Goal: Task Accomplishment & Management: Complete application form

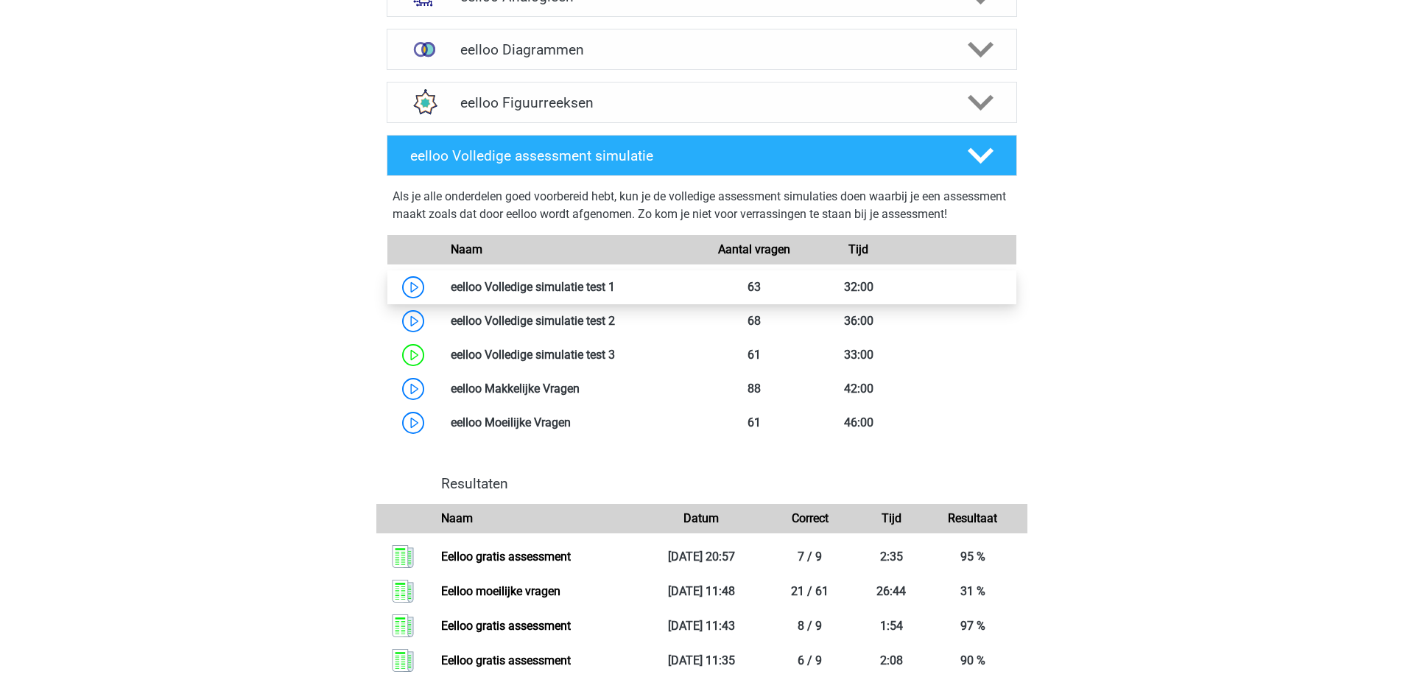
scroll to position [663, 0]
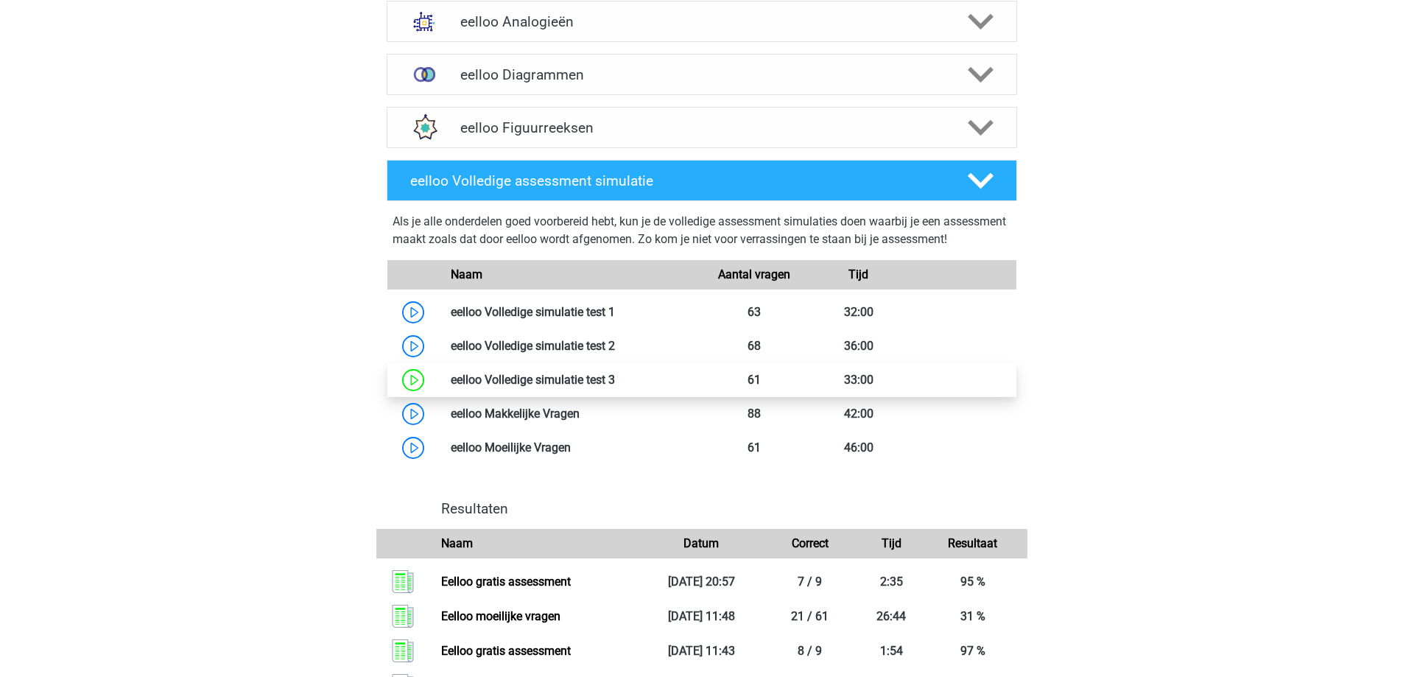
click at [615, 387] on link at bounding box center [615, 380] width 0 height 14
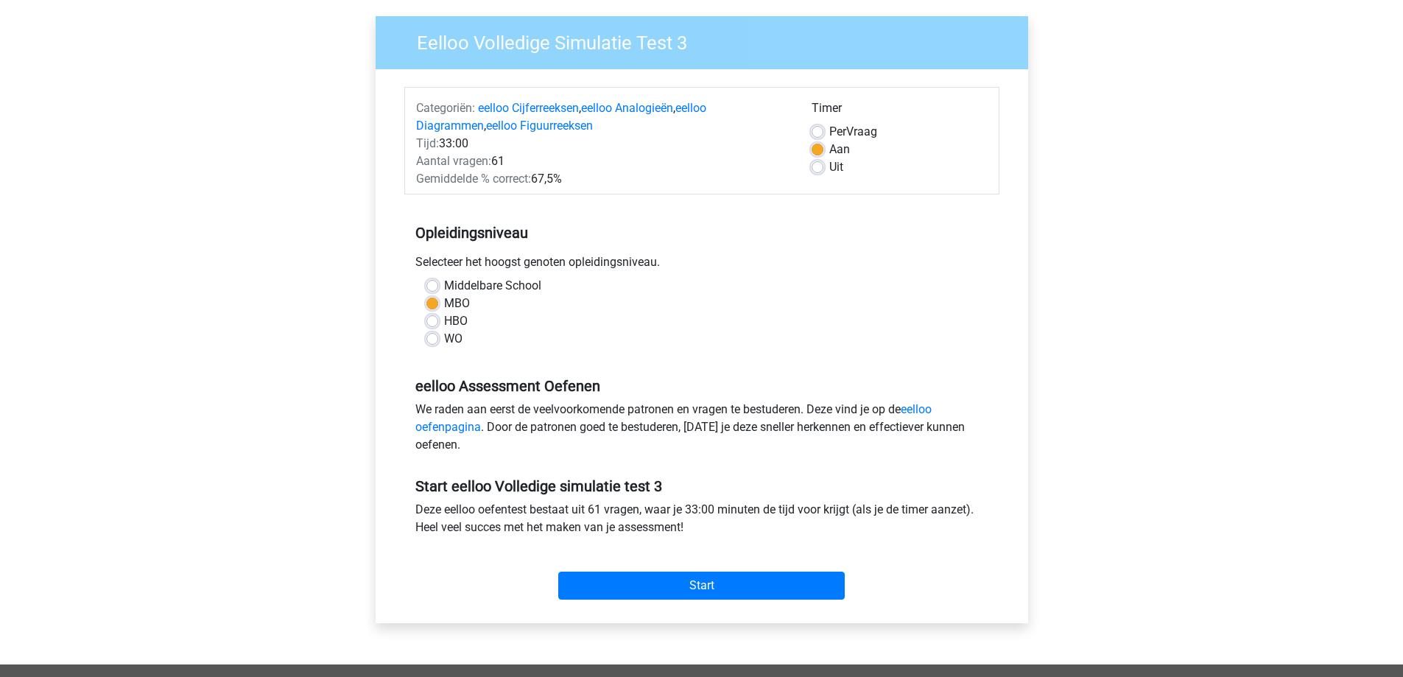
scroll to position [147, 0]
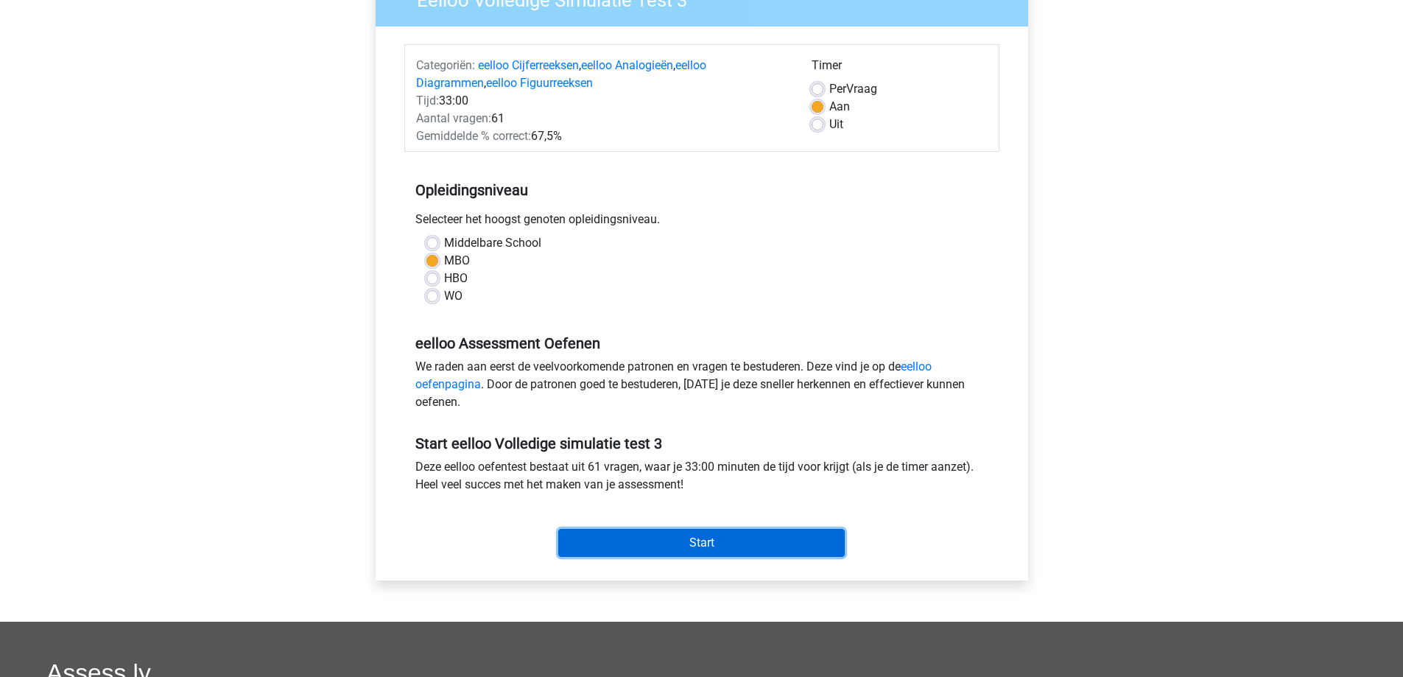
click at [681, 541] on input "Start" at bounding box center [701, 543] width 286 height 28
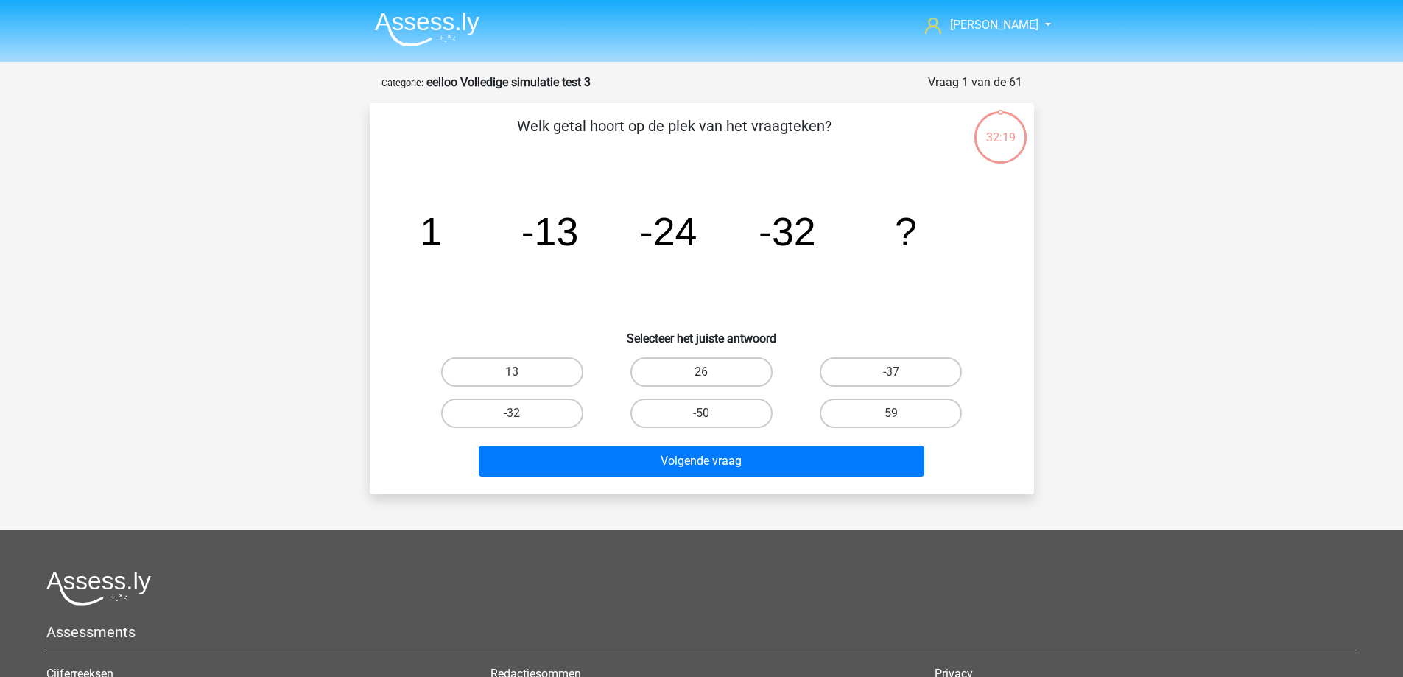
click at [891, 373] on input "-37" at bounding box center [896, 377] width 10 height 10
radio input "true"
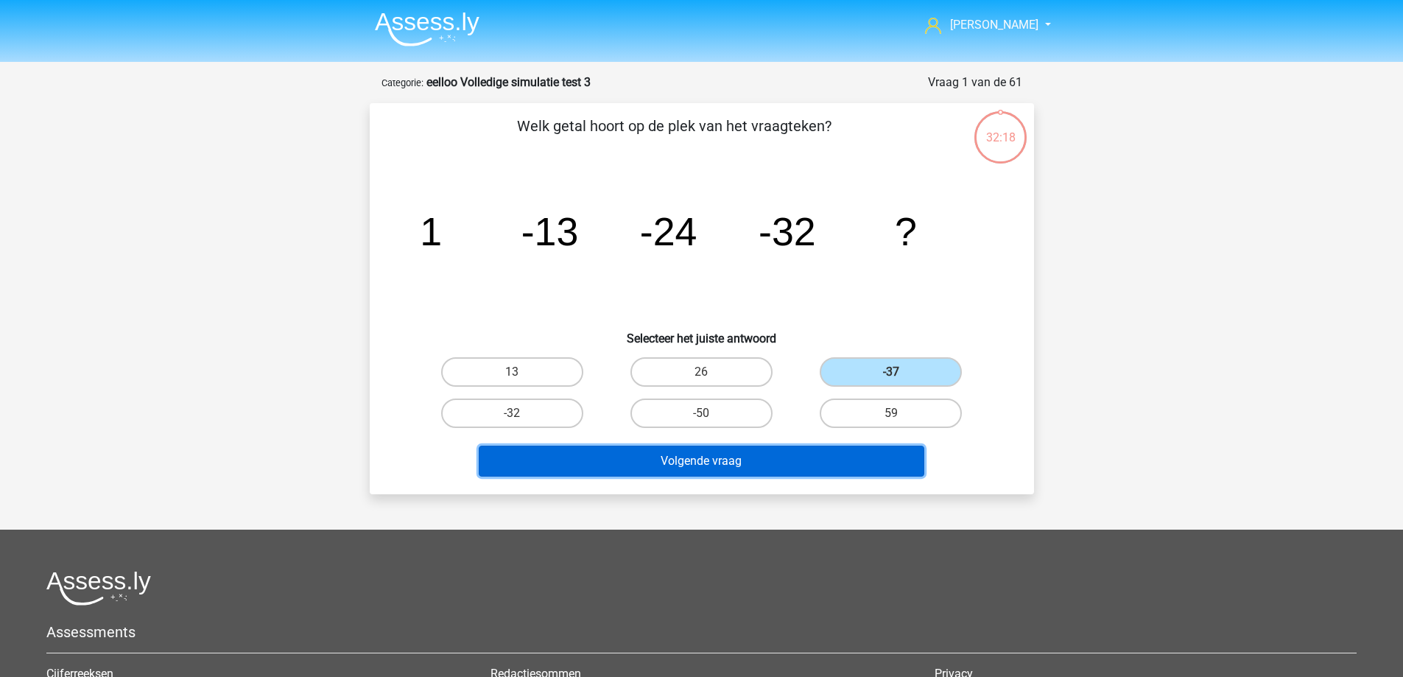
click at [789, 466] on button "Volgende vraag" at bounding box center [702, 461] width 446 height 31
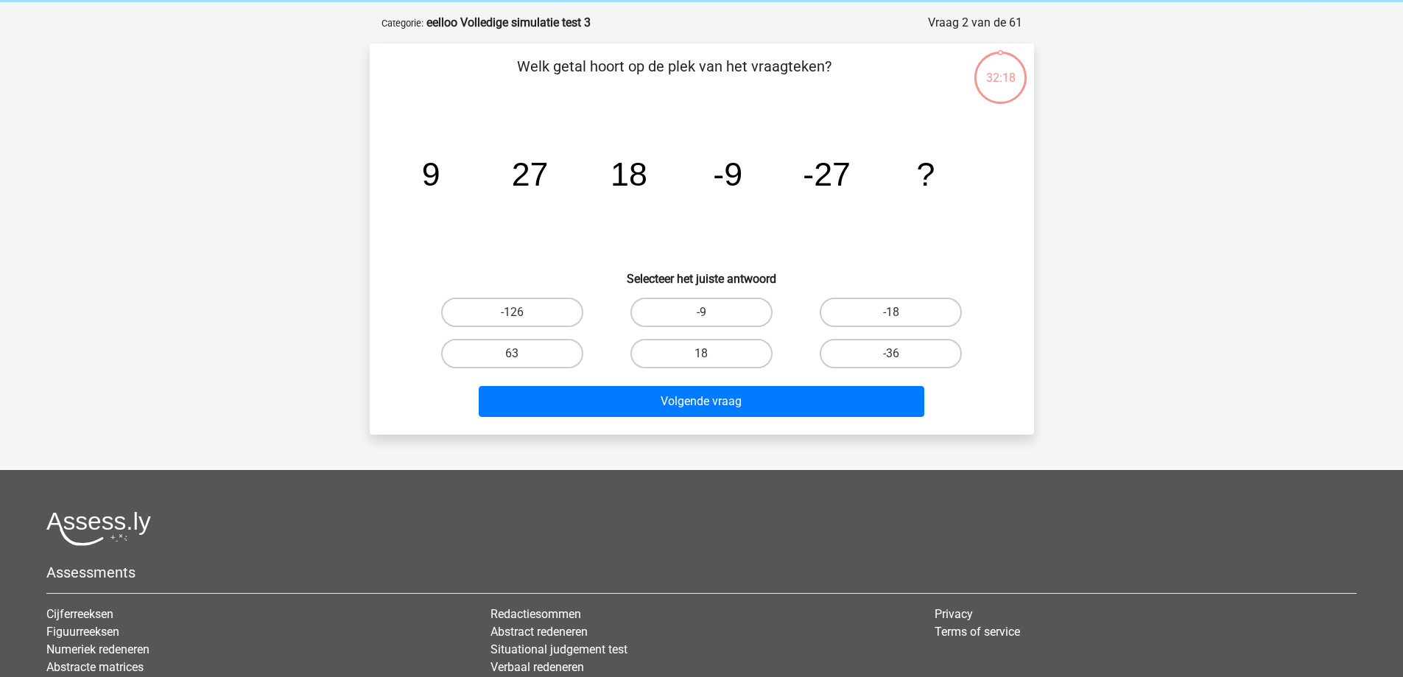
scroll to position [74, 0]
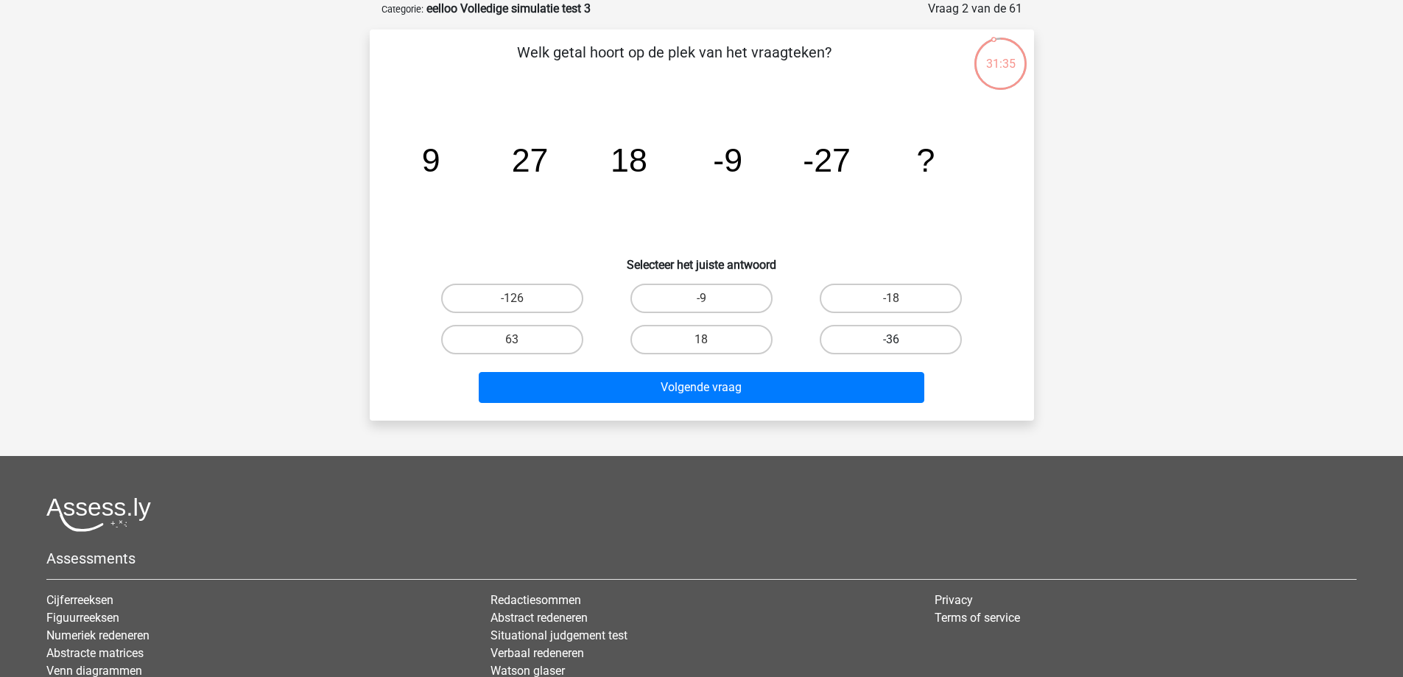
click at [856, 345] on label "-36" at bounding box center [891, 339] width 142 height 29
click at [891, 345] on input "-36" at bounding box center [896, 345] width 10 height 10
radio input "true"
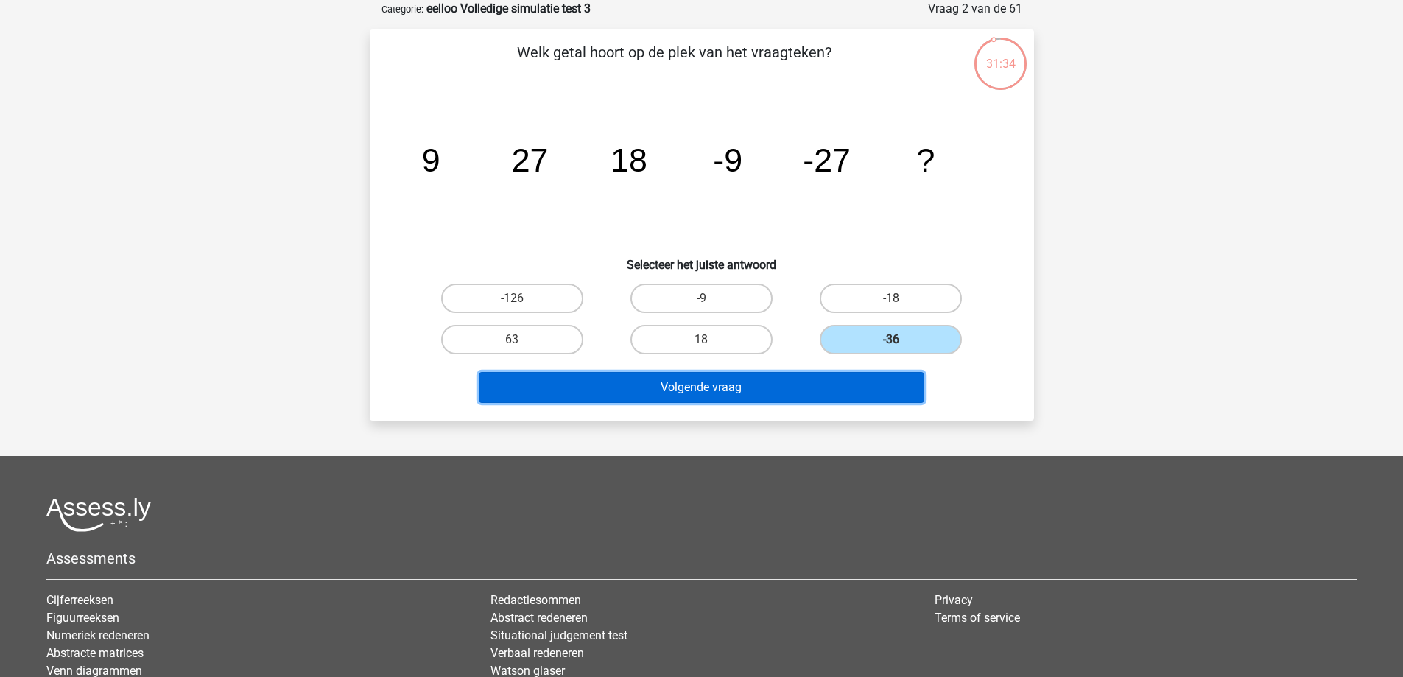
click at [793, 380] on button "Volgende vraag" at bounding box center [702, 387] width 446 height 31
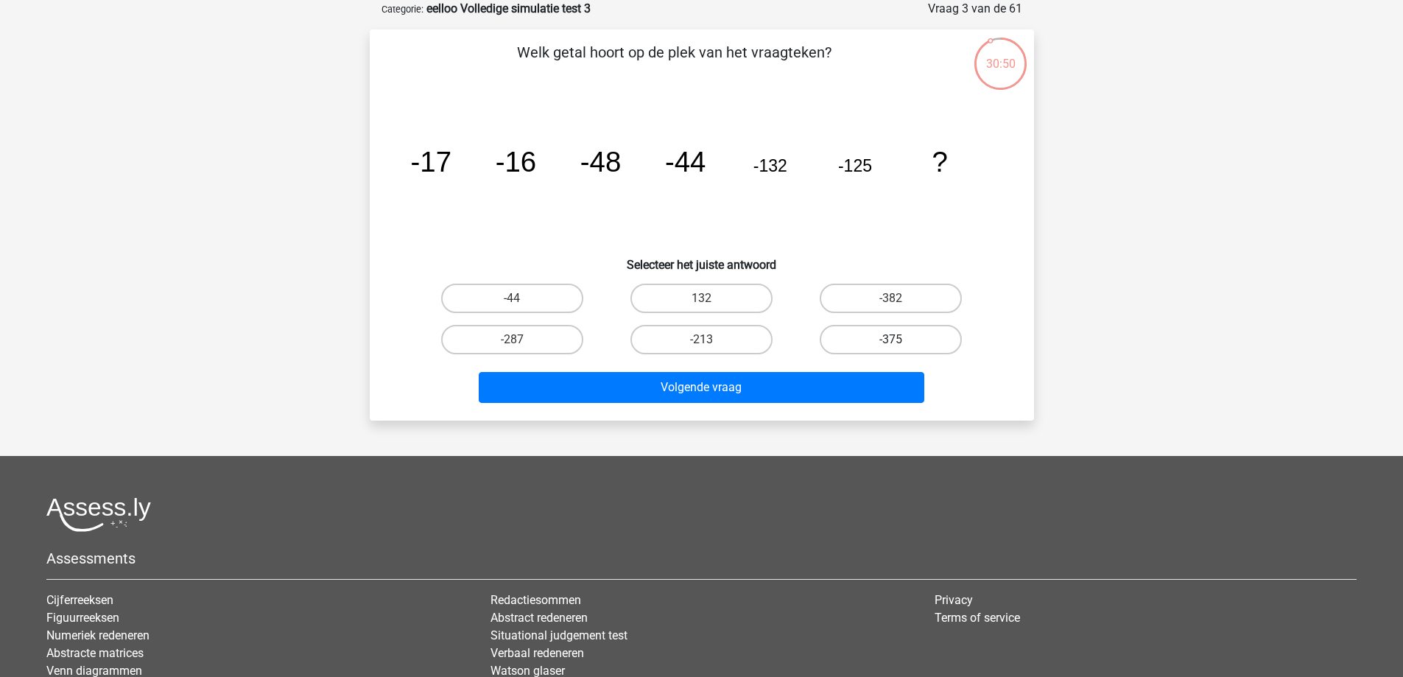
click at [857, 345] on label "-375" at bounding box center [891, 339] width 142 height 29
click at [891, 345] on input "-375" at bounding box center [896, 345] width 10 height 10
radio input "true"
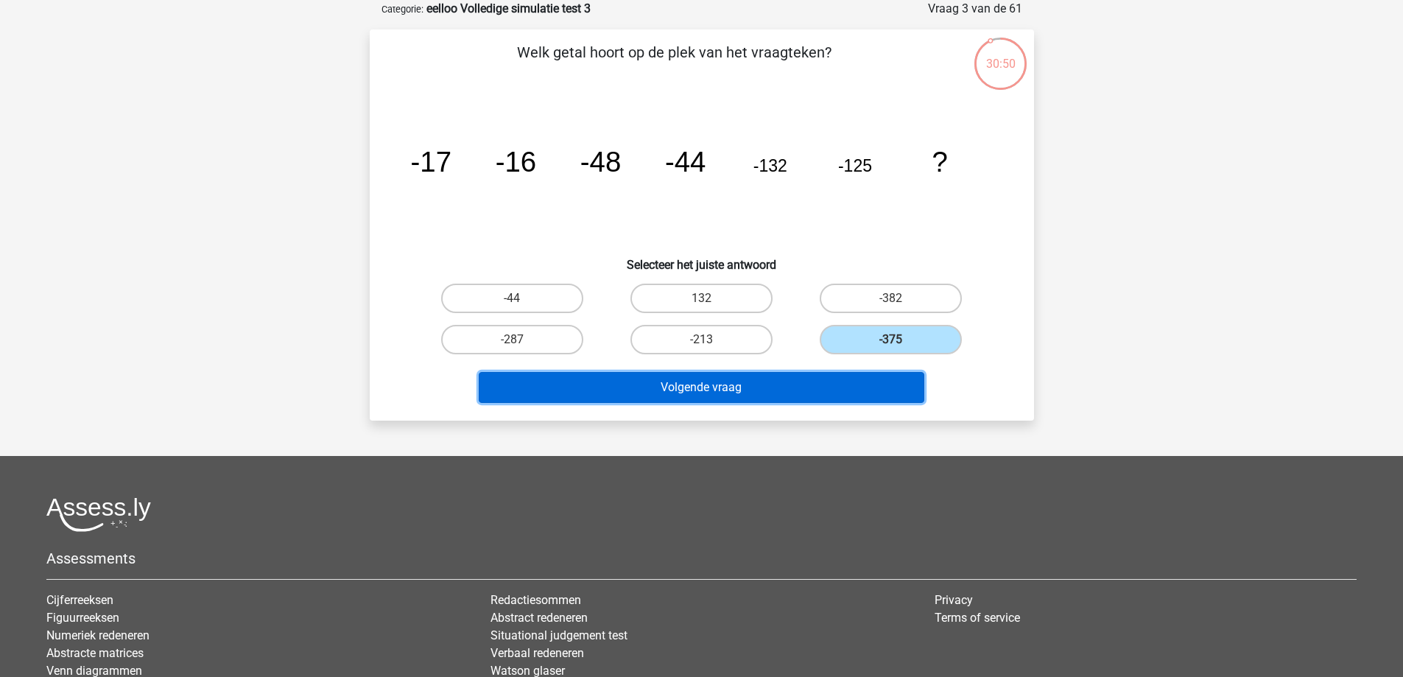
click at [770, 389] on button "Volgende vraag" at bounding box center [702, 387] width 446 height 31
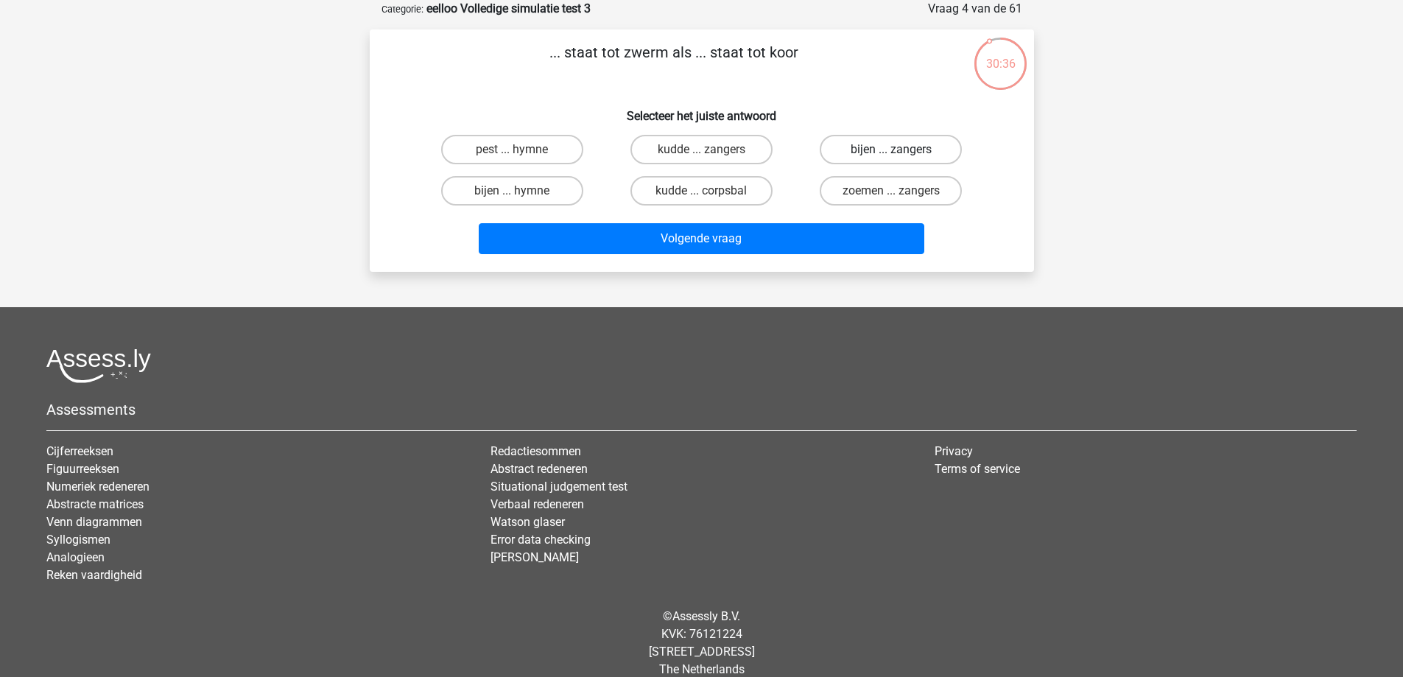
click at [865, 150] on label "bijen ... zangers" at bounding box center [891, 149] width 142 height 29
click at [891, 150] on input "bijen ... zangers" at bounding box center [896, 155] width 10 height 10
radio input "true"
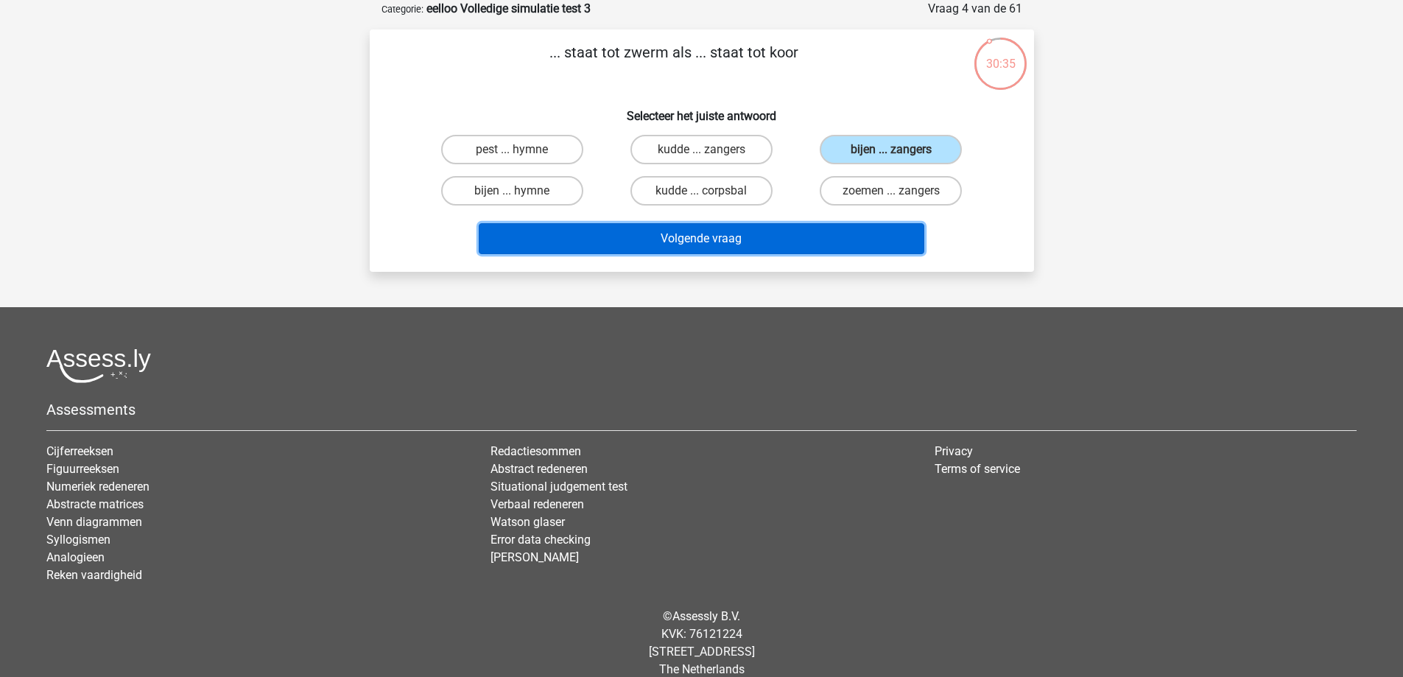
click at [762, 245] on button "Volgende vraag" at bounding box center [702, 238] width 446 height 31
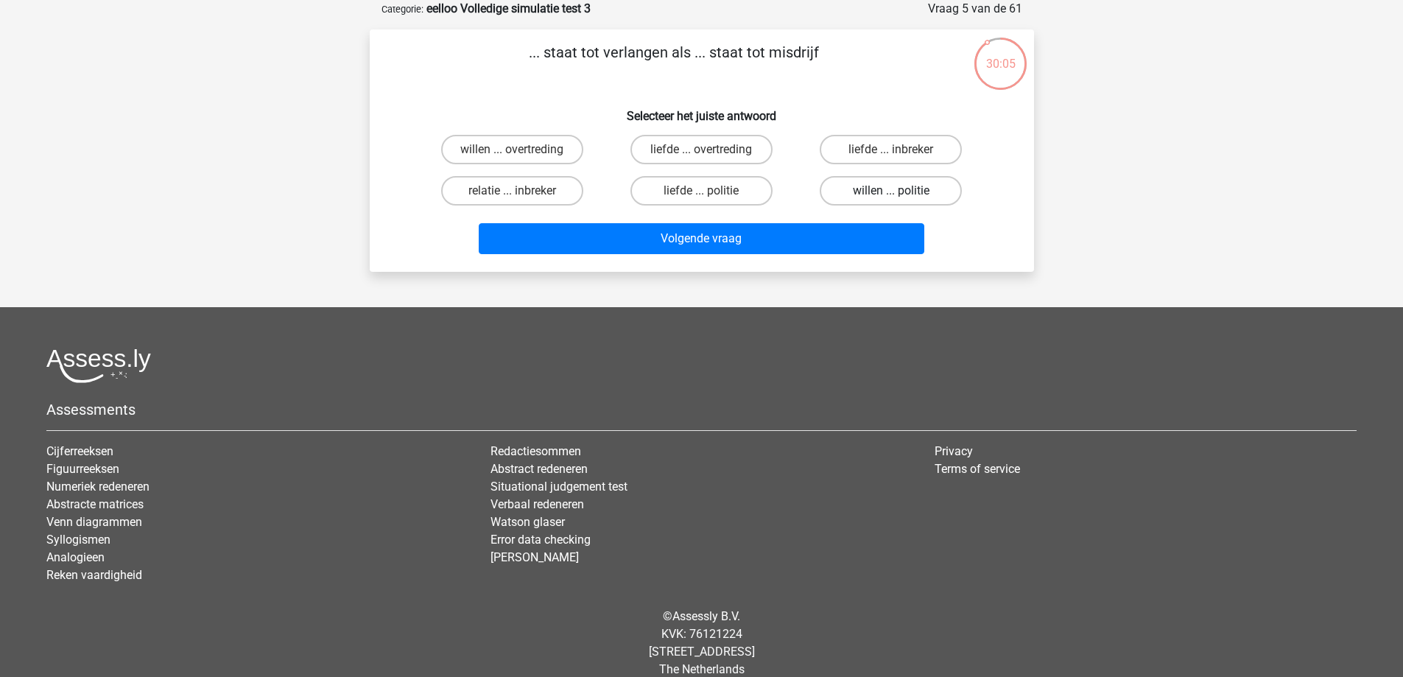
click at [883, 188] on label "willen ... politie" at bounding box center [891, 190] width 142 height 29
click at [891, 191] on input "willen ... politie" at bounding box center [896, 196] width 10 height 10
radio input "true"
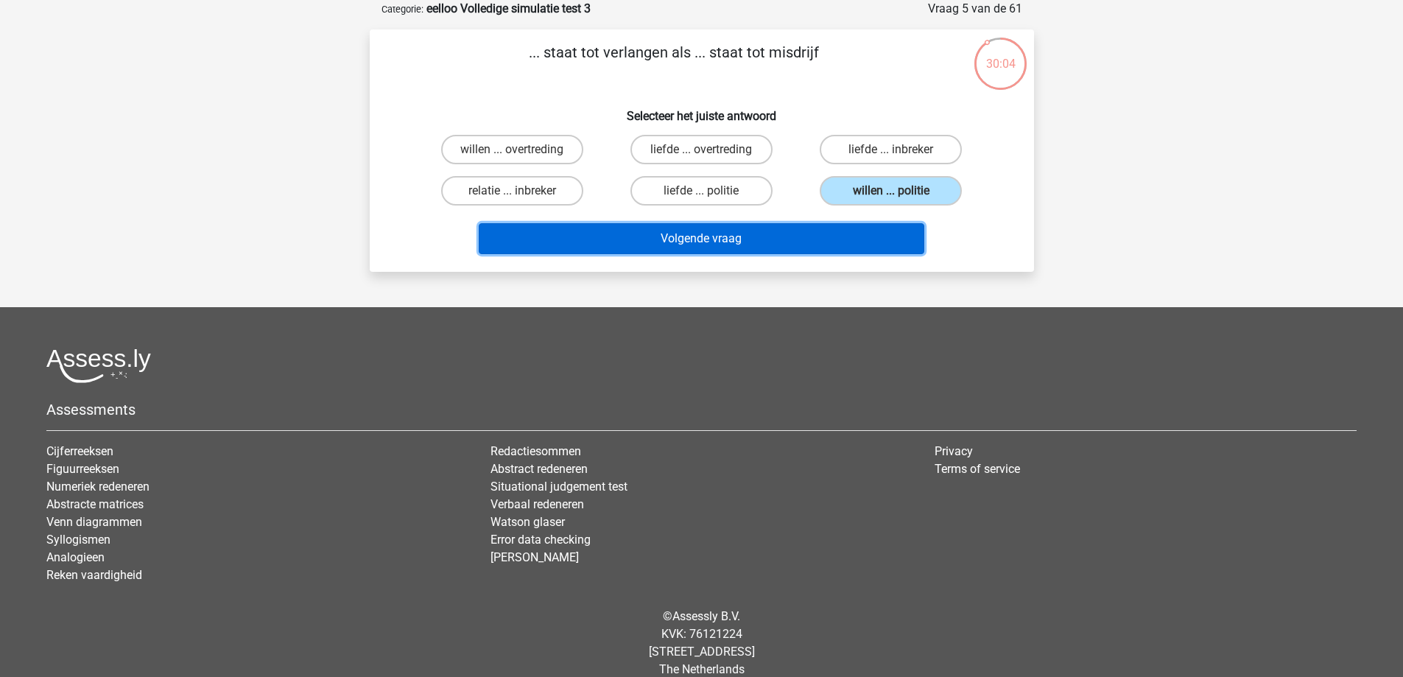
click at [731, 245] on button "Volgende vraag" at bounding box center [702, 238] width 446 height 31
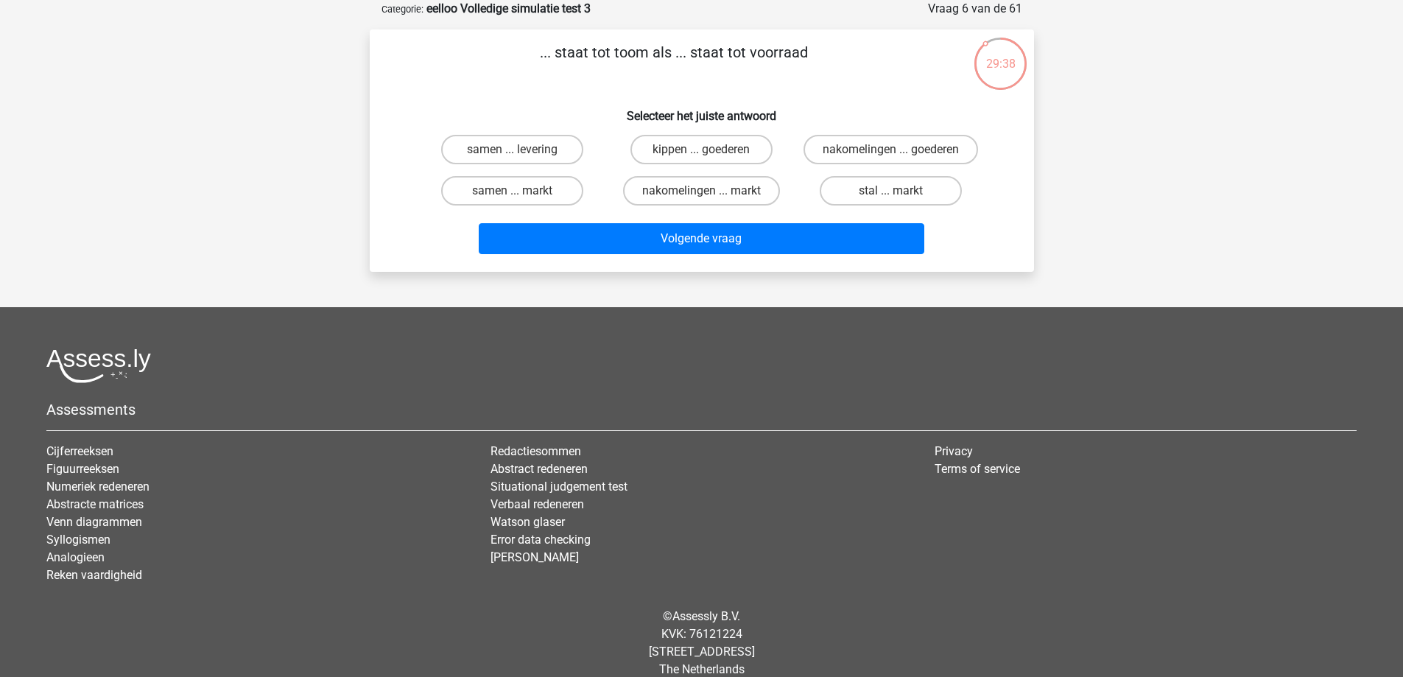
click at [702, 153] on input "kippen ... goederen" at bounding box center [706, 155] width 10 height 10
radio input "true"
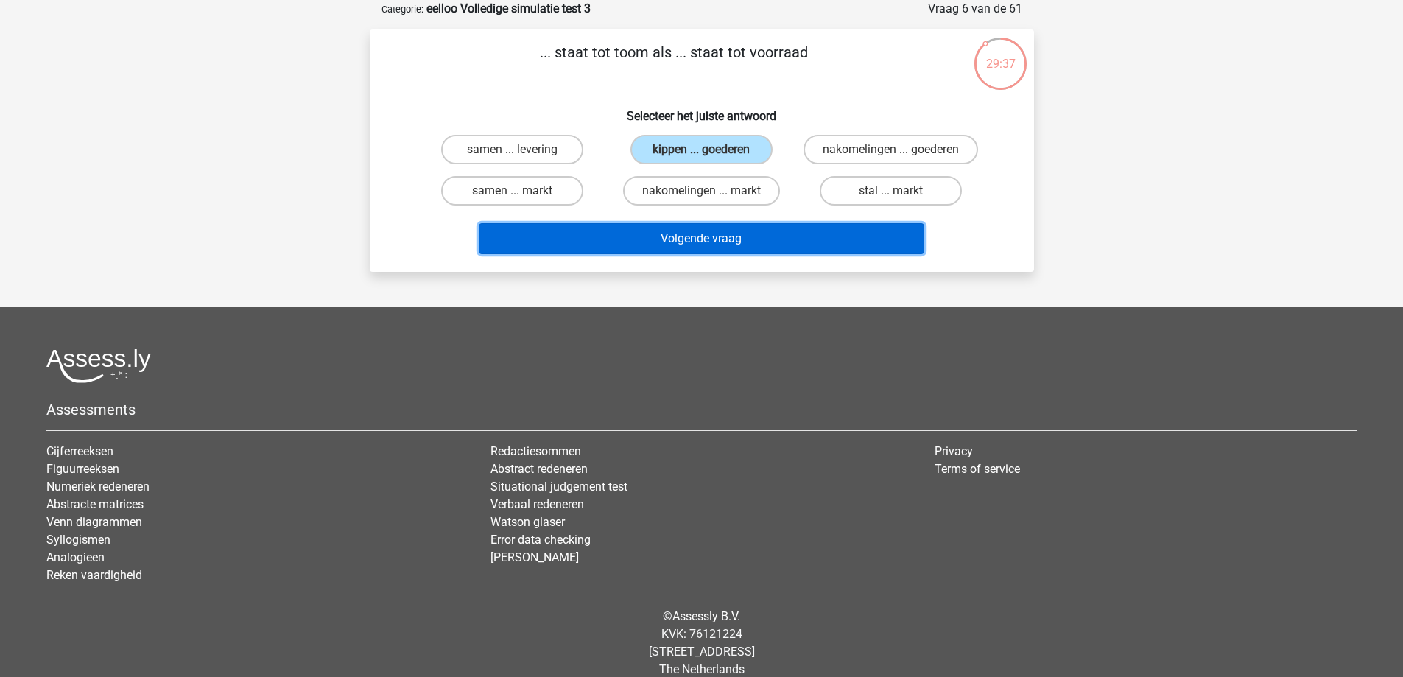
click at [684, 245] on button "Volgende vraag" at bounding box center [702, 238] width 446 height 31
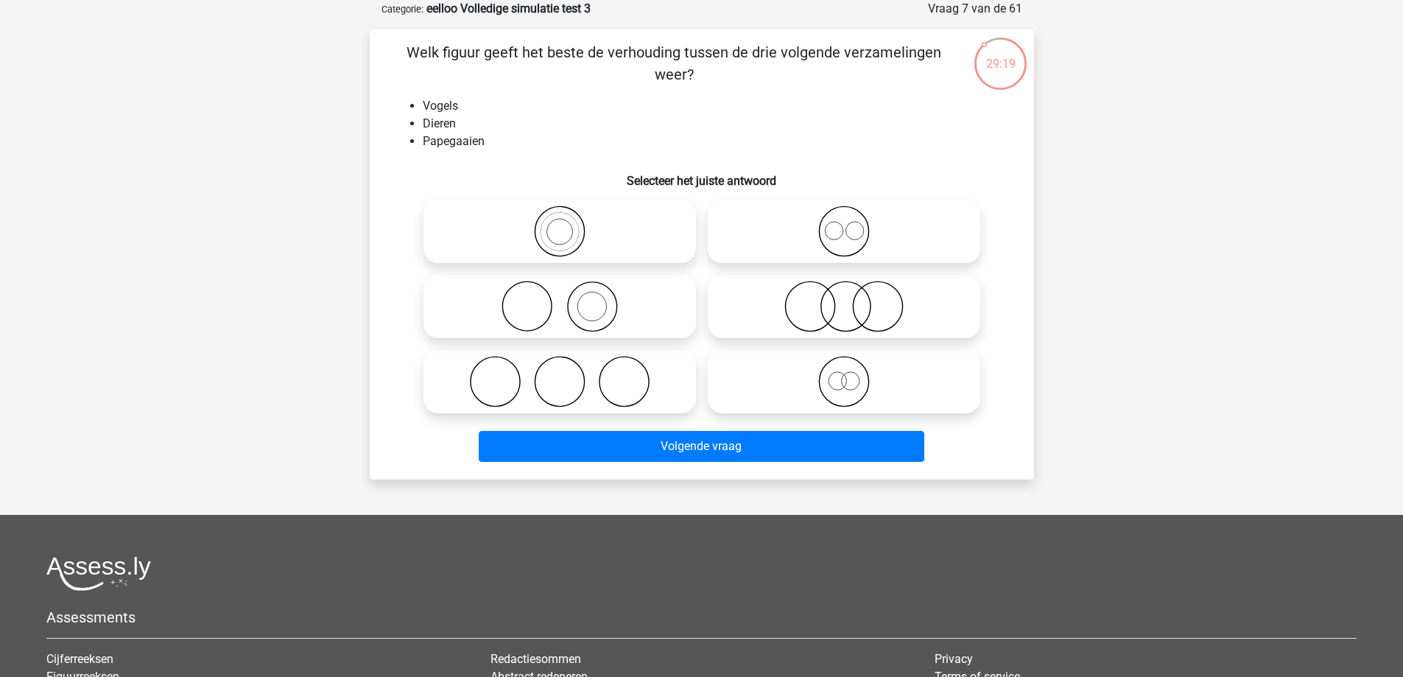
click at [585, 303] on icon at bounding box center [559, 307] width 261 height 52
click at [569, 299] on input "radio" at bounding box center [565, 294] width 10 height 10
radio input "true"
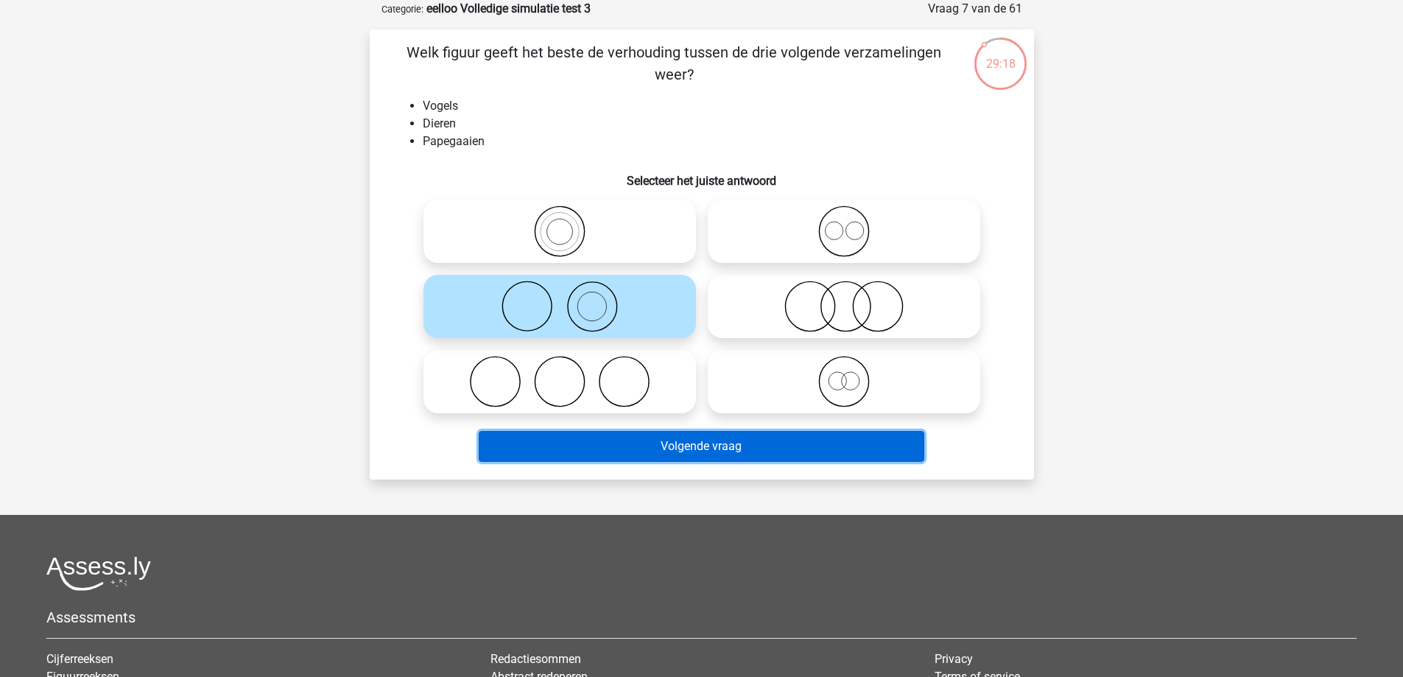
click at [619, 437] on button "Volgende vraag" at bounding box center [702, 446] width 446 height 31
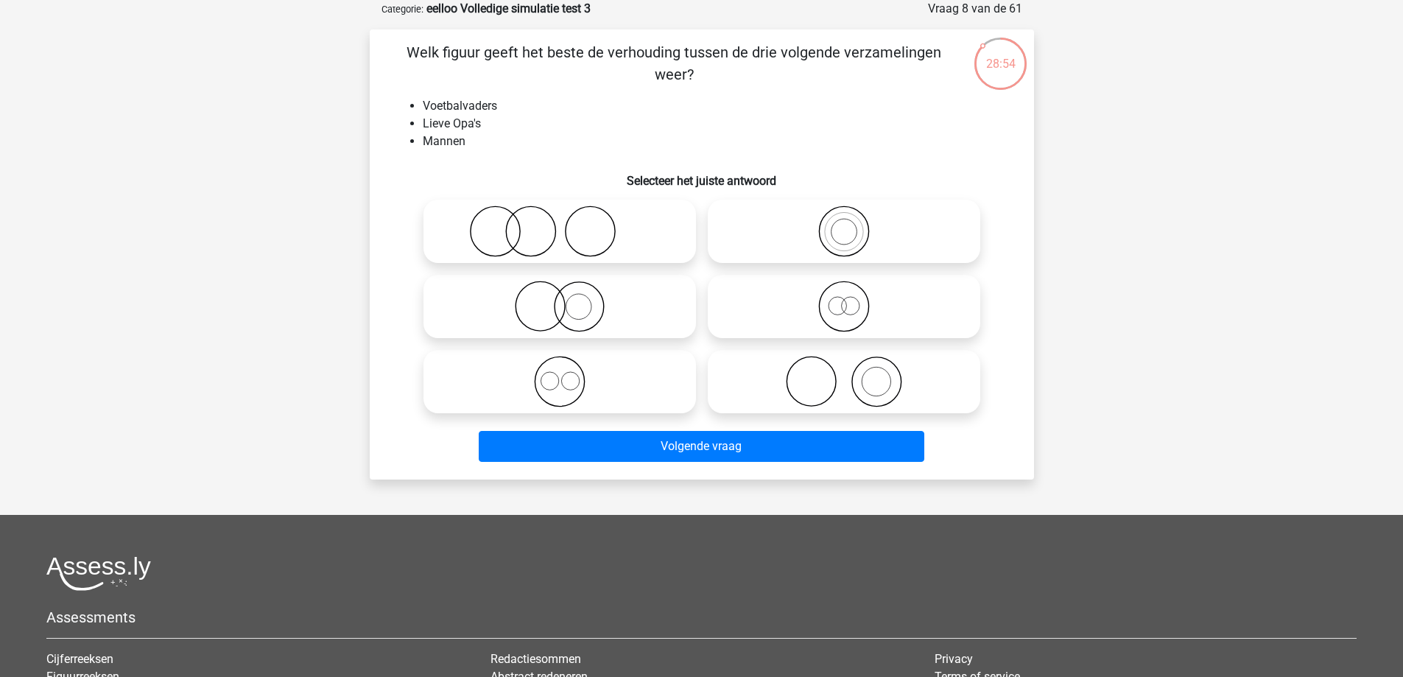
click at [568, 381] on icon at bounding box center [559, 382] width 261 height 52
click at [568, 374] on input "radio" at bounding box center [565, 370] width 10 height 10
radio input "true"
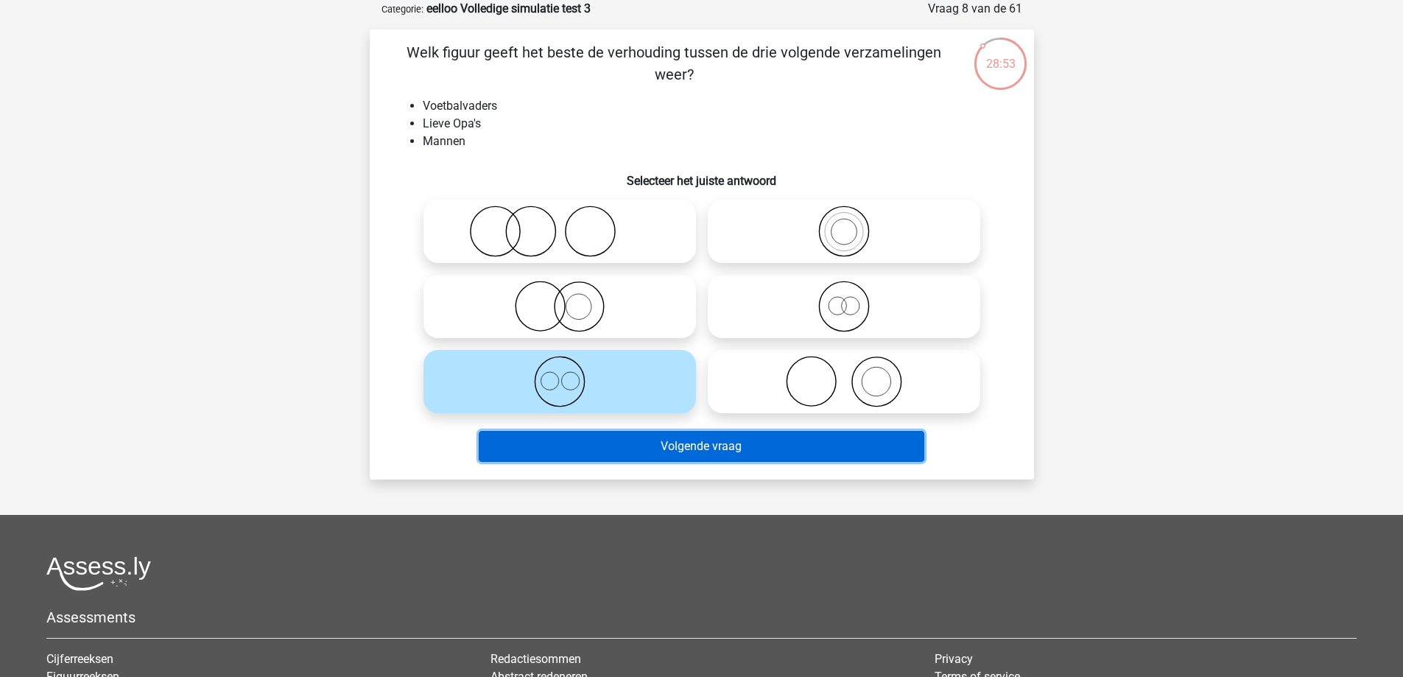
click at [636, 457] on button "Volgende vraag" at bounding box center [702, 446] width 446 height 31
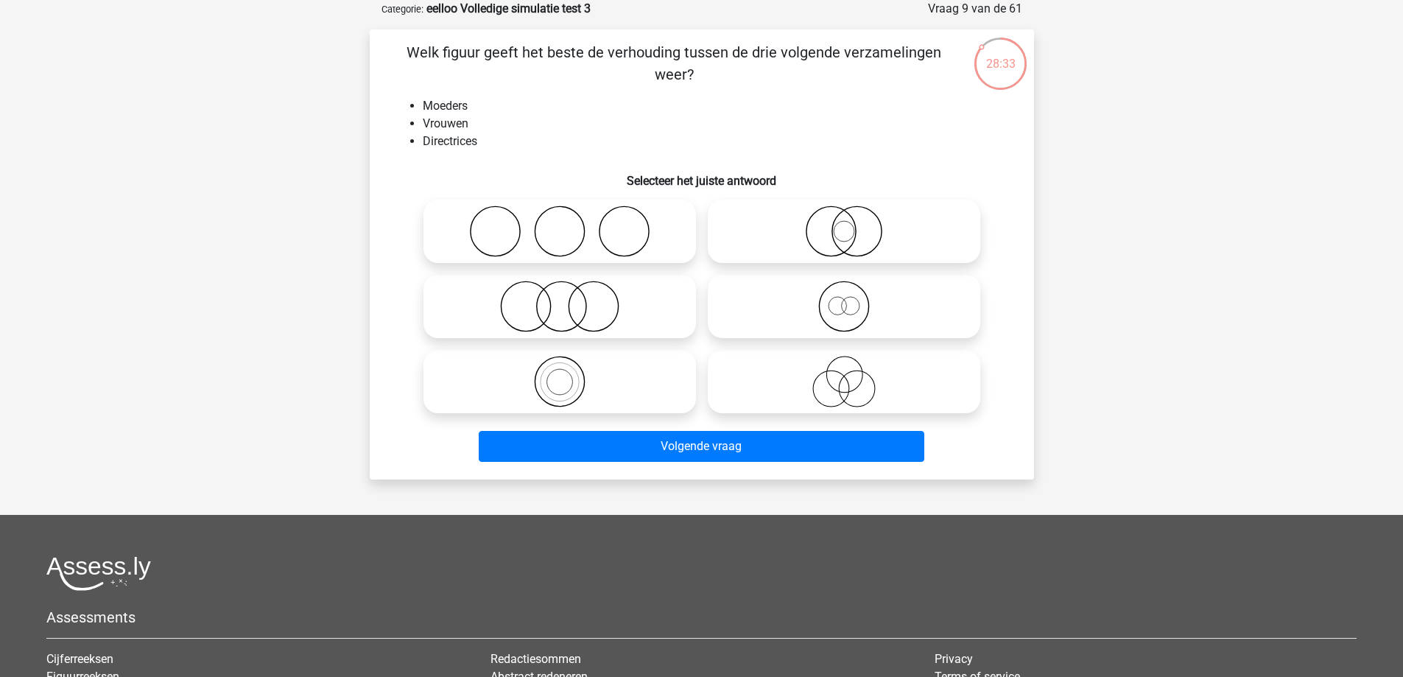
click at [846, 379] on circle at bounding box center [831, 389] width 36 height 36
click at [846, 374] on input "radio" at bounding box center [849, 370] width 10 height 10
radio input "true"
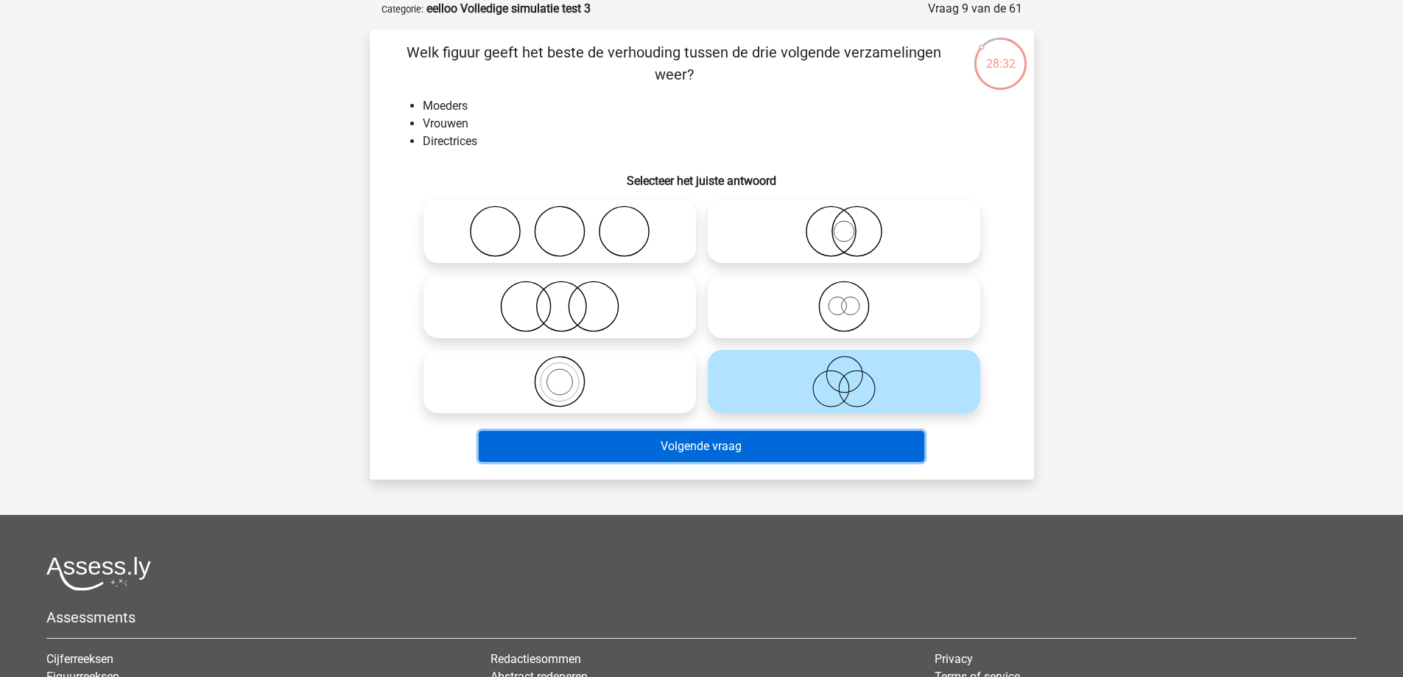
click at [800, 439] on button "Volgende vraag" at bounding box center [702, 446] width 446 height 31
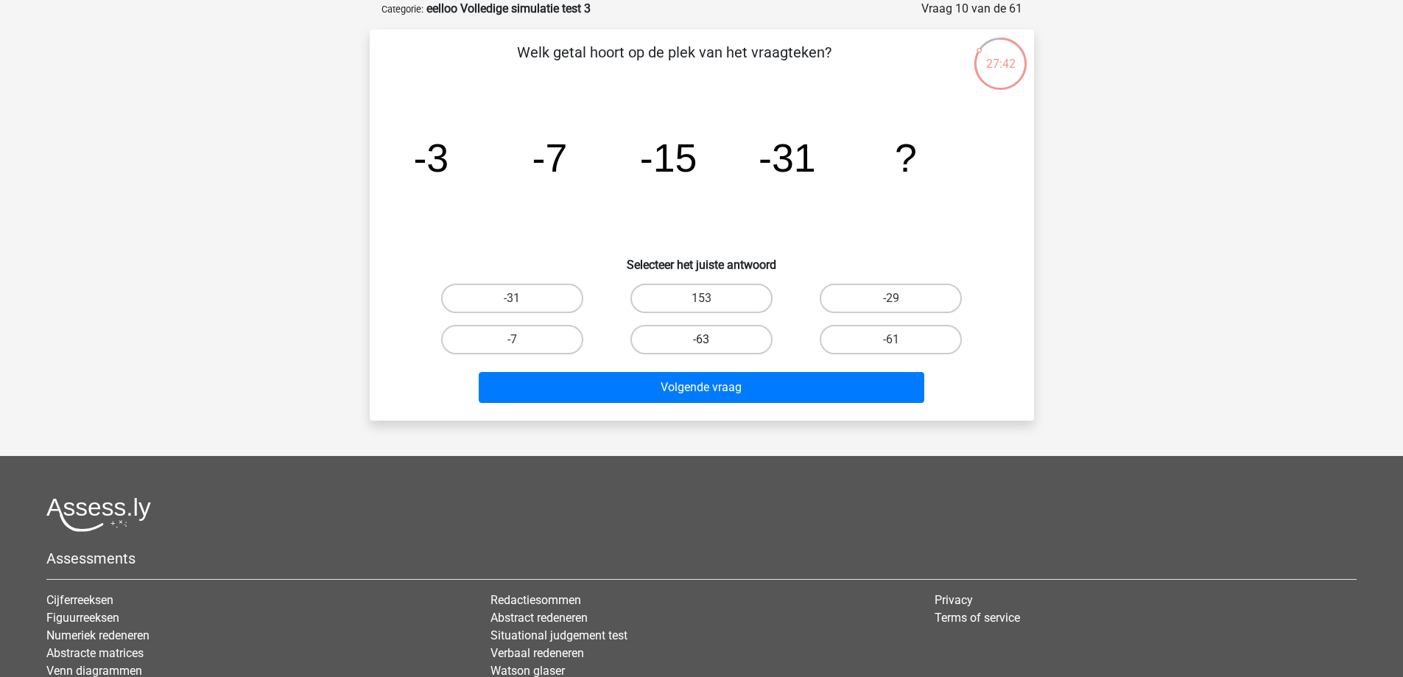
click at [659, 330] on label "-63" at bounding box center [701, 339] width 142 height 29
click at [701, 340] on input "-63" at bounding box center [706, 345] width 10 height 10
radio input "true"
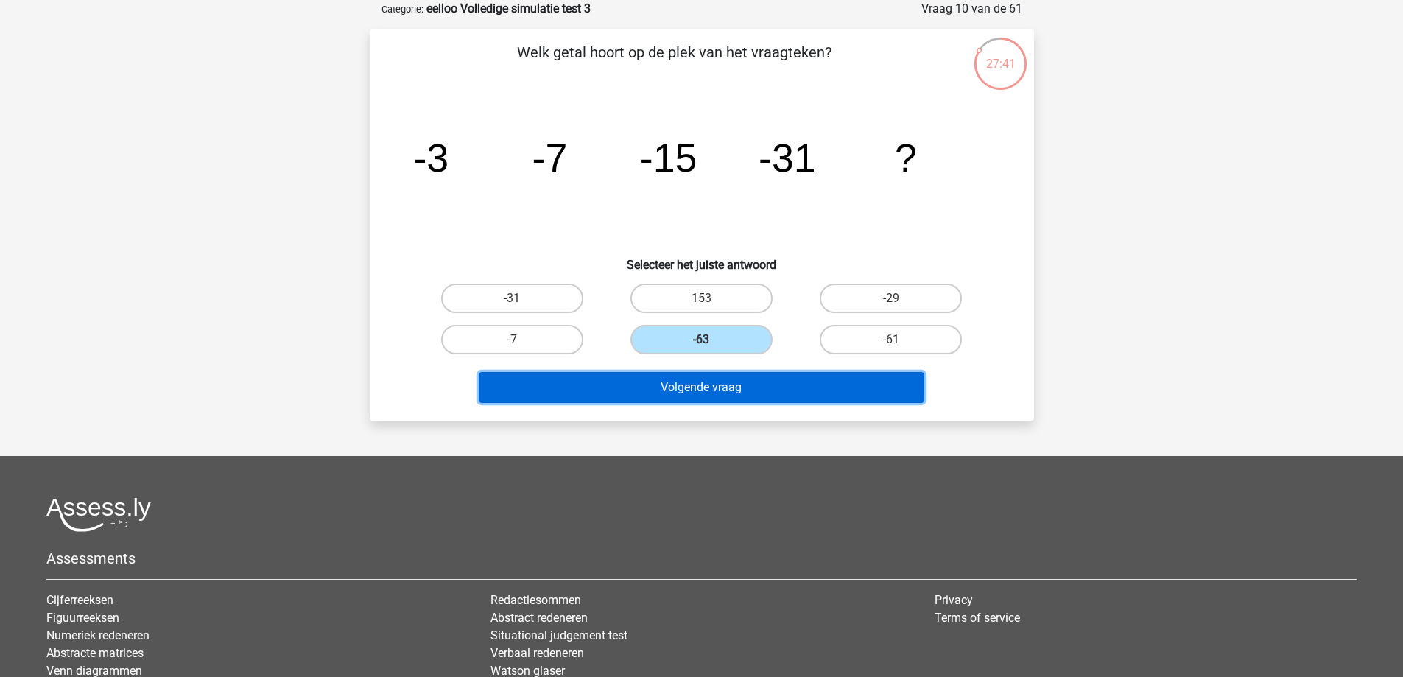
click at [652, 382] on button "Volgende vraag" at bounding box center [702, 387] width 446 height 31
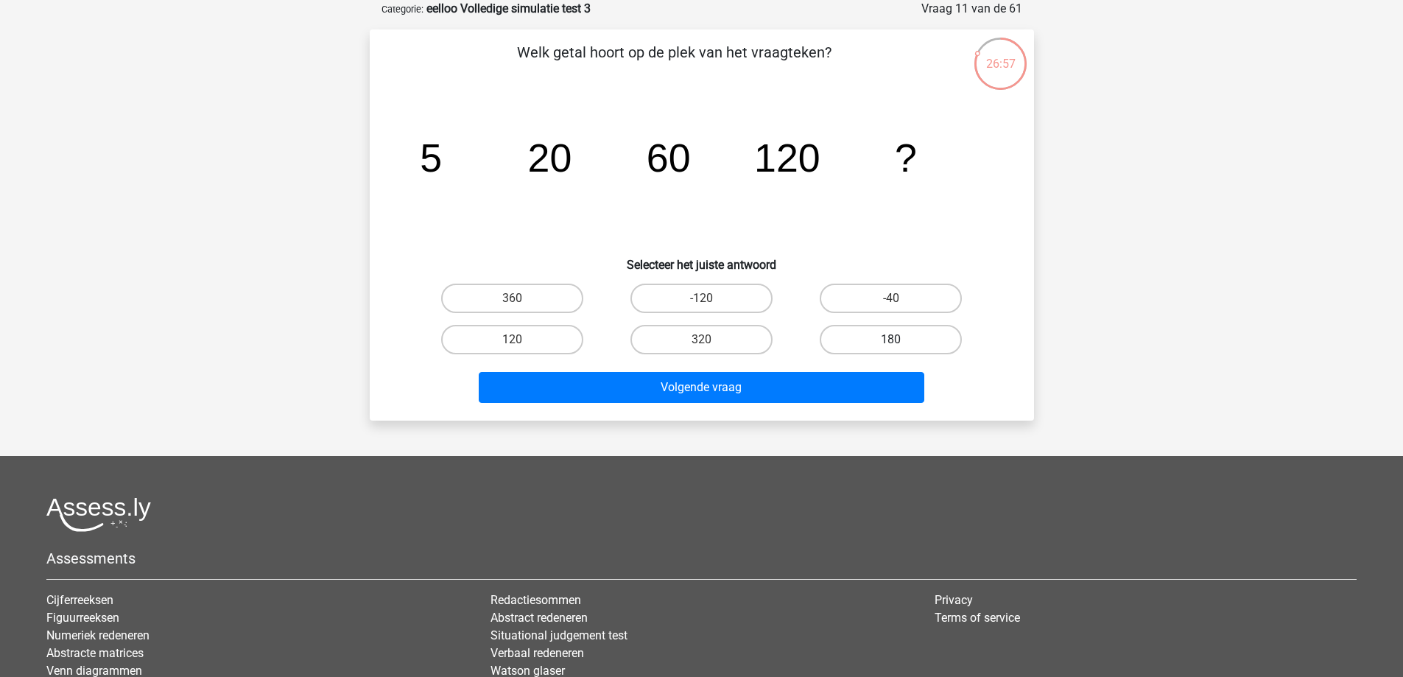
click at [866, 345] on label "180" at bounding box center [891, 339] width 142 height 29
click at [891, 345] on input "180" at bounding box center [896, 345] width 10 height 10
radio input "true"
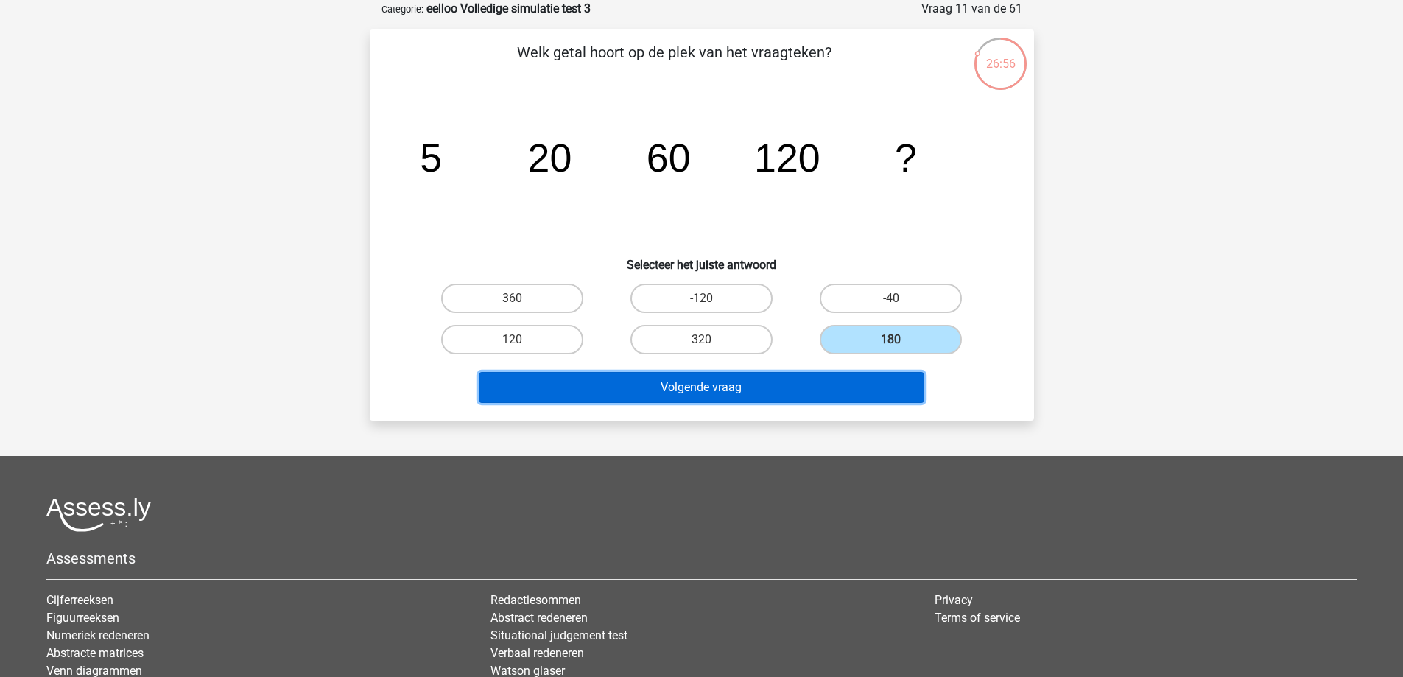
click at [823, 398] on button "Volgende vraag" at bounding box center [702, 387] width 446 height 31
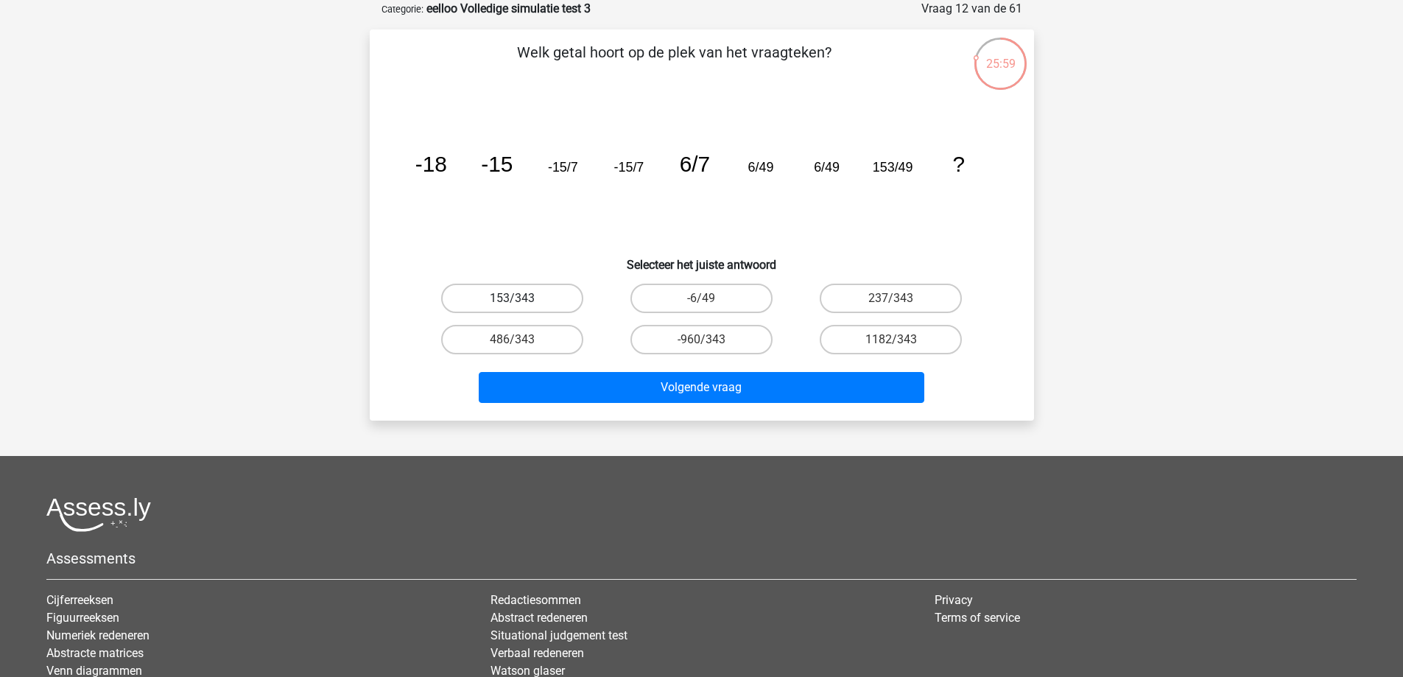
click at [553, 292] on label "153/343" at bounding box center [512, 298] width 142 height 29
click at [521, 298] on input "153/343" at bounding box center [517, 303] width 10 height 10
radio input "true"
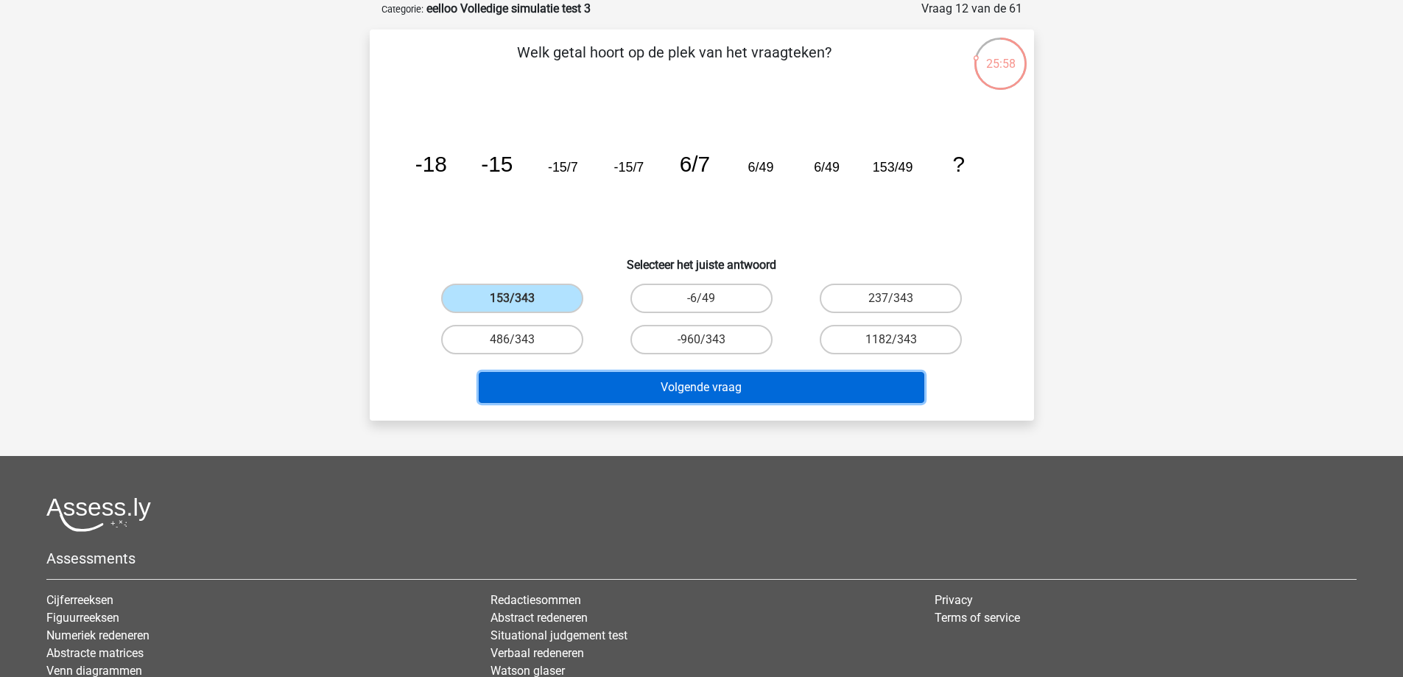
click at [585, 381] on button "Volgende vraag" at bounding box center [702, 387] width 446 height 31
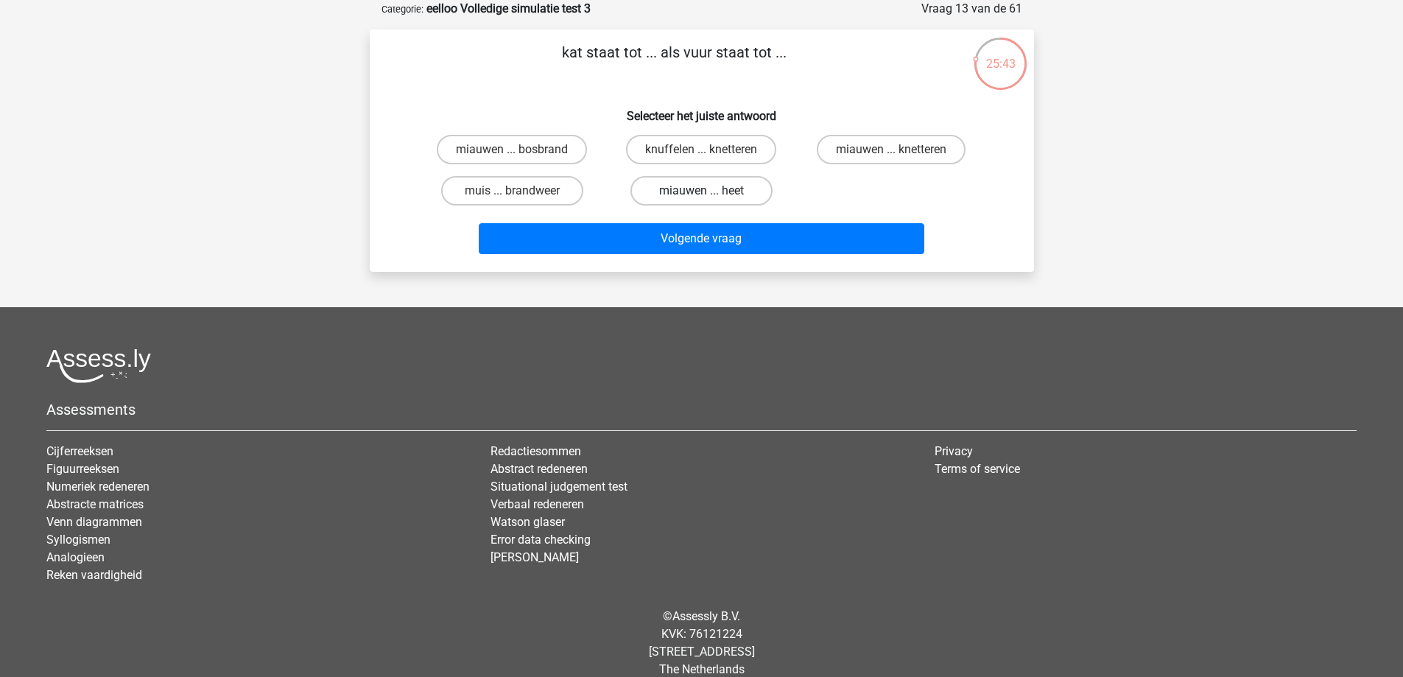
click at [714, 194] on label "miauwen ... heet" at bounding box center [701, 190] width 142 height 29
click at [711, 194] on input "miauwen ... heet" at bounding box center [706, 196] width 10 height 10
radio input "true"
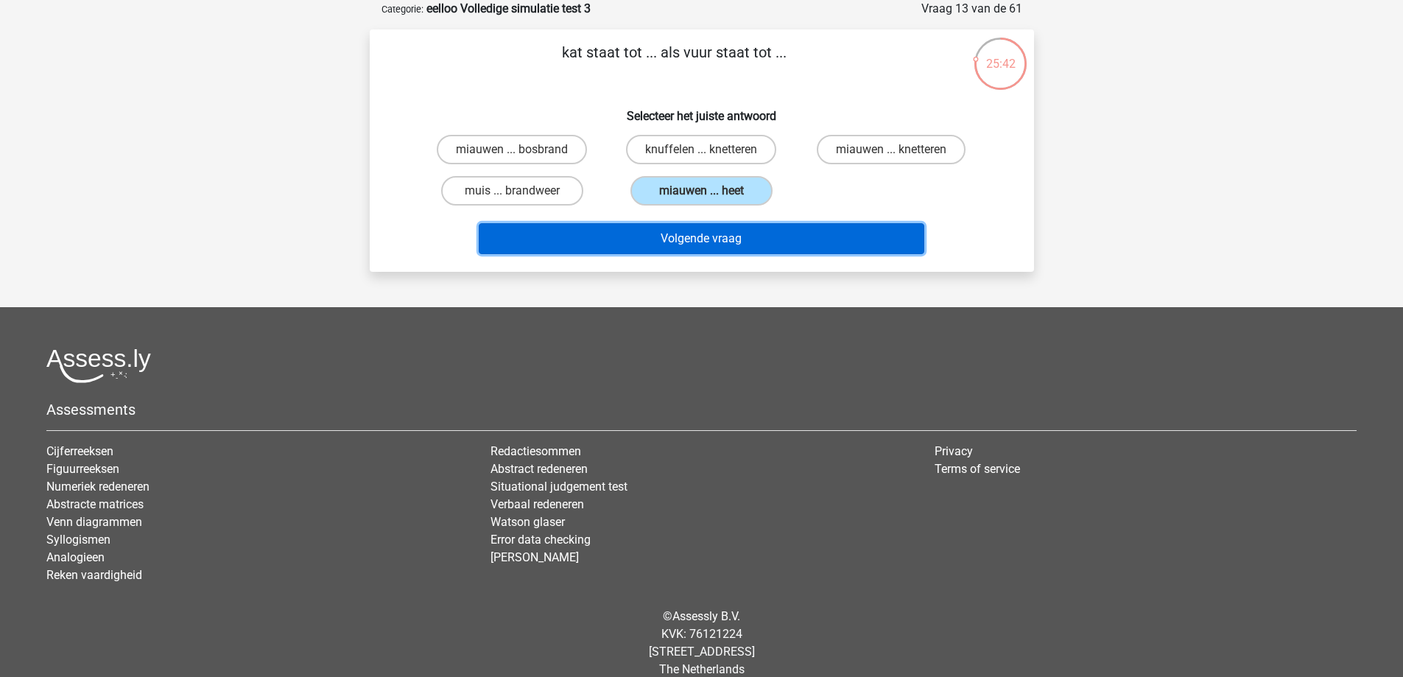
click at [694, 236] on button "Volgende vraag" at bounding box center [702, 238] width 446 height 31
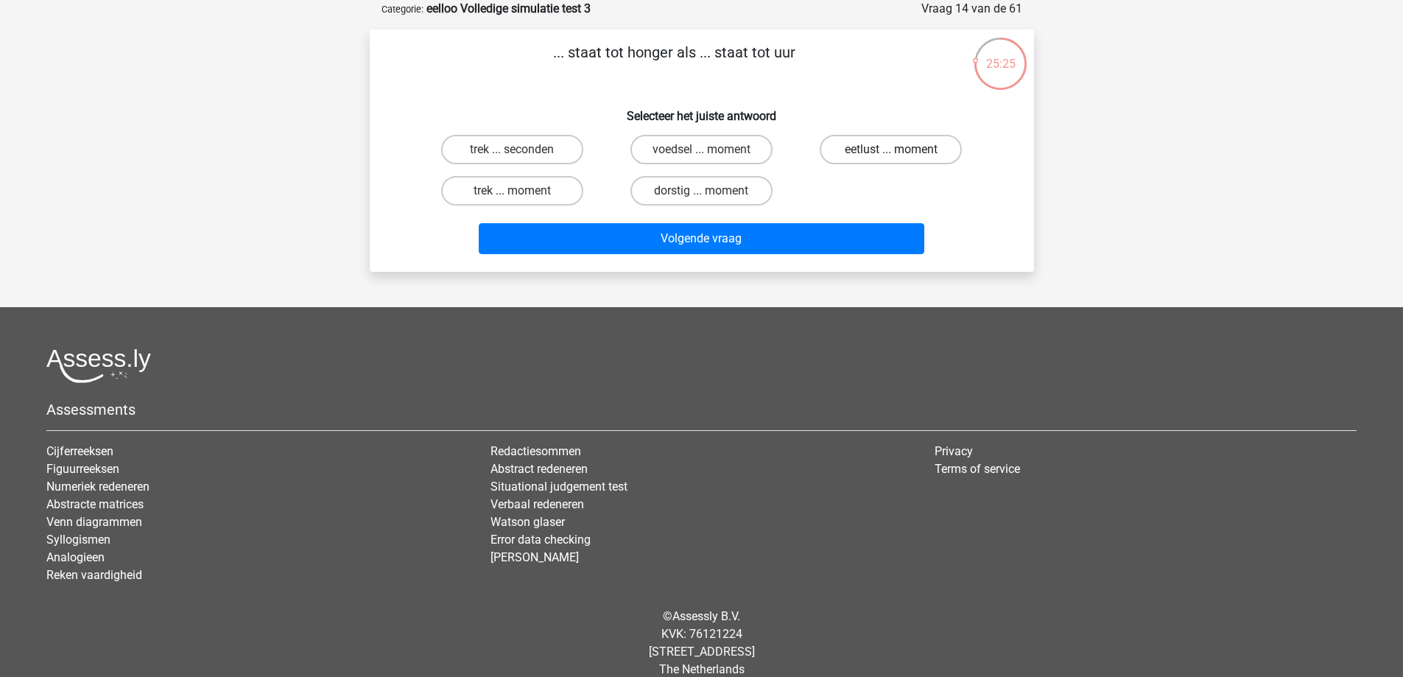
click at [879, 149] on label "eetlust ... moment" at bounding box center [891, 149] width 142 height 29
click at [891, 150] on input "eetlust ... moment" at bounding box center [896, 155] width 10 height 10
radio input "true"
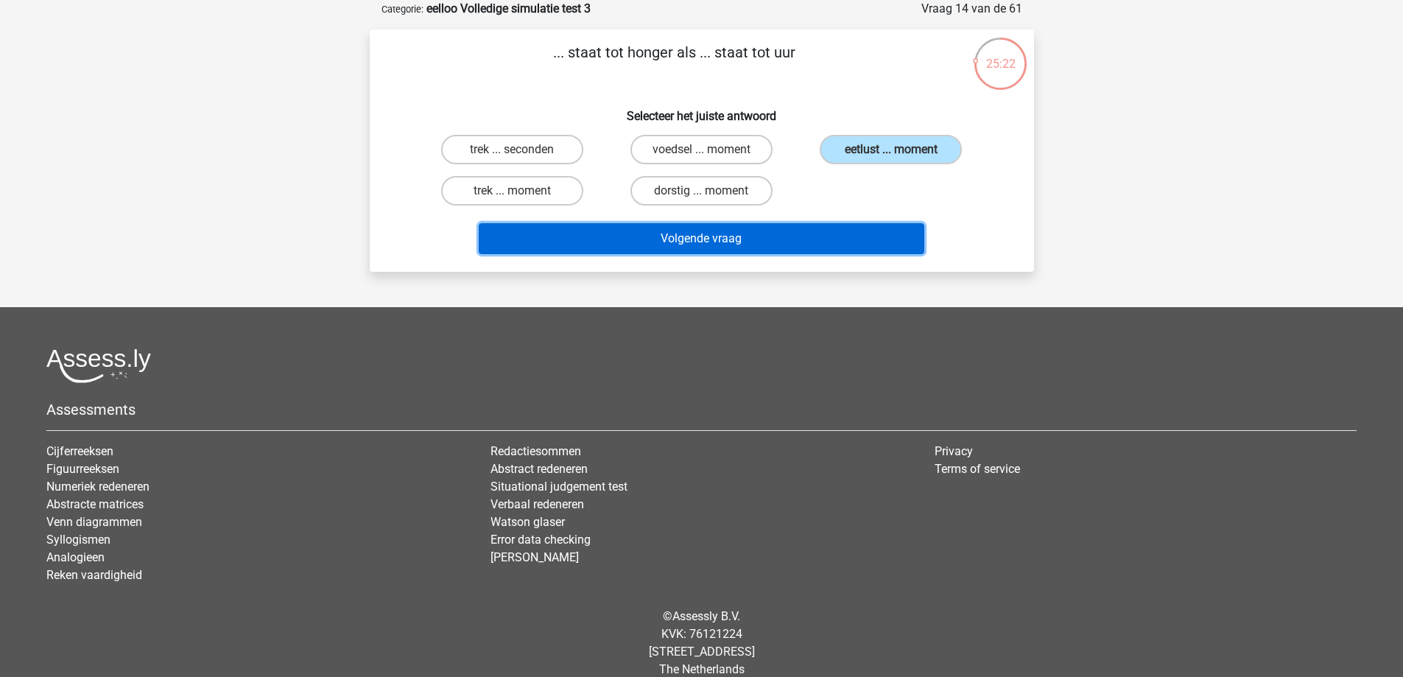
click at [717, 243] on button "Volgende vraag" at bounding box center [702, 238] width 446 height 31
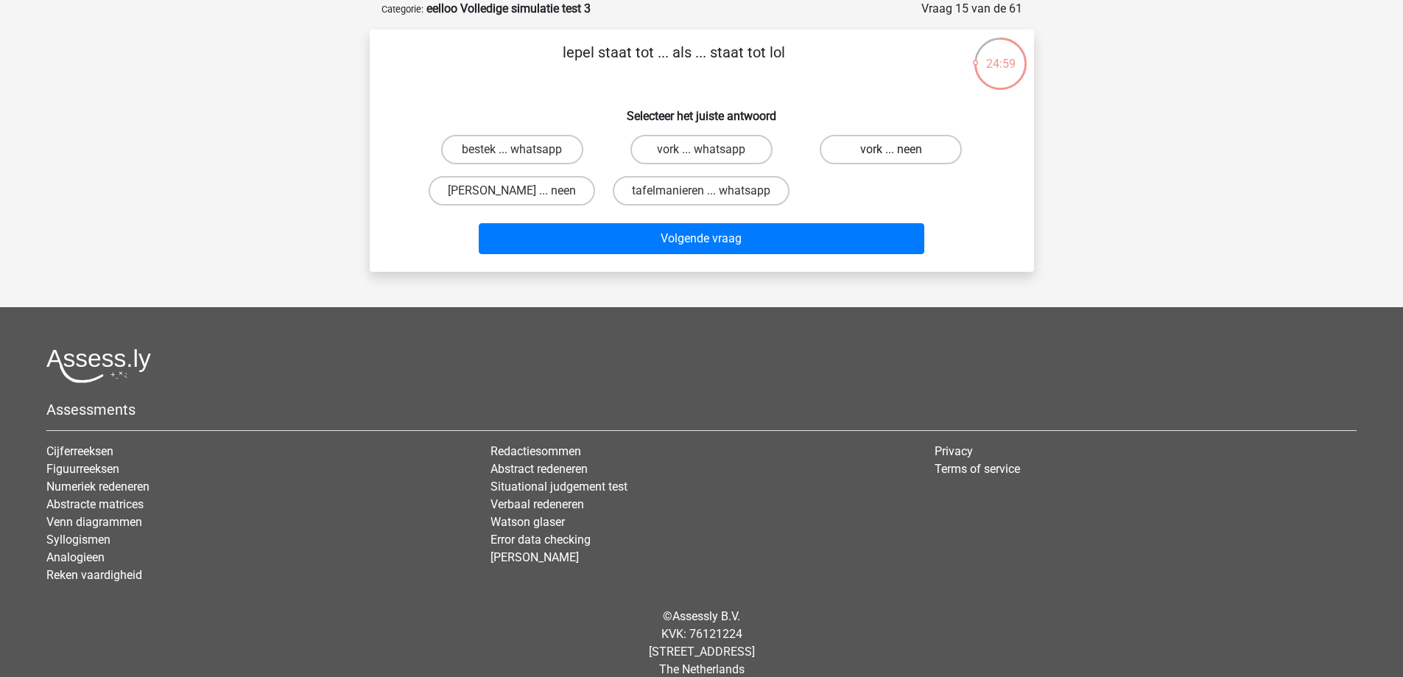
click at [874, 152] on label "vork ... neen" at bounding box center [891, 149] width 142 height 29
click at [891, 152] on input "vork ... neen" at bounding box center [896, 155] width 10 height 10
radio input "true"
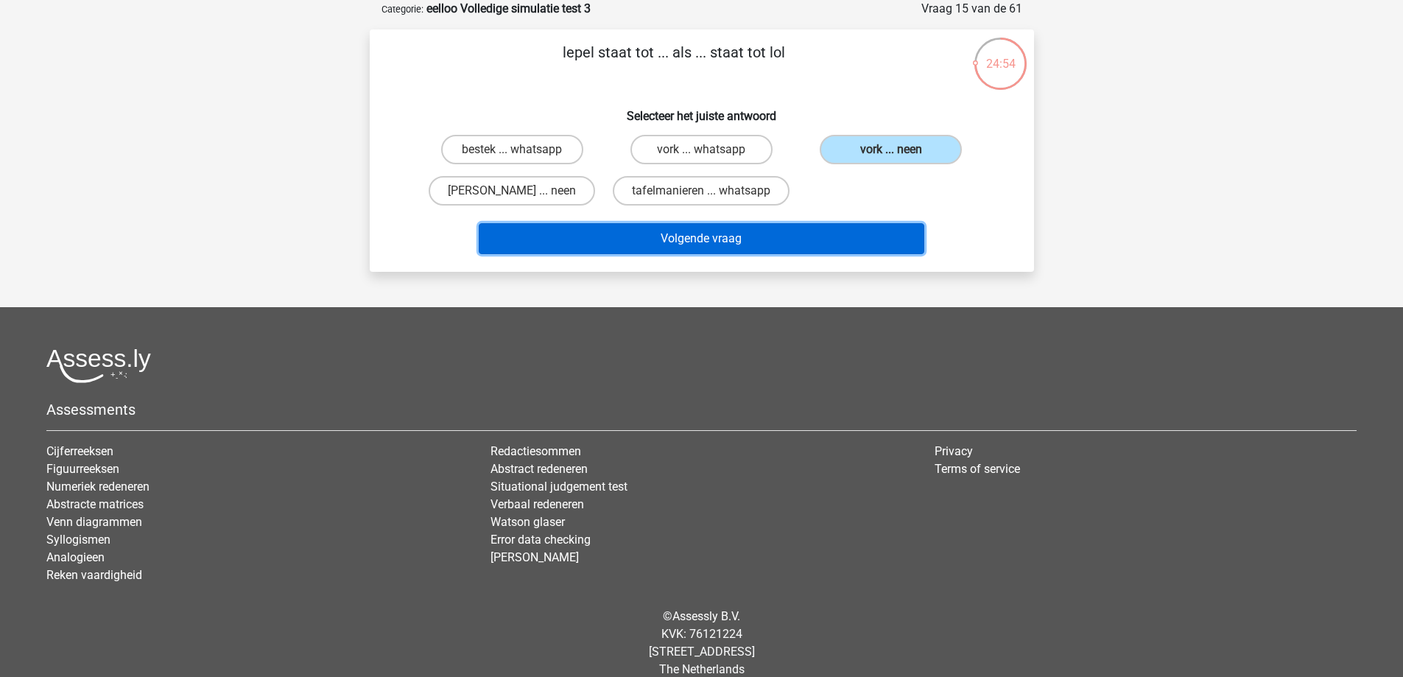
click at [764, 239] on button "Volgende vraag" at bounding box center [702, 238] width 446 height 31
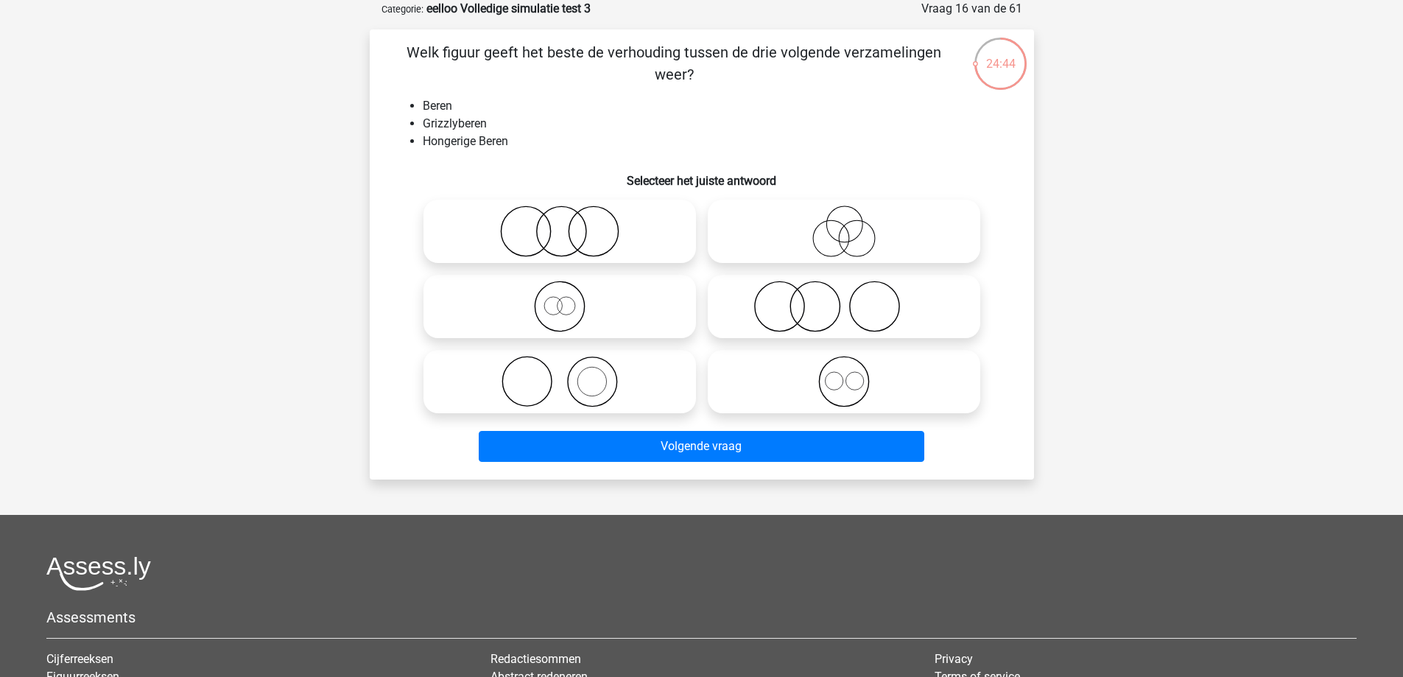
click at [563, 310] on icon at bounding box center [559, 307] width 261 height 52
click at [563, 299] on input "radio" at bounding box center [565, 294] width 10 height 10
radio input "true"
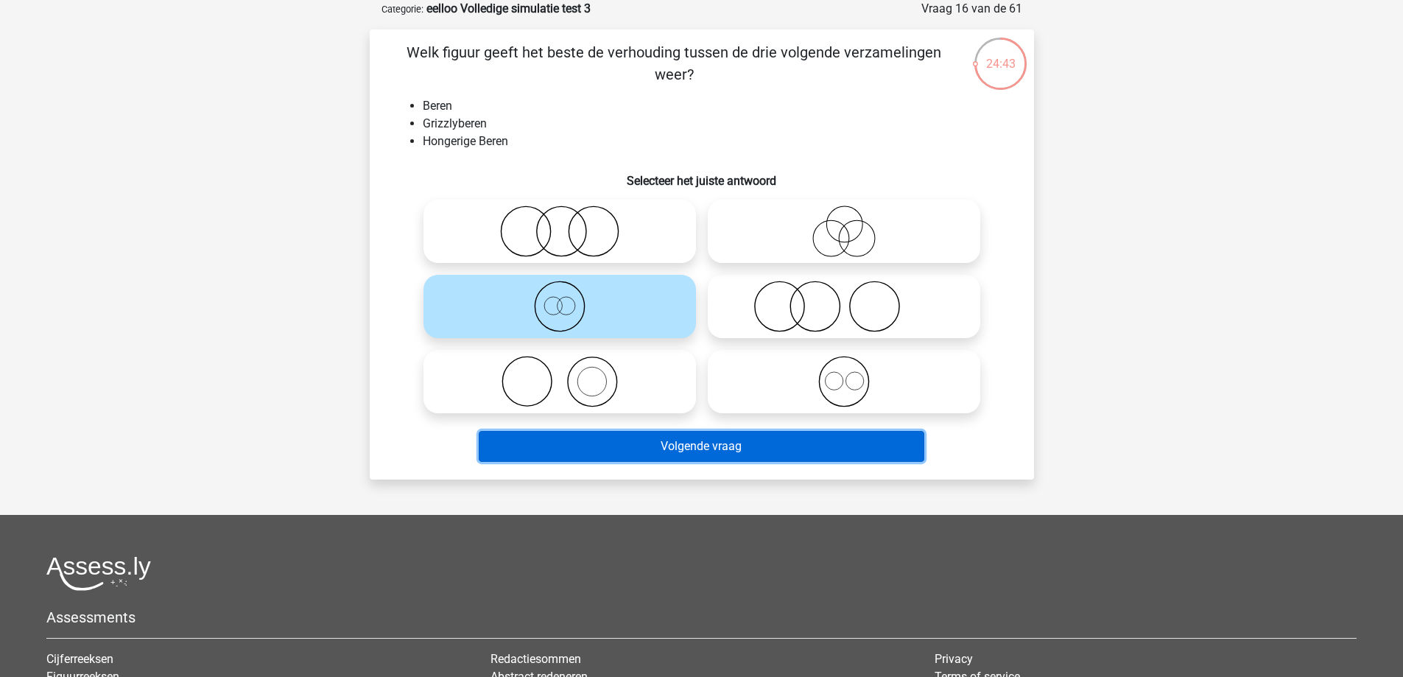
click at [564, 439] on button "Volgende vraag" at bounding box center [702, 446] width 446 height 31
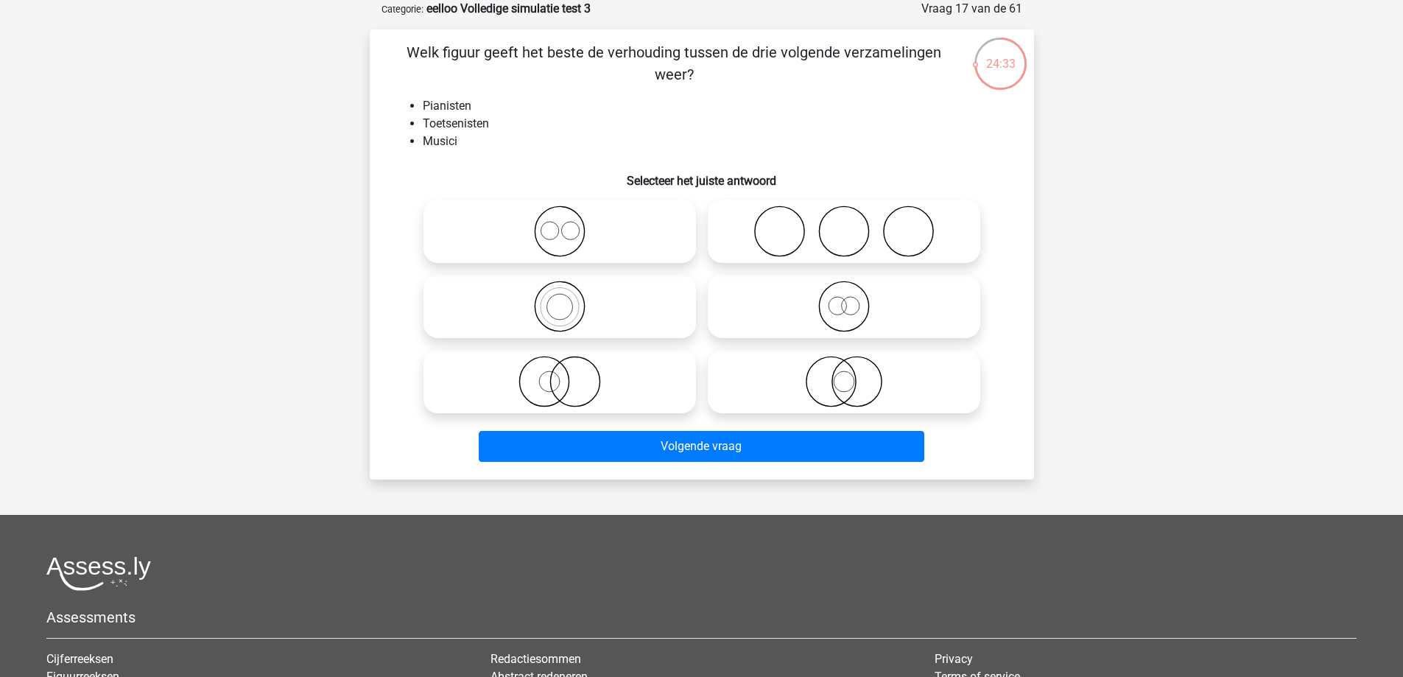
click at [857, 314] on icon at bounding box center [844, 307] width 261 height 52
click at [854, 299] on input "radio" at bounding box center [849, 294] width 10 height 10
radio input "true"
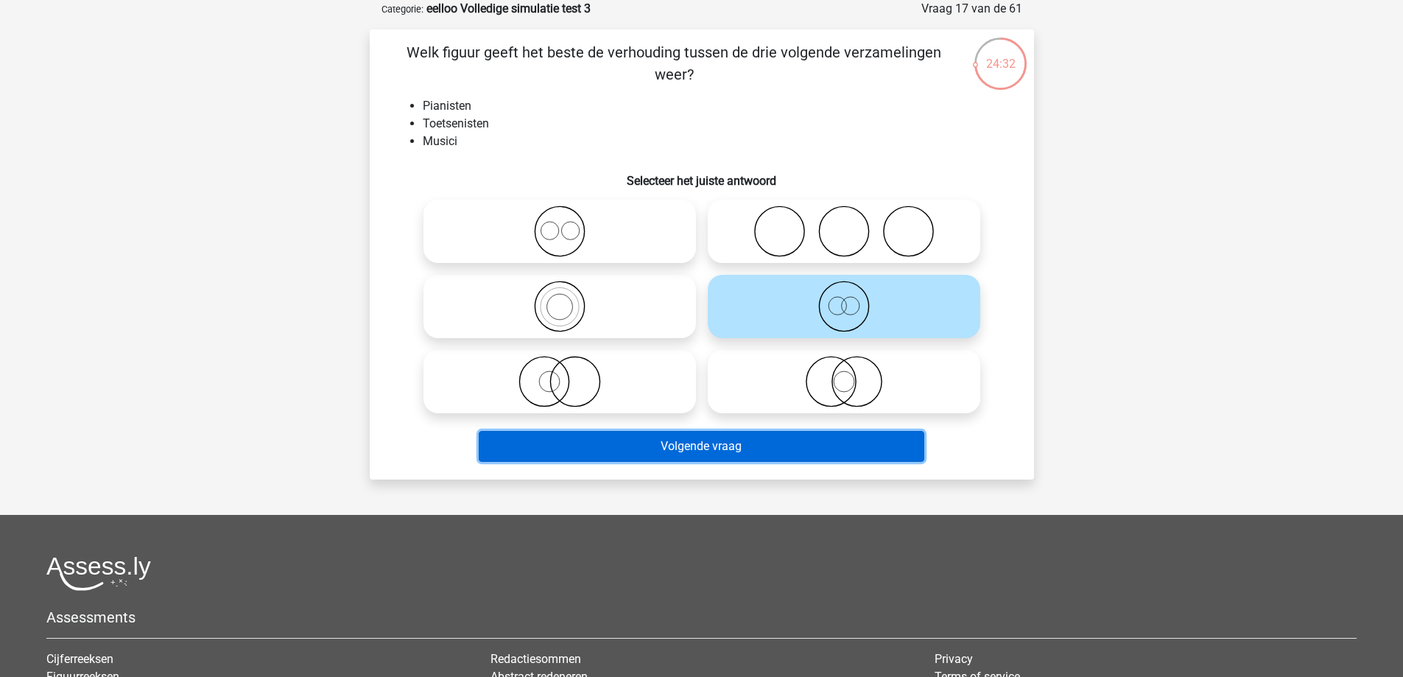
click at [750, 449] on button "Volgende vraag" at bounding box center [702, 446] width 446 height 31
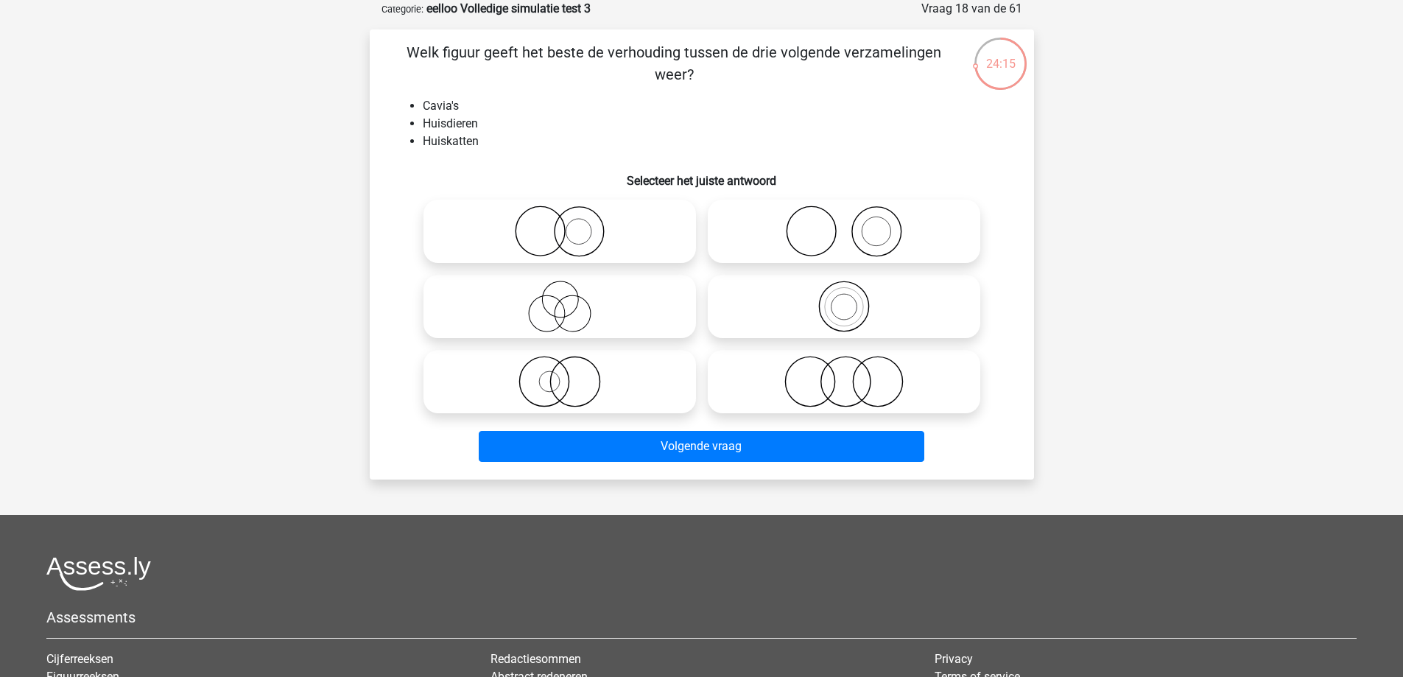
drag, startPoint x: 574, startPoint y: 235, endPoint x: 583, endPoint y: 245, distance: 13.1
click at [579, 236] on icon at bounding box center [559, 231] width 261 height 52
click at [569, 224] on input "radio" at bounding box center [565, 219] width 10 height 10
radio input "true"
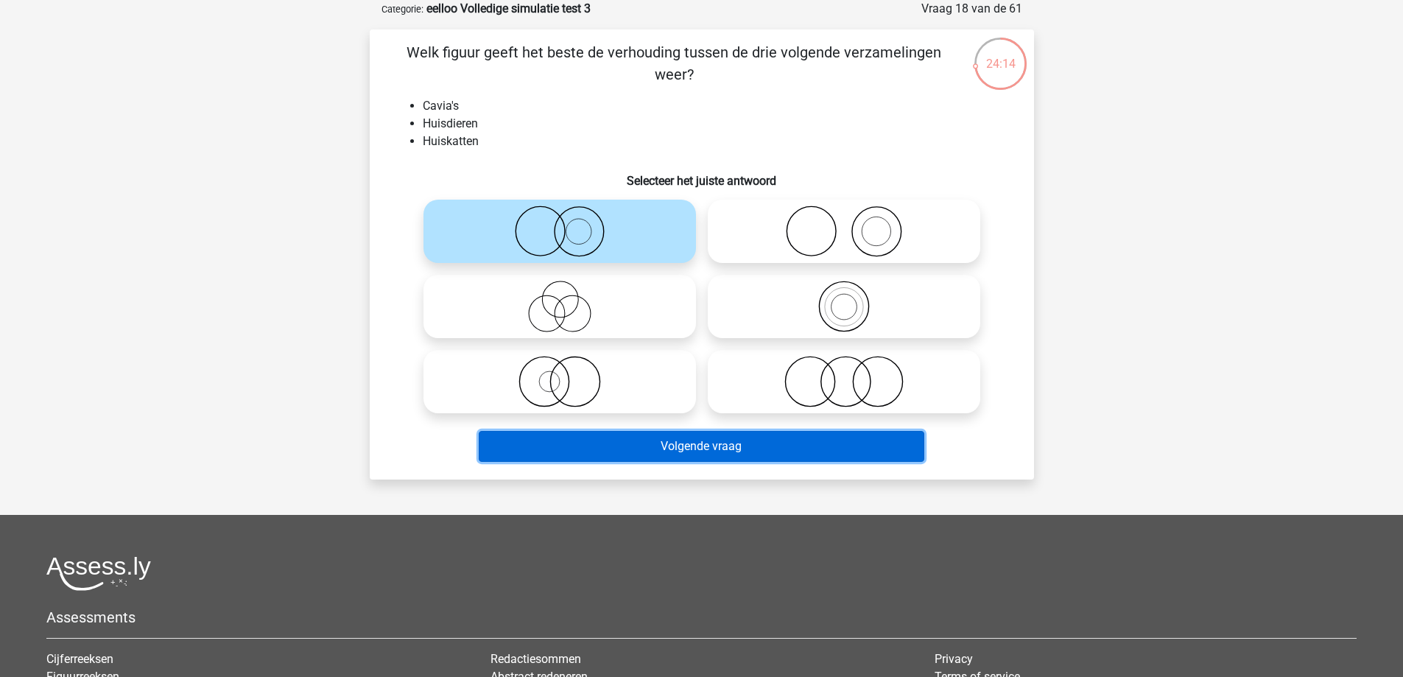
click at [613, 440] on button "Volgende vraag" at bounding box center [702, 446] width 446 height 31
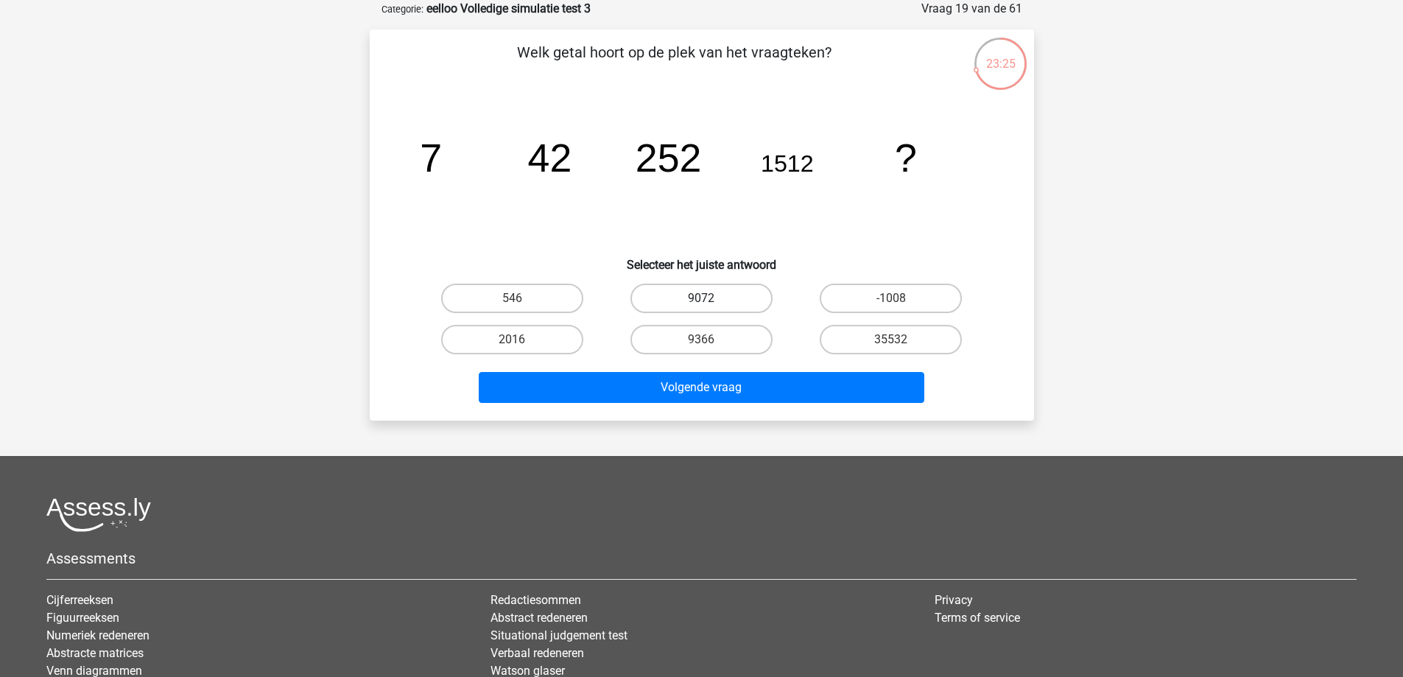
click at [730, 301] on label "9072" at bounding box center [701, 298] width 142 height 29
click at [711, 301] on input "9072" at bounding box center [706, 303] width 10 height 10
radio input "true"
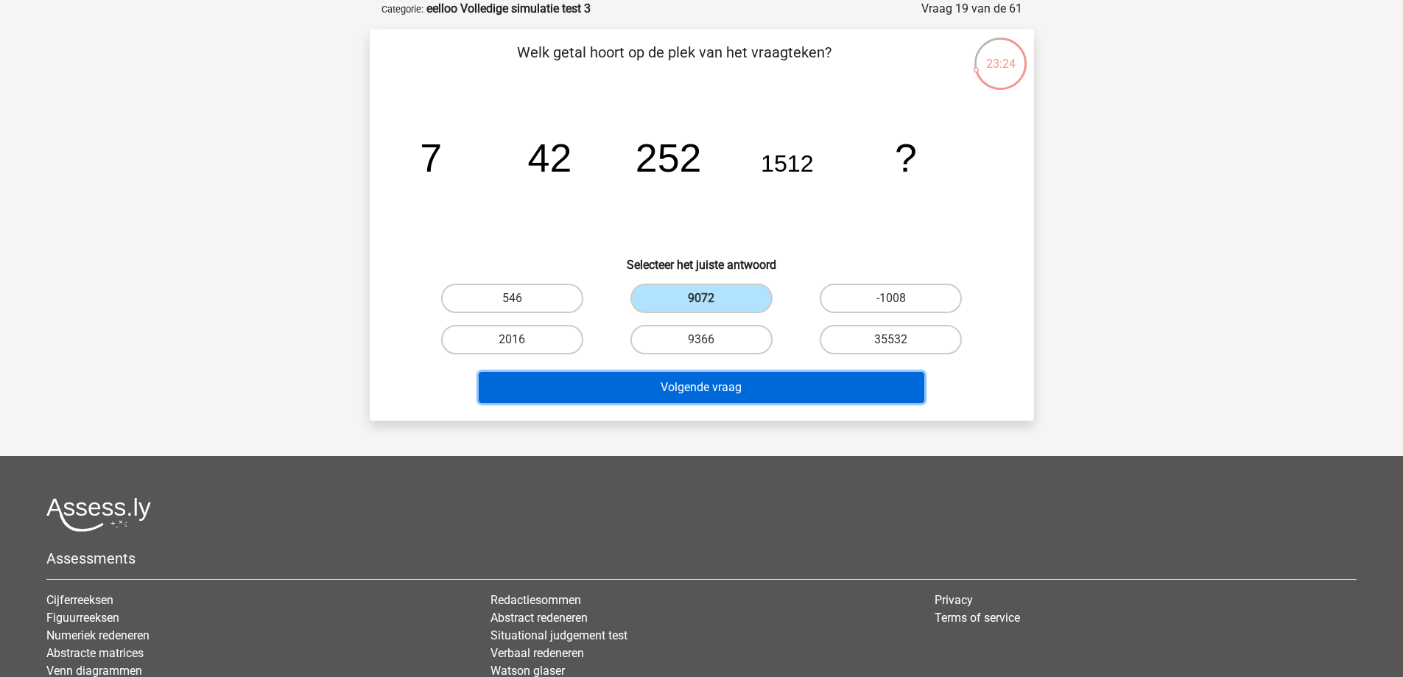
click at [655, 388] on button "Volgende vraag" at bounding box center [702, 387] width 446 height 31
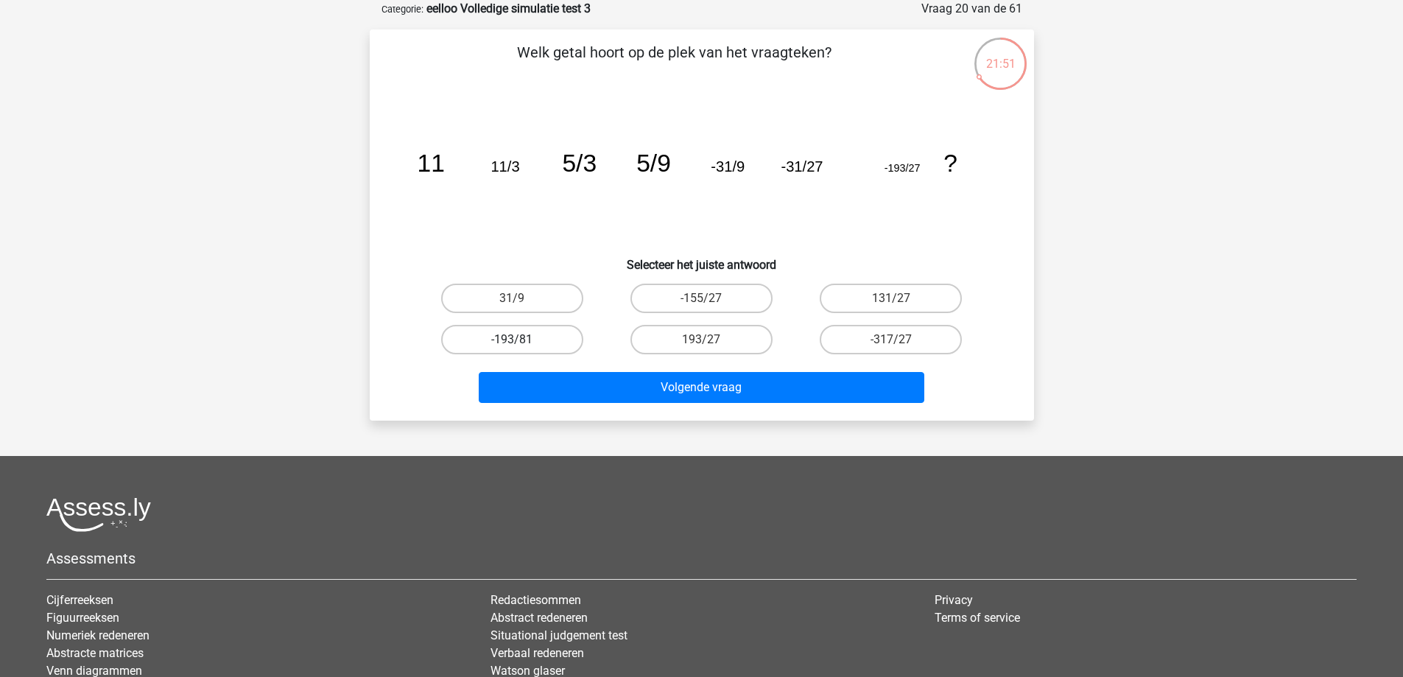
click at [540, 337] on label "-193/81" at bounding box center [512, 339] width 142 height 29
click at [521, 340] on input "-193/81" at bounding box center [517, 345] width 10 height 10
radio input "true"
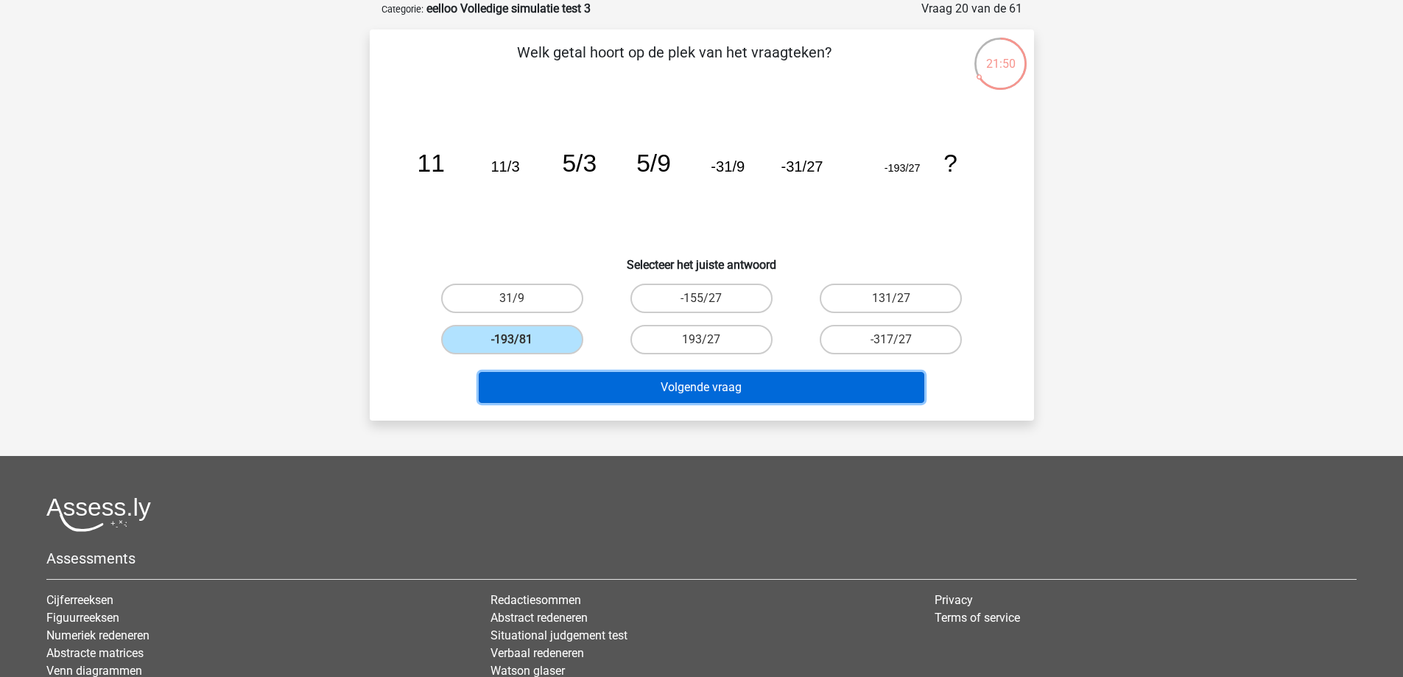
click at [580, 386] on button "Volgende vraag" at bounding box center [702, 387] width 446 height 31
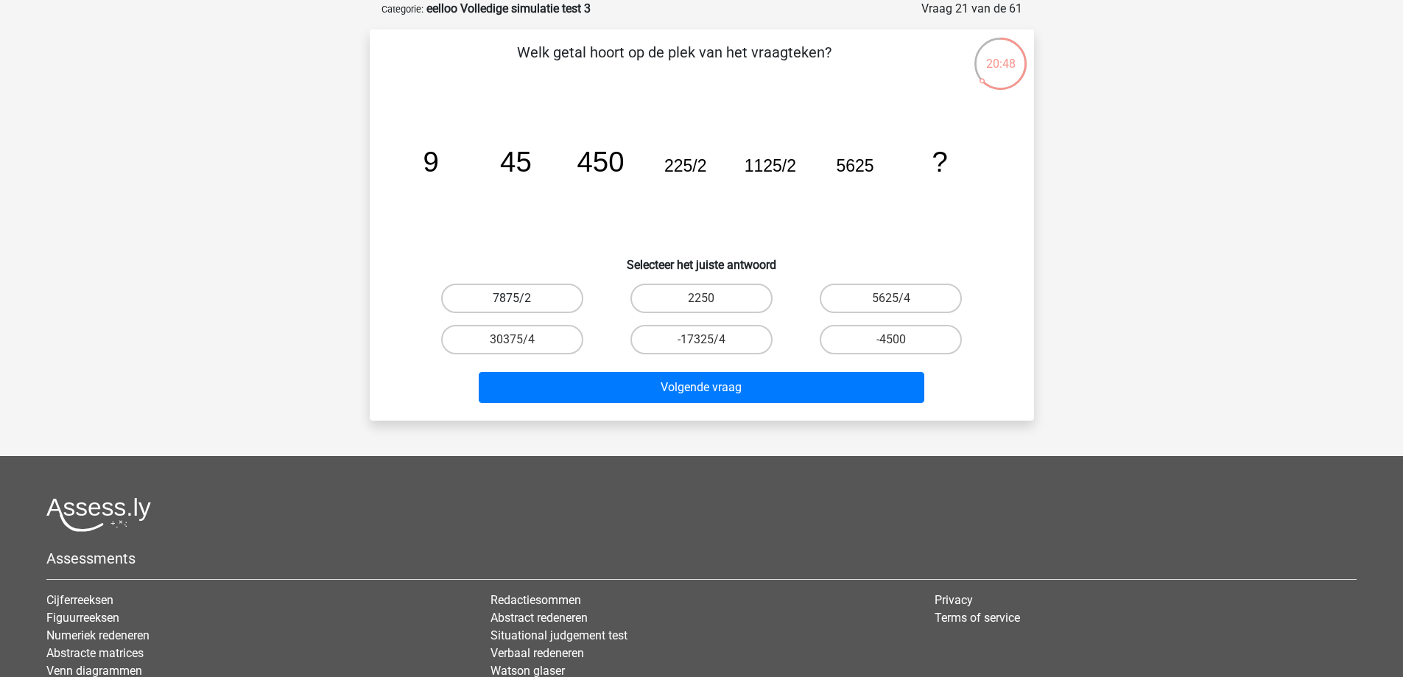
click at [523, 310] on div "7875/2" at bounding box center [511, 298] width 177 height 29
click at [562, 305] on label "7875/2" at bounding box center [512, 298] width 142 height 29
click at [521, 305] on input "7875/2" at bounding box center [517, 303] width 10 height 10
radio input "true"
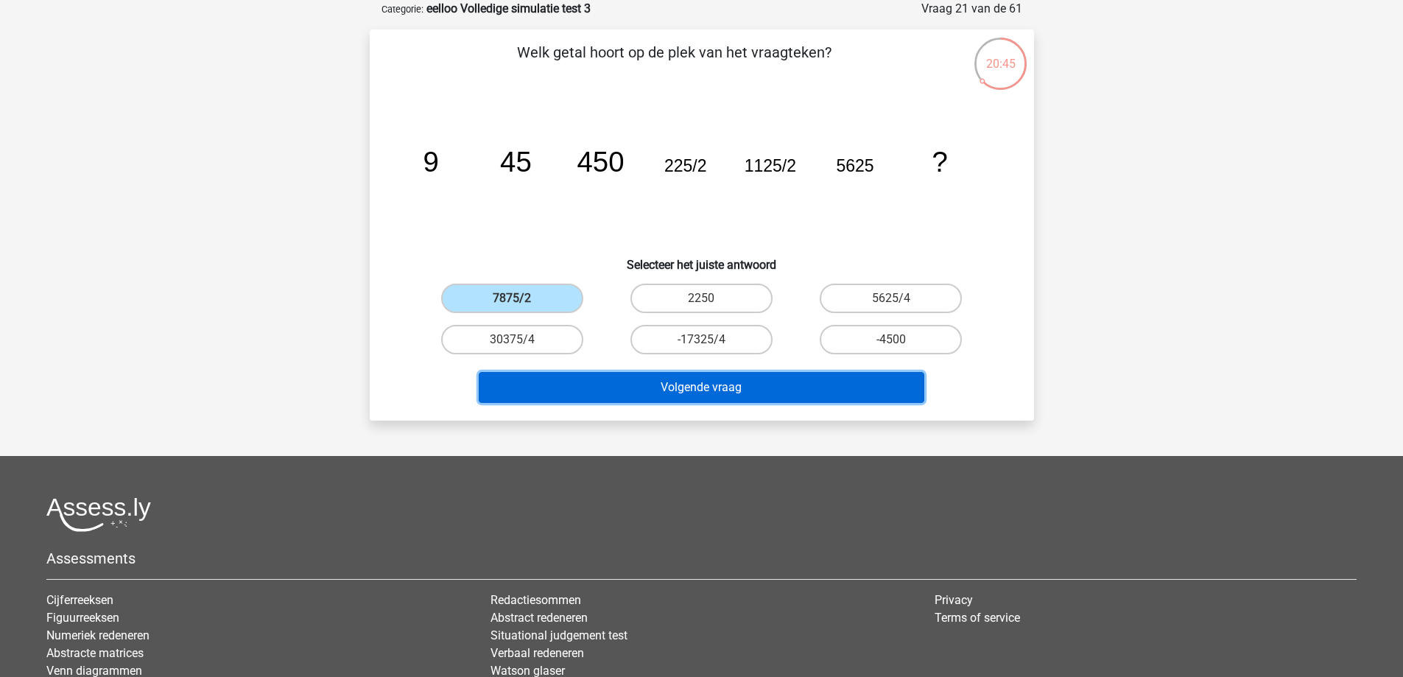
click at [588, 385] on button "Volgende vraag" at bounding box center [702, 387] width 446 height 31
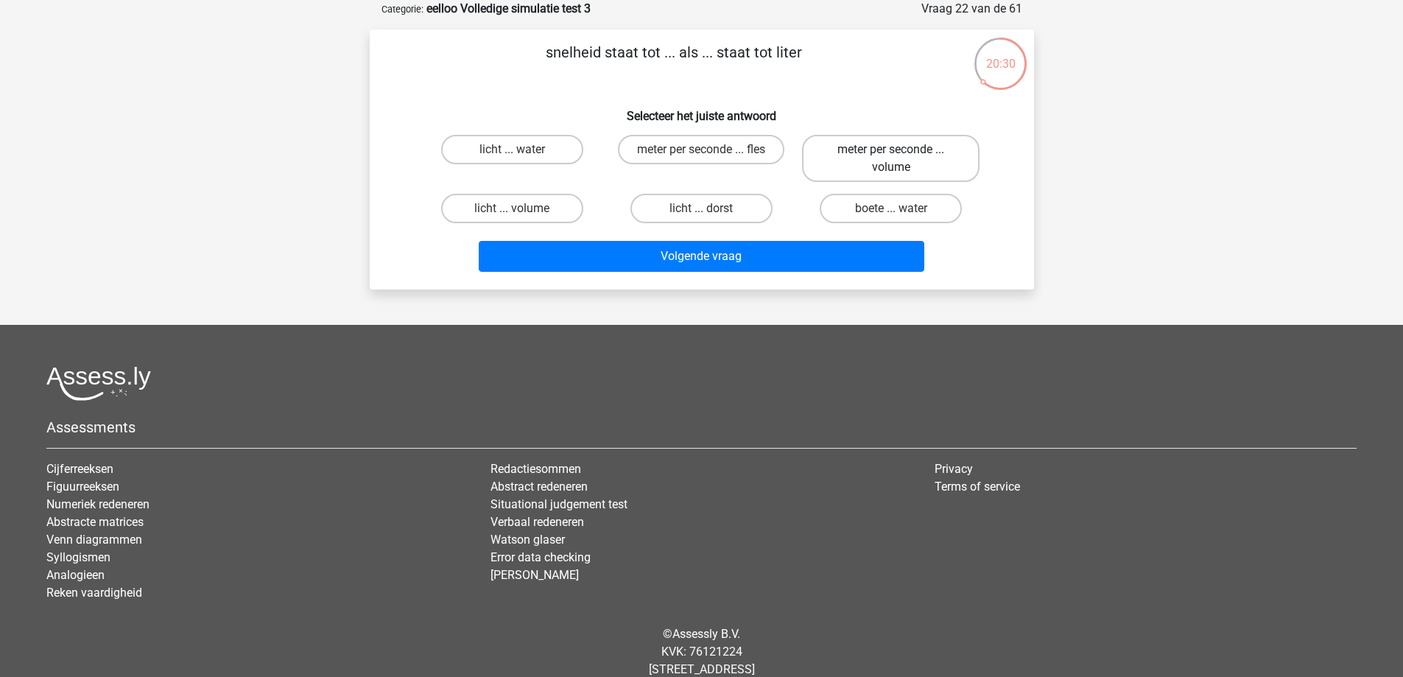
click at [849, 163] on label "meter per seconde ... volume" at bounding box center [890, 158] width 177 height 47
click at [891, 159] on input "meter per seconde ... volume" at bounding box center [896, 155] width 10 height 10
radio input "true"
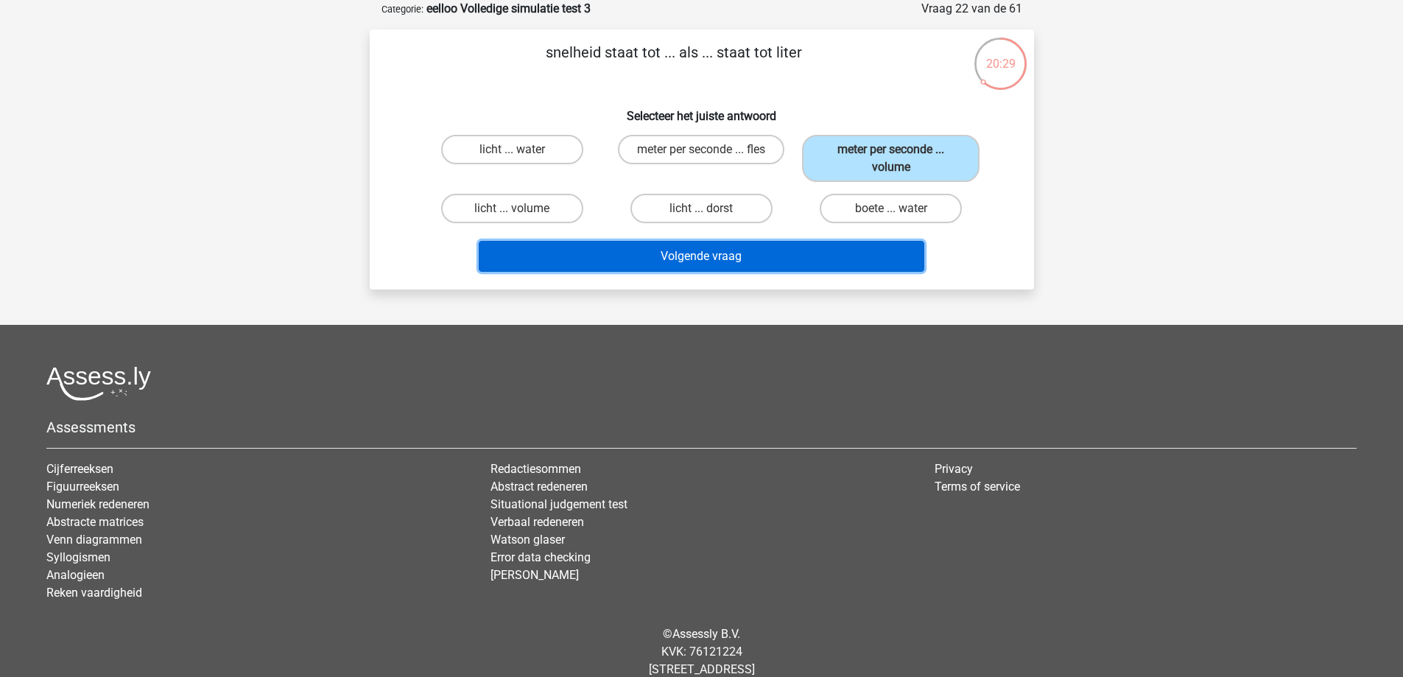
click at [800, 253] on button "Volgende vraag" at bounding box center [702, 256] width 446 height 31
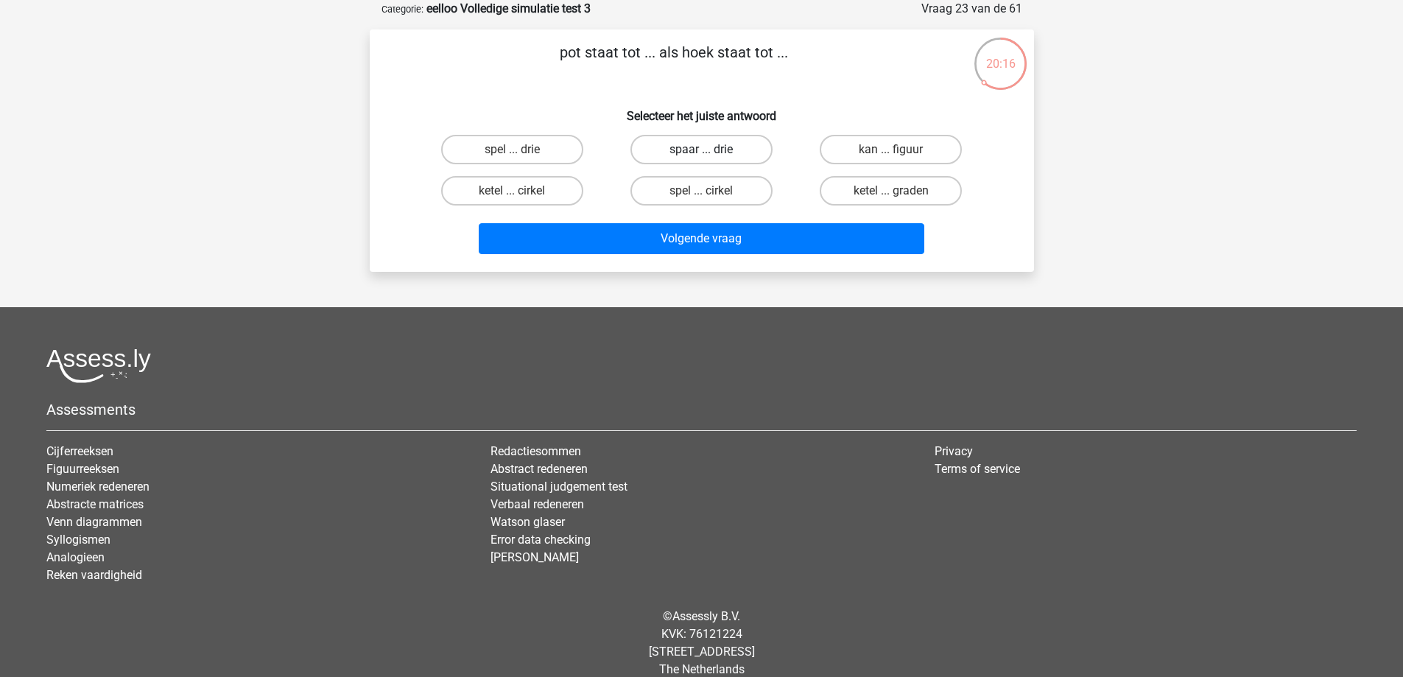
click at [711, 147] on label "spaar ... drie" at bounding box center [701, 149] width 142 height 29
click at [711, 150] on input "spaar ... drie" at bounding box center [706, 155] width 10 height 10
radio input "true"
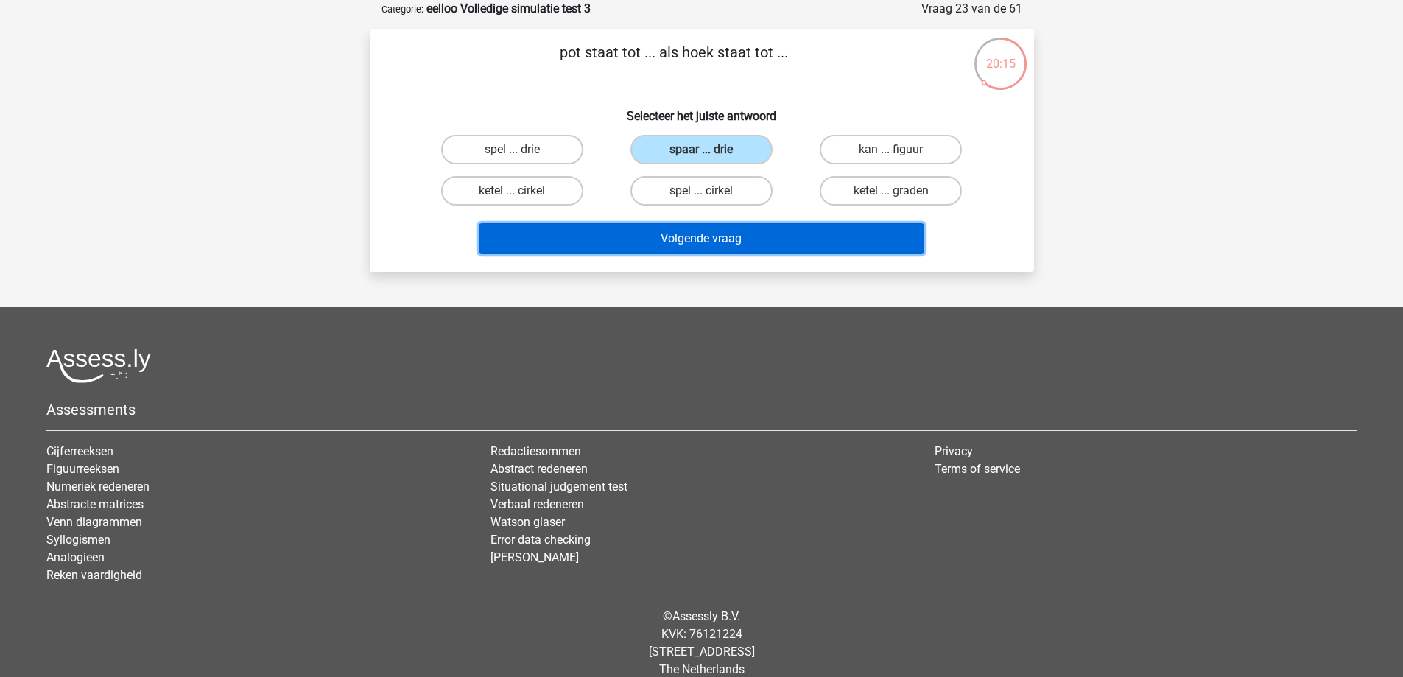
click at [684, 242] on button "Volgende vraag" at bounding box center [702, 238] width 446 height 31
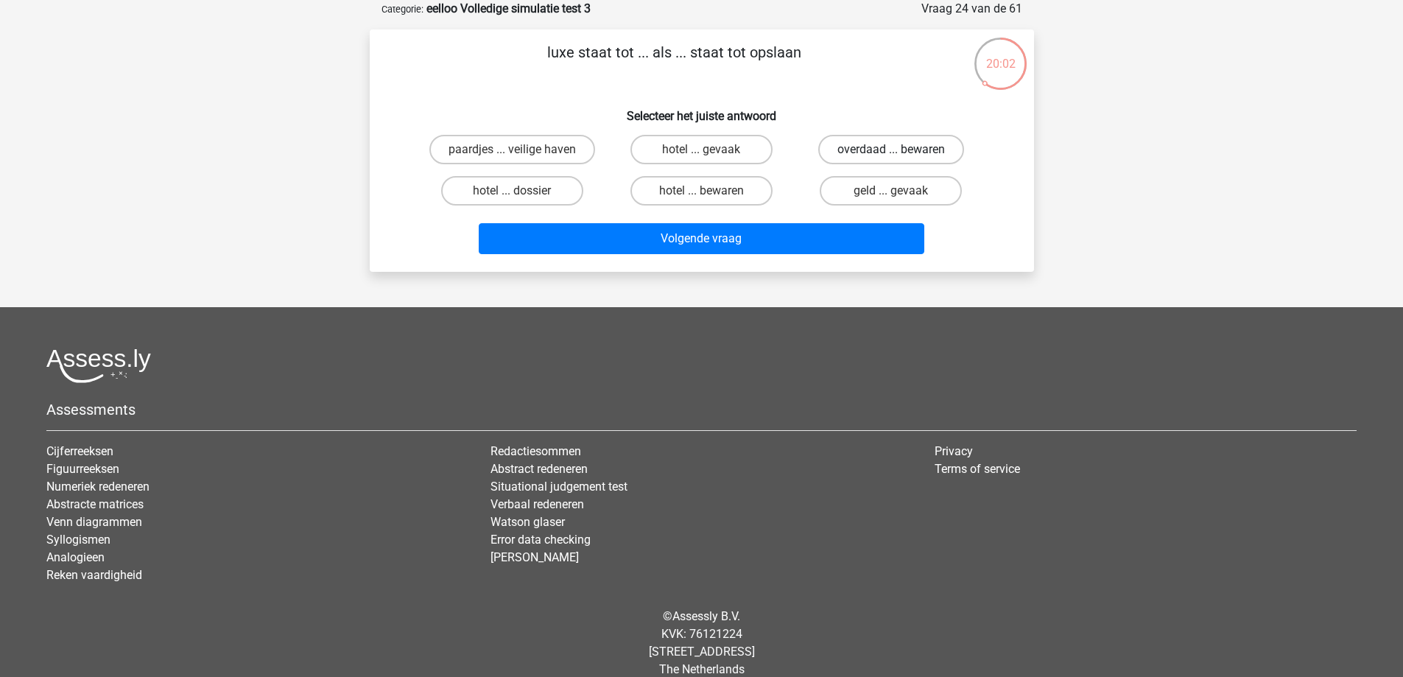
click at [864, 148] on label "overdaad ... bewaren" at bounding box center [891, 149] width 146 height 29
click at [891, 150] on input "overdaad ... bewaren" at bounding box center [896, 155] width 10 height 10
radio input "true"
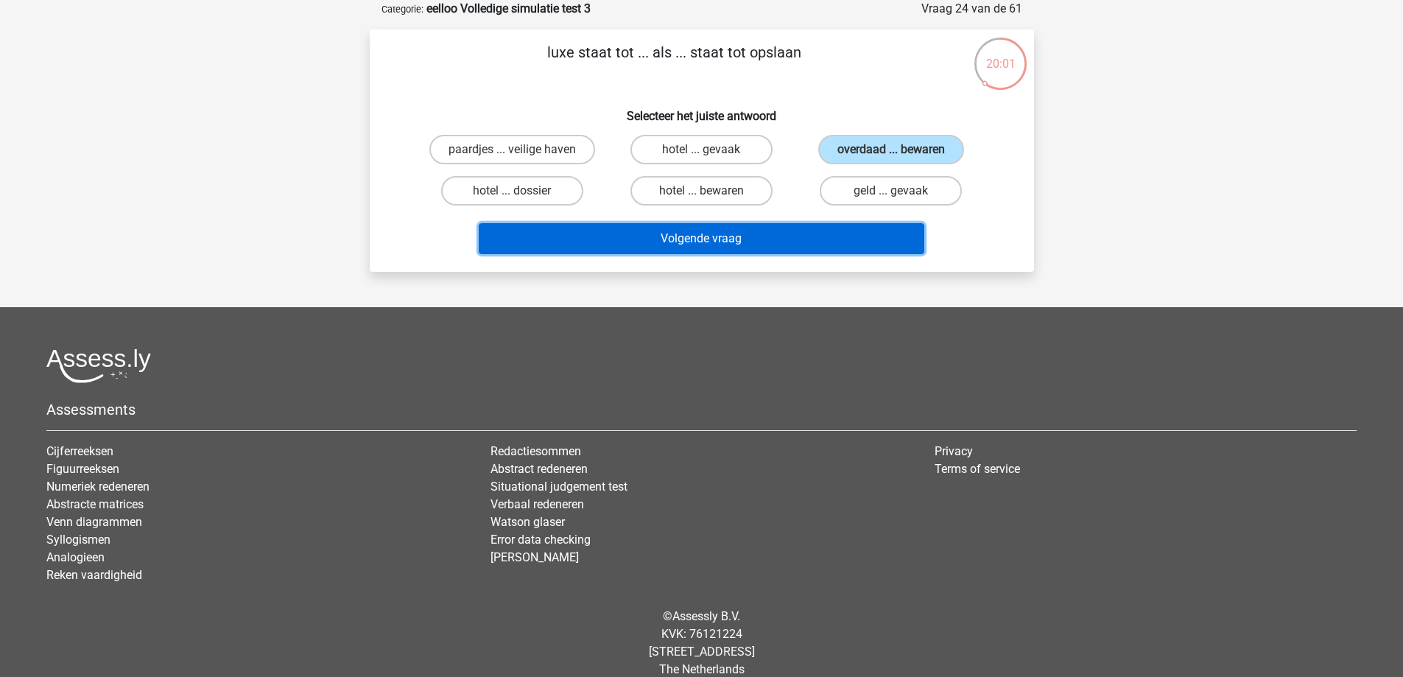
click at [786, 240] on button "Volgende vraag" at bounding box center [702, 238] width 446 height 31
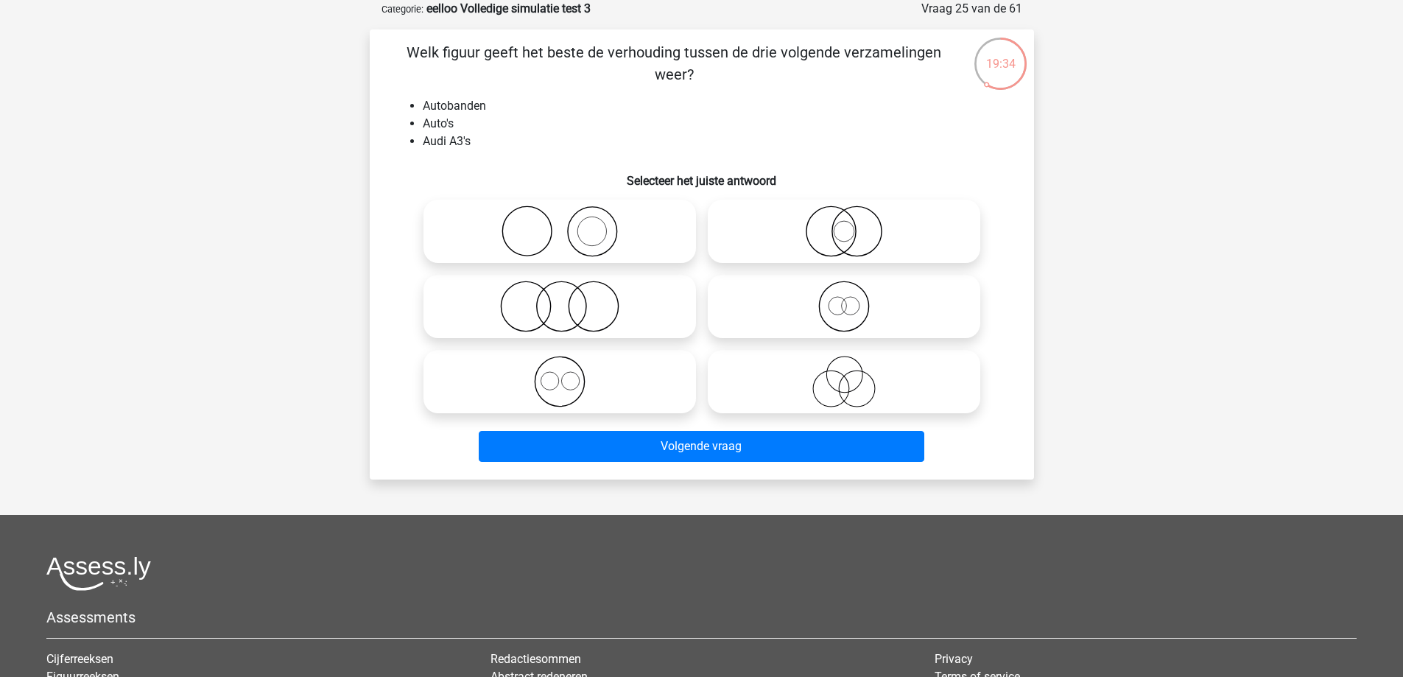
click at [845, 387] on icon at bounding box center [844, 382] width 261 height 52
click at [845, 374] on input "radio" at bounding box center [849, 370] width 10 height 10
radio input "true"
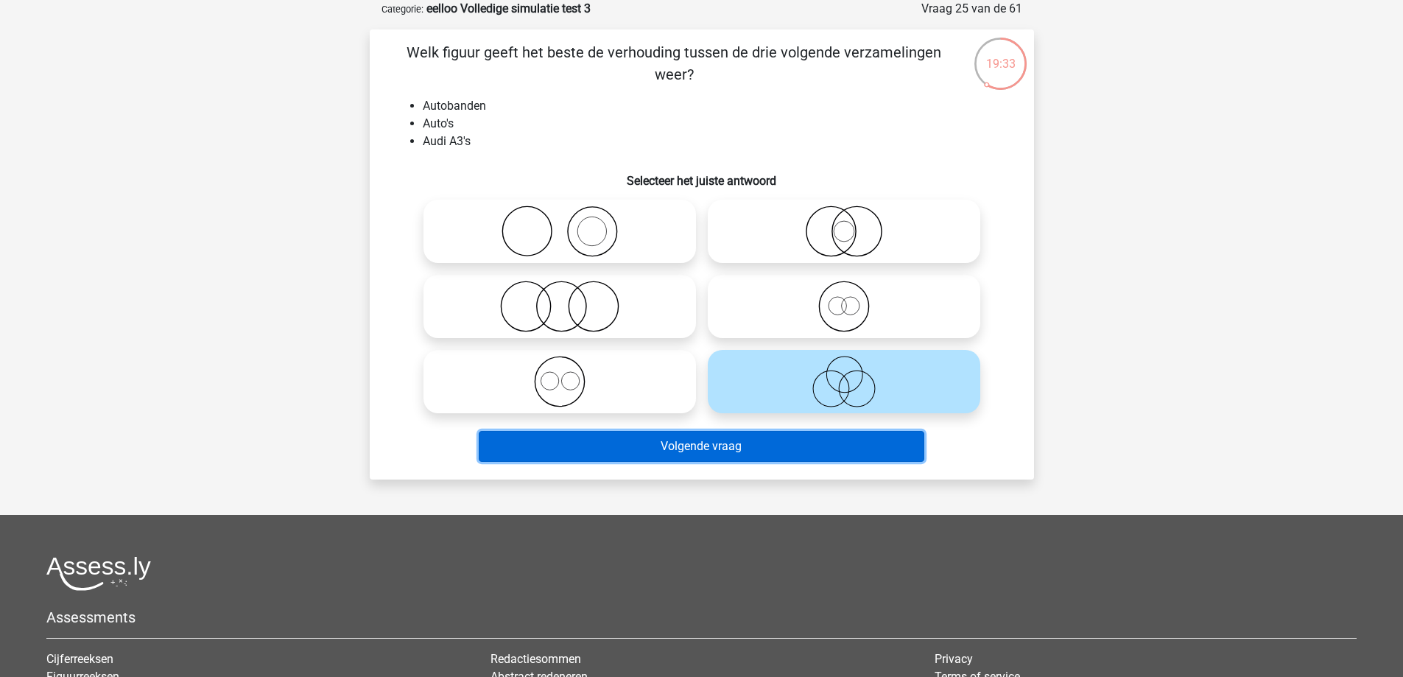
click at [770, 443] on button "Volgende vraag" at bounding box center [702, 446] width 446 height 31
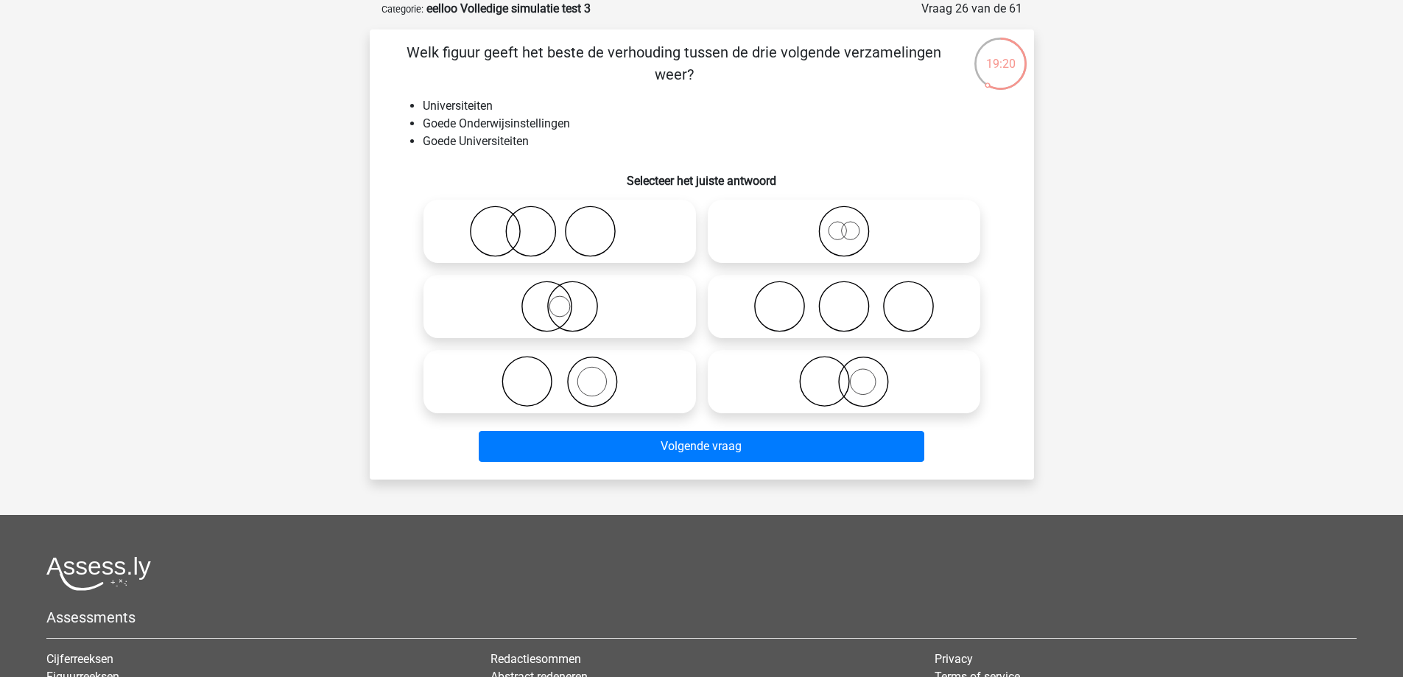
click at [578, 307] on icon at bounding box center [559, 307] width 261 height 52
click at [569, 299] on input "radio" at bounding box center [565, 294] width 10 height 10
radio input "true"
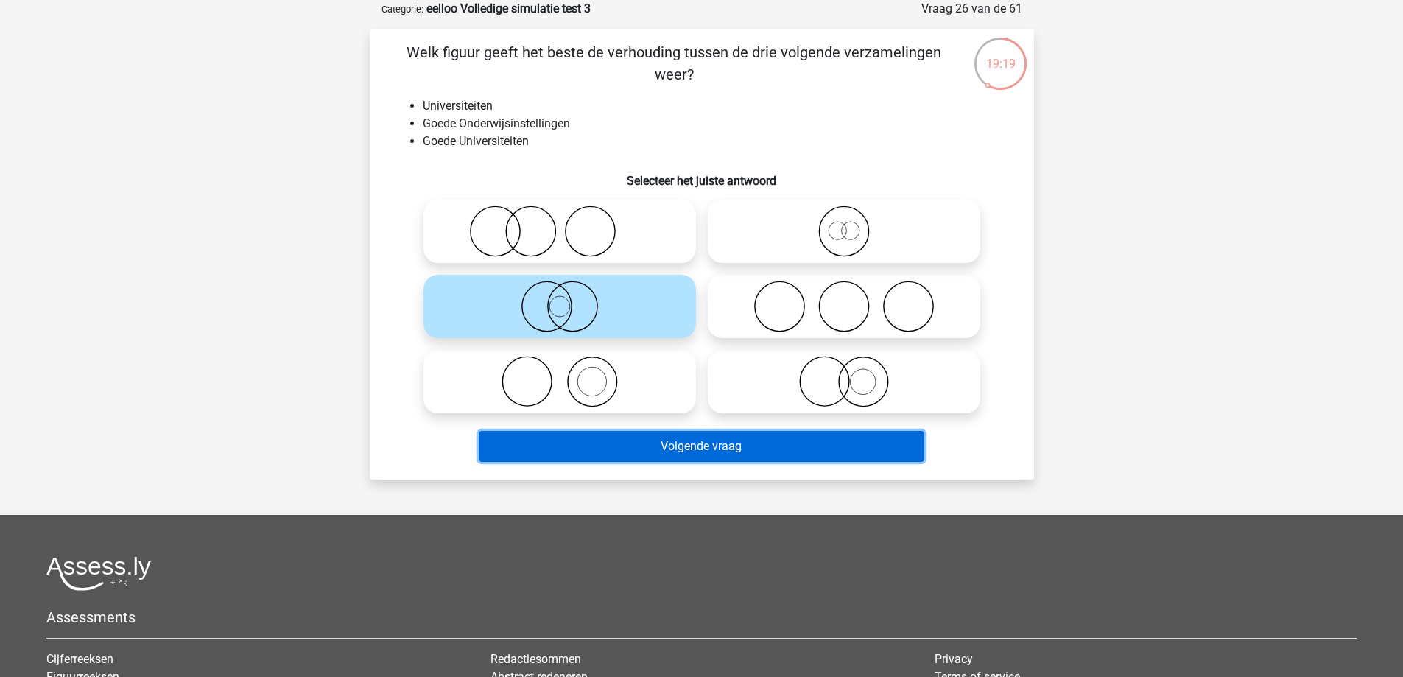
click at [600, 441] on button "Volgende vraag" at bounding box center [702, 446] width 446 height 31
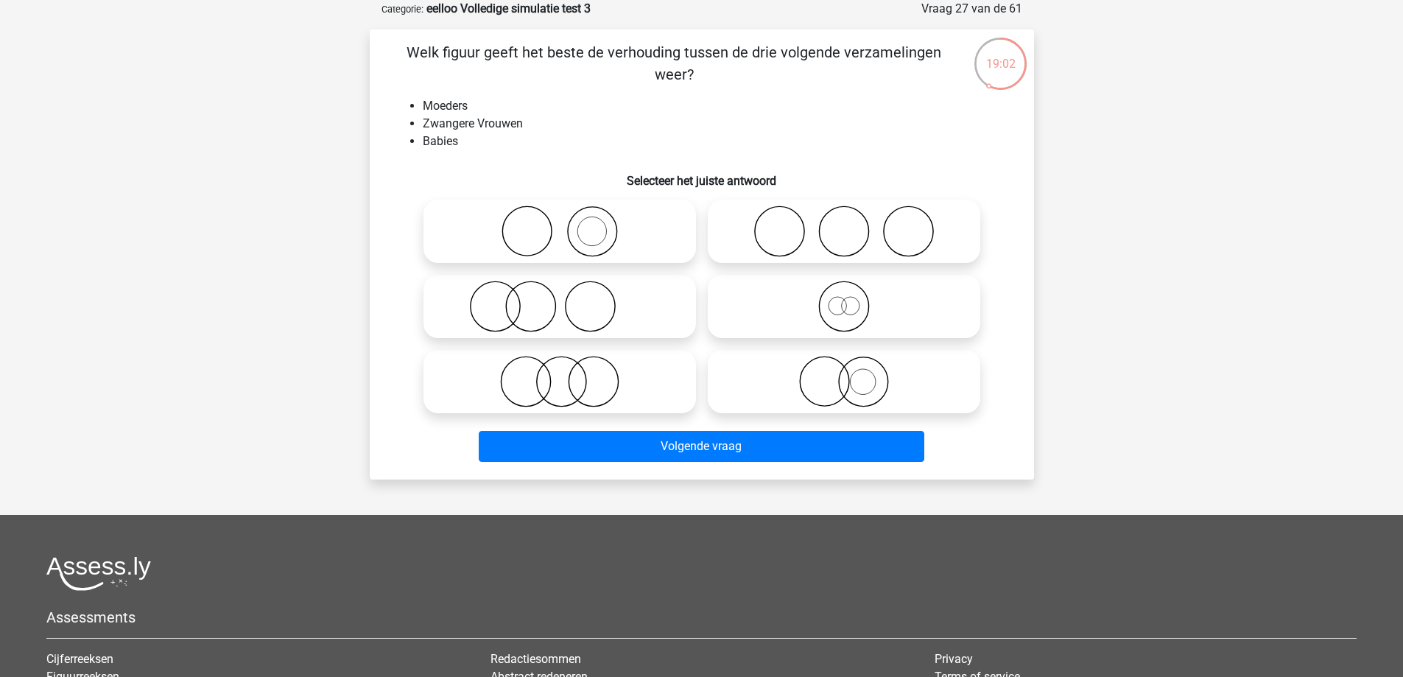
click at [844, 390] on icon at bounding box center [844, 382] width 261 height 52
click at [844, 374] on input "radio" at bounding box center [849, 370] width 10 height 10
radio input "true"
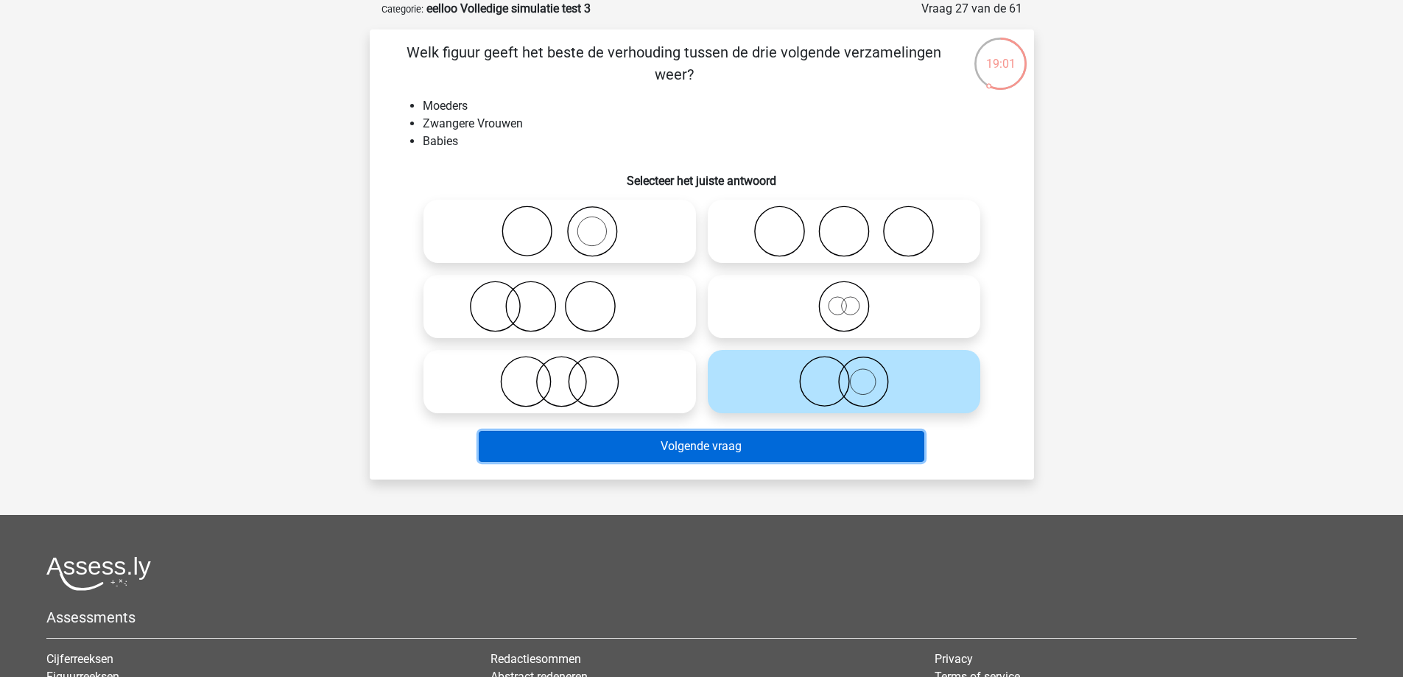
click at [706, 449] on button "Volgende vraag" at bounding box center [702, 446] width 446 height 31
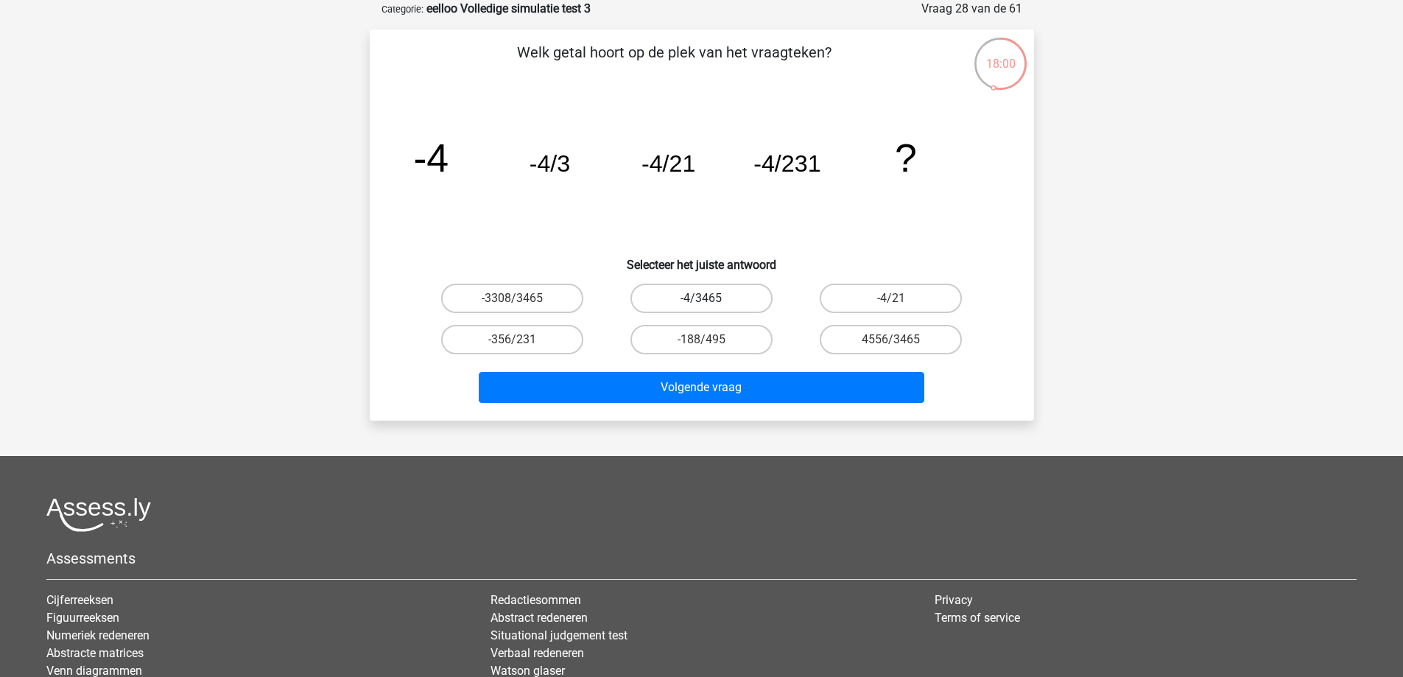
click at [714, 302] on label "-4/3465" at bounding box center [701, 298] width 142 height 29
click at [711, 302] on input "-4/3465" at bounding box center [706, 303] width 10 height 10
radio input "true"
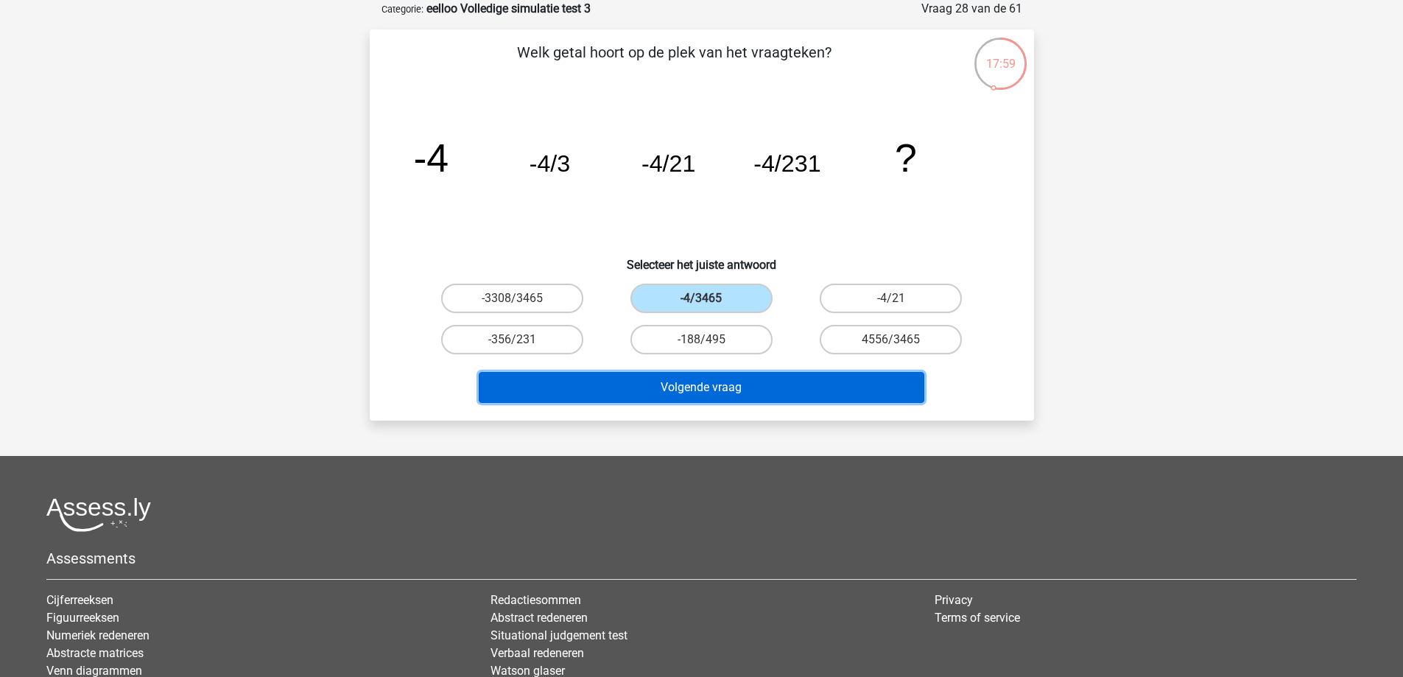
click at [720, 378] on button "Volgende vraag" at bounding box center [702, 387] width 446 height 31
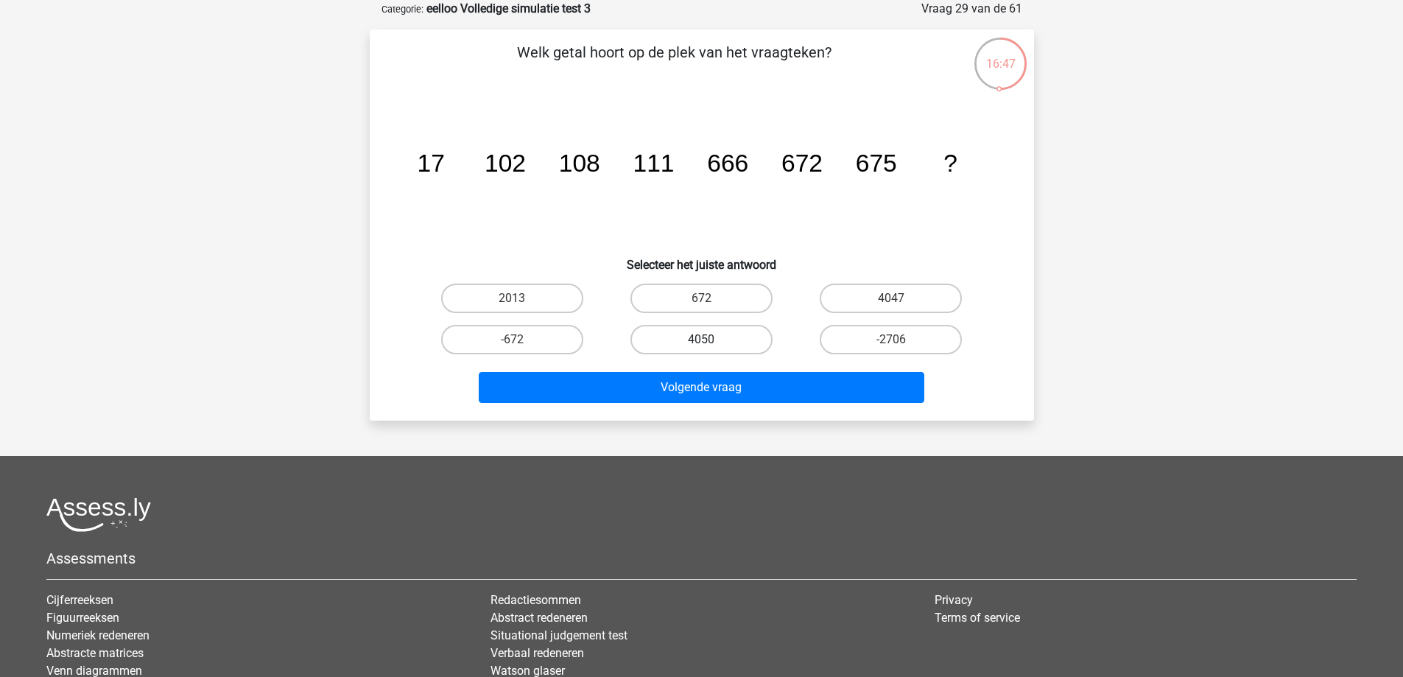
click at [730, 340] on label "4050" at bounding box center [701, 339] width 142 height 29
click at [711, 340] on input "4050" at bounding box center [706, 345] width 10 height 10
radio input "true"
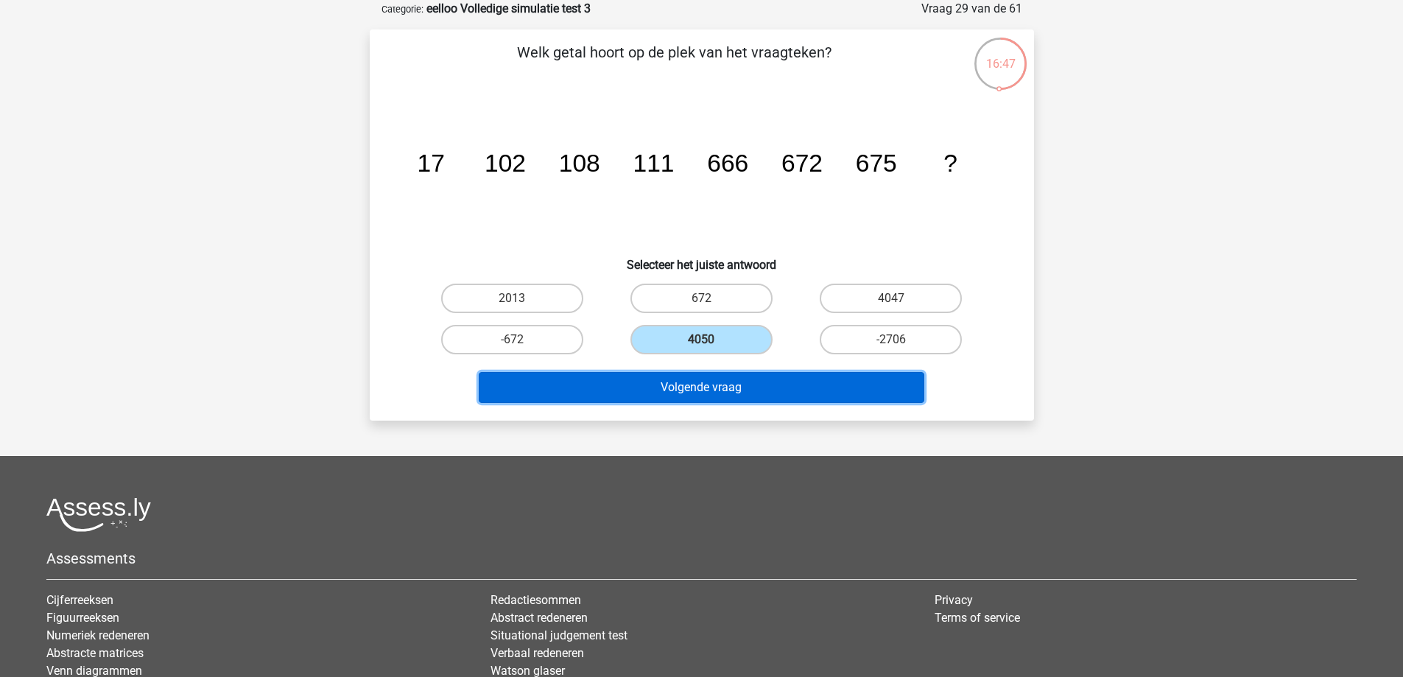
click at [707, 392] on button "Volgende vraag" at bounding box center [702, 387] width 446 height 31
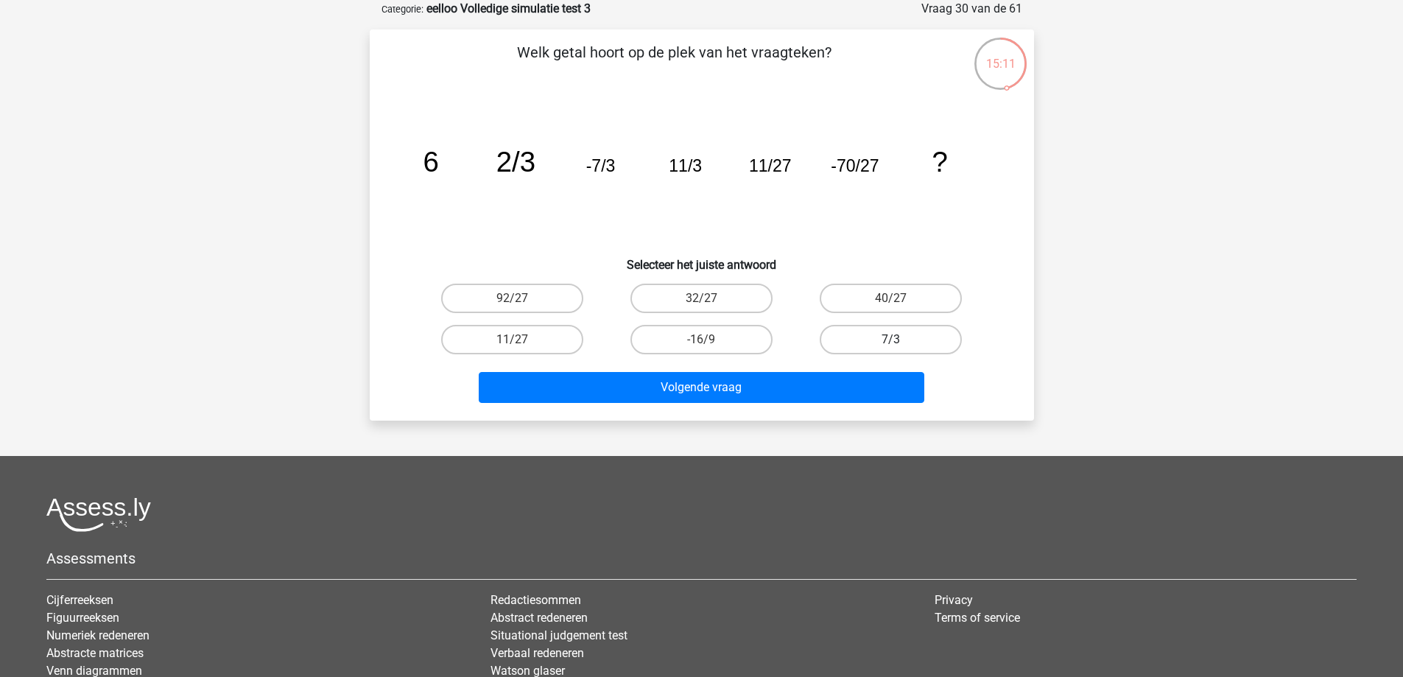
drag, startPoint x: 897, startPoint y: 341, endPoint x: 882, endPoint y: 352, distance: 18.4
click at [900, 341] on div "7/3" at bounding box center [890, 339] width 177 height 29
click at [891, 344] on input "7/3" at bounding box center [896, 345] width 10 height 10
radio input "true"
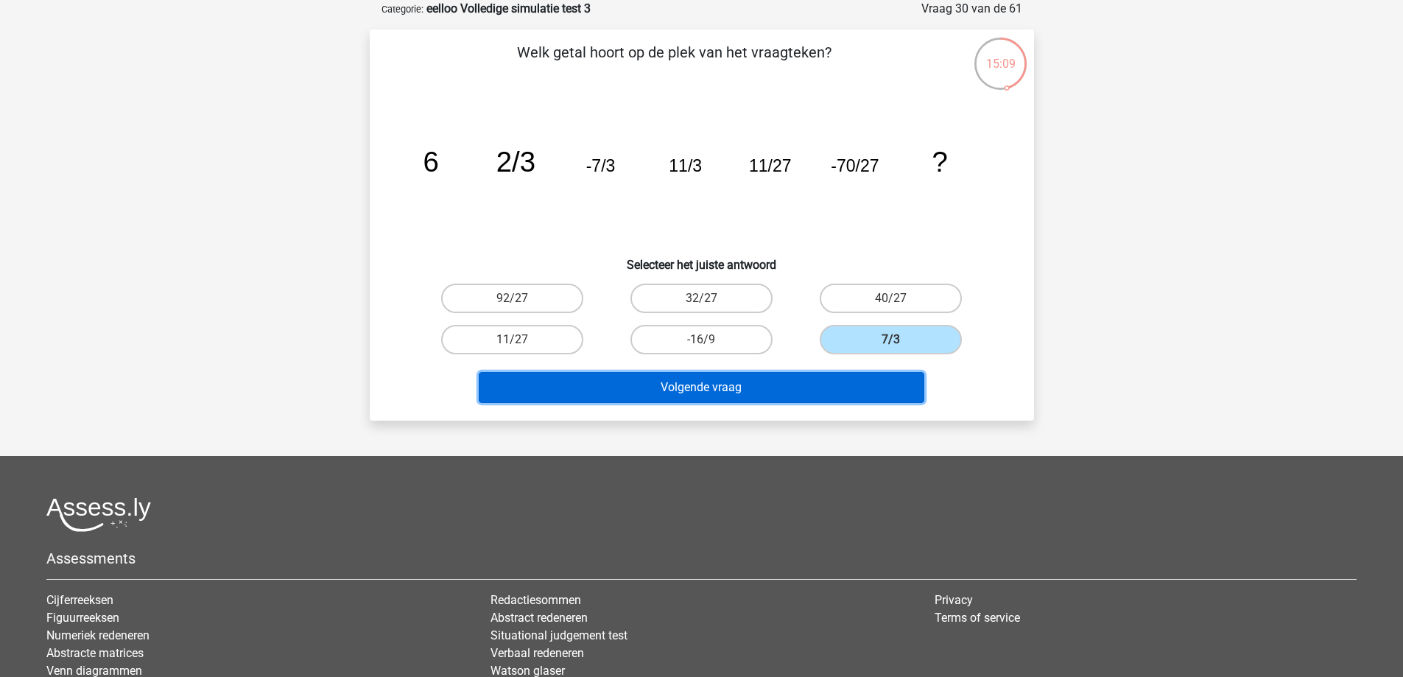
click at [859, 384] on button "Volgende vraag" at bounding box center [702, 387] width 446 height 31
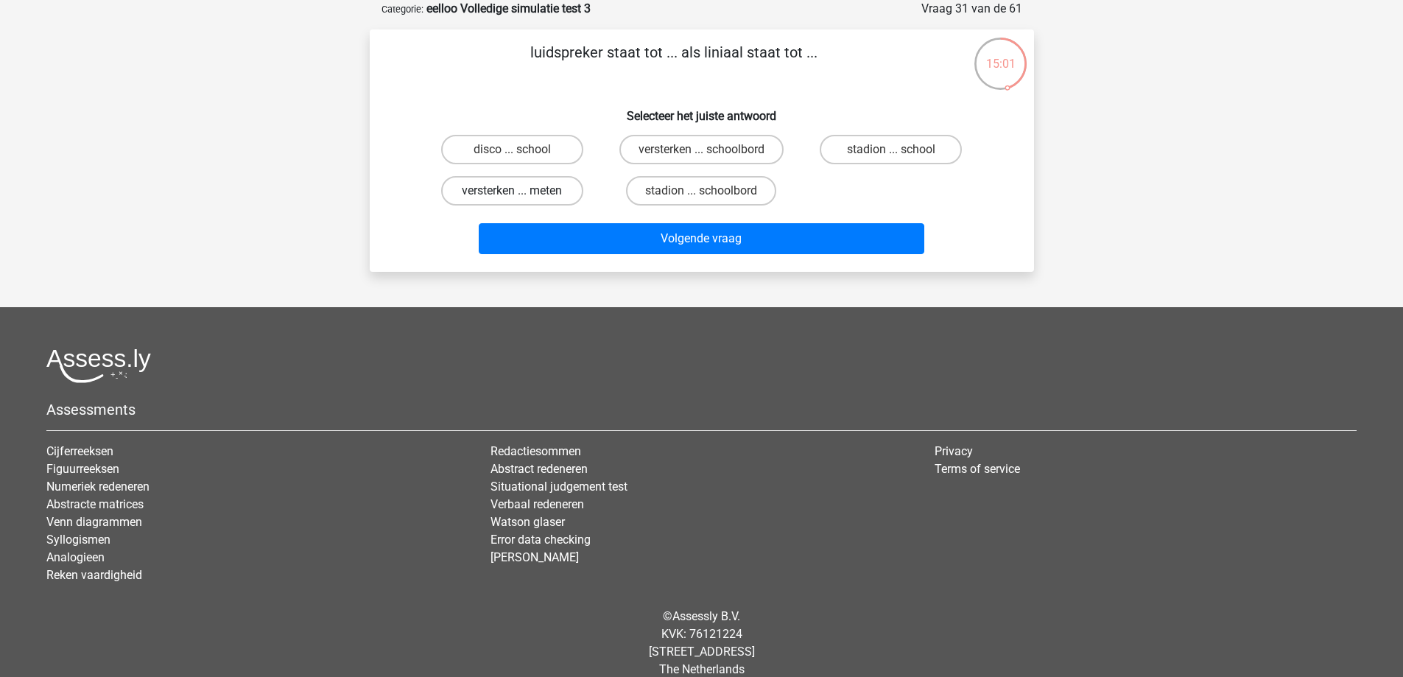
click at [530, 194] on label "versterken ... meten" at bounding box center [512, 190] width 142 height 29
click at [521, 194] on input "versterken ... meten" at bounding box center [517, 196] width 10 height 10
radio input "true"
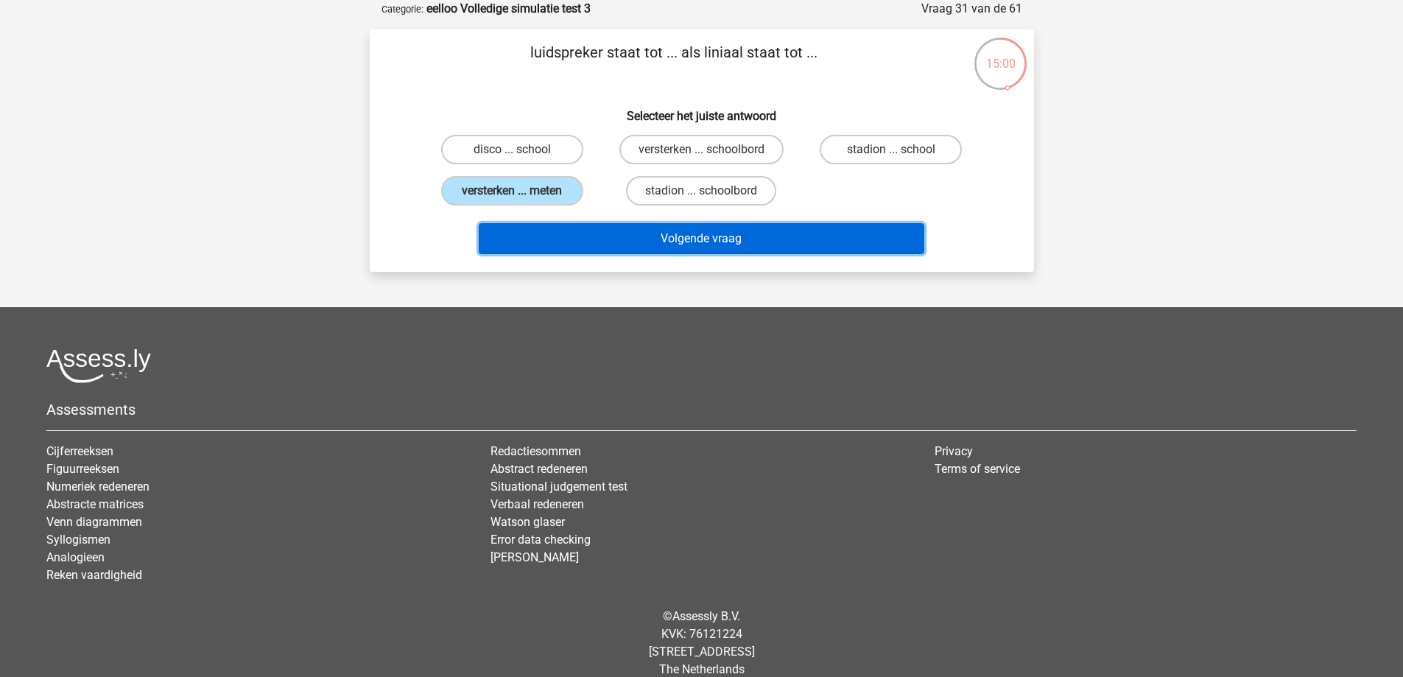
click at [560, 234] on button "Volgende vraag" at bounding box center [702, 238] width 446 height 31
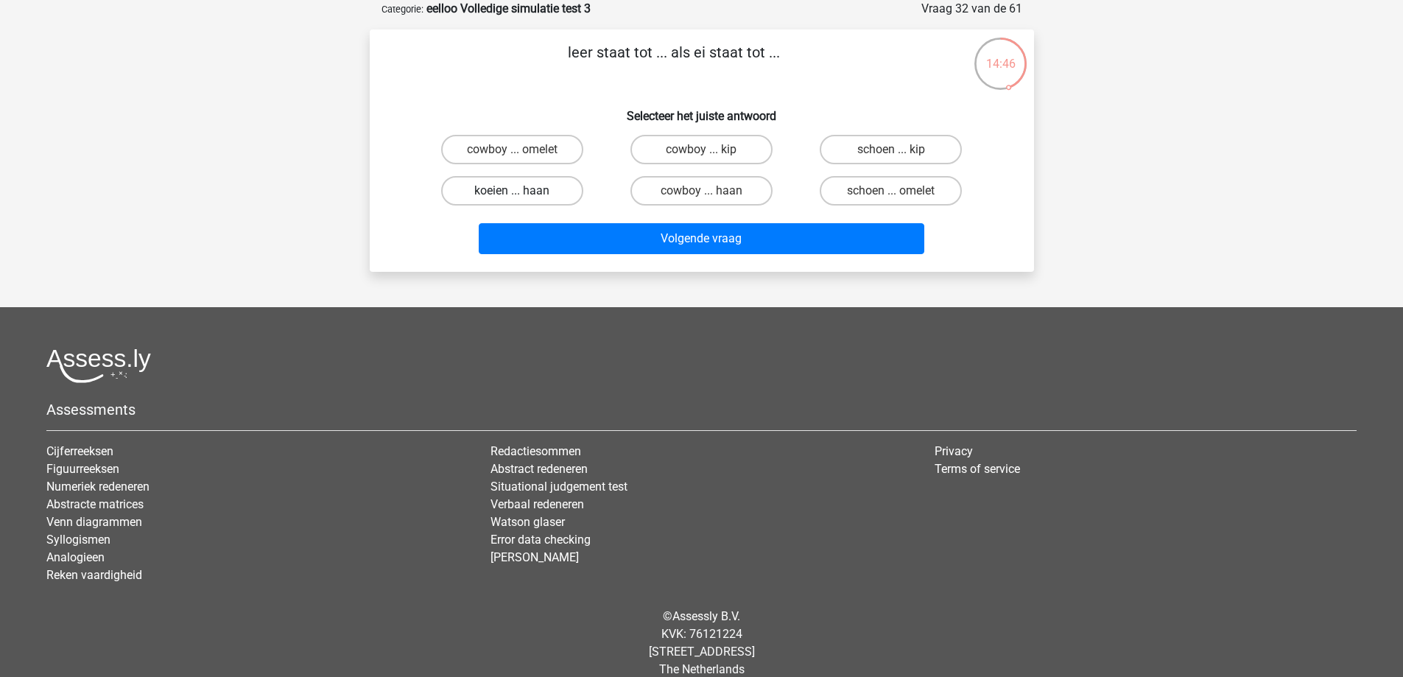
click at [528, 187] on label "koeien ... haan" at bounding box center [512, 190] width 142 height 29
click at [521, 191] on input "koeien ... haan" at bounding box center [517, 196] width 10 height 10
radio input "true"
click at [868, 150] on label "schoen ... kip" at bounding box center [891, 149] width 142 height 29
click at [891, 150] on input "schoen ... kip" at bounding box center [896, 155] width 10 height 10
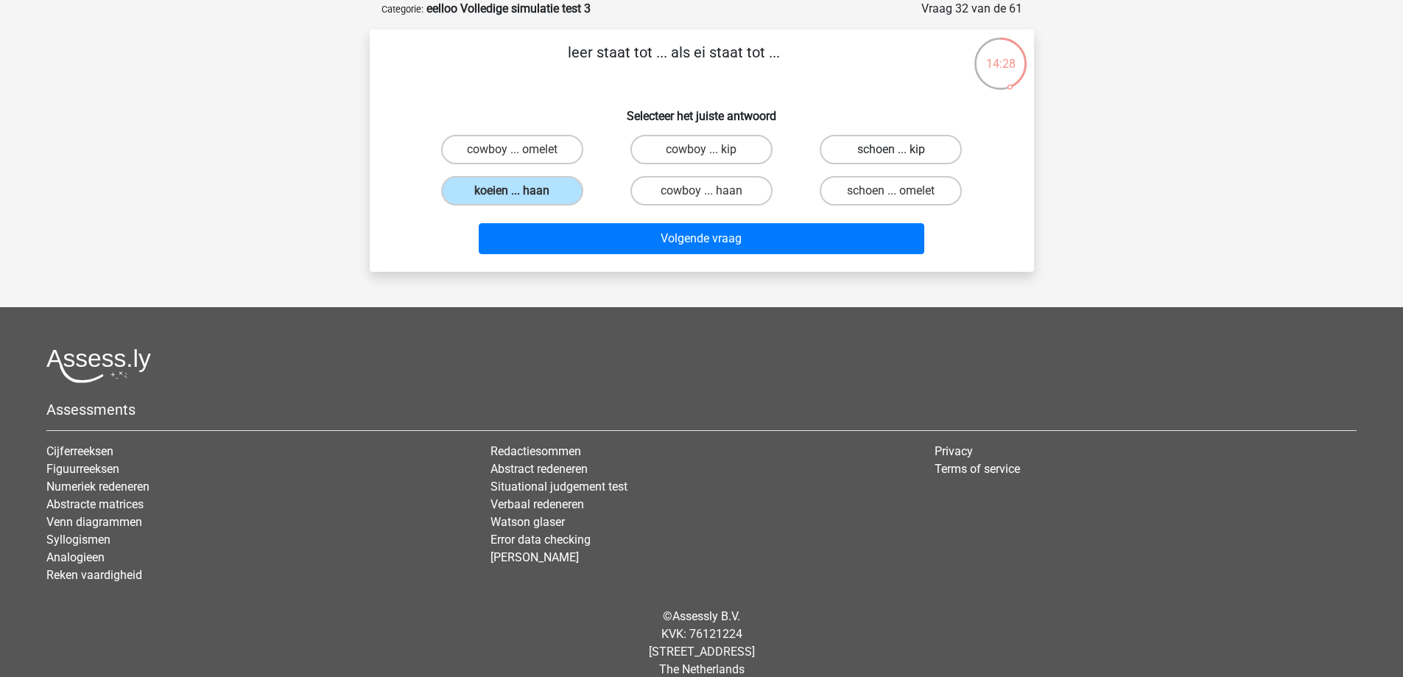
radio input "true"
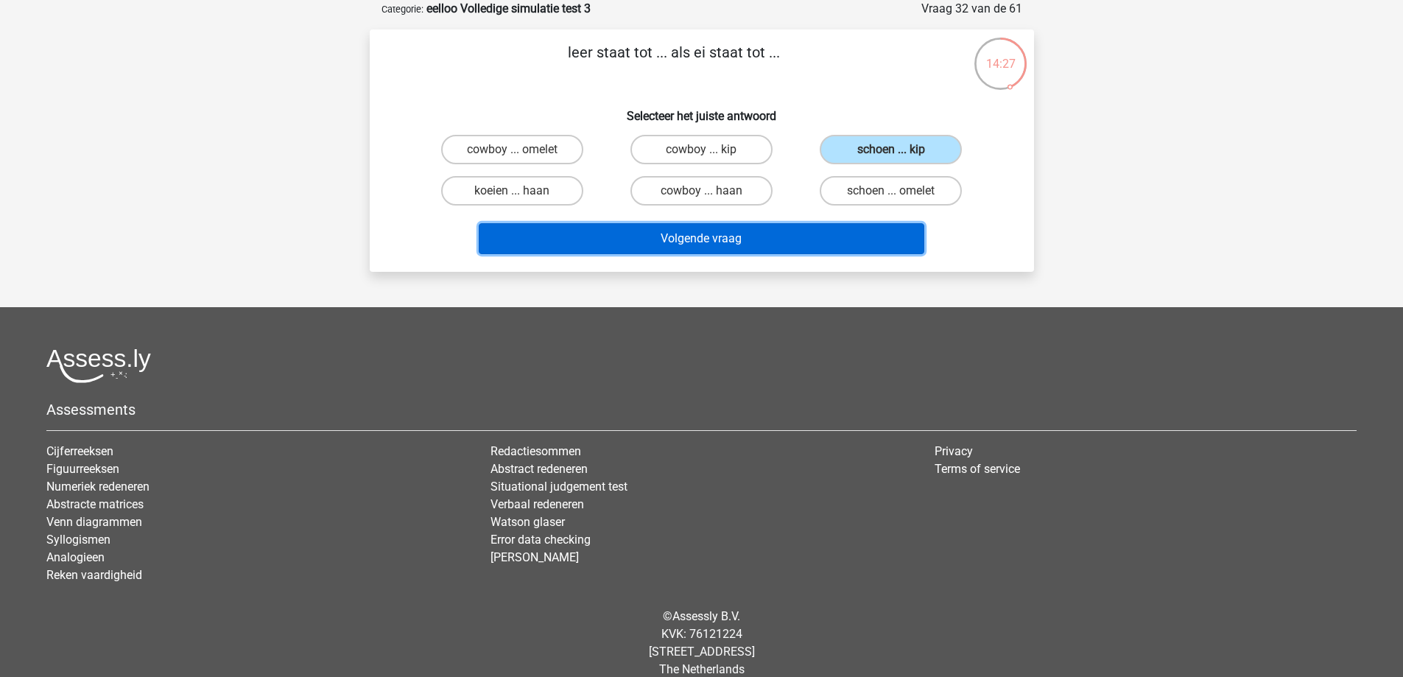
click at [749, 242] on button "Volgende vraag" at bounding box center [702, 238] width 446 height 31
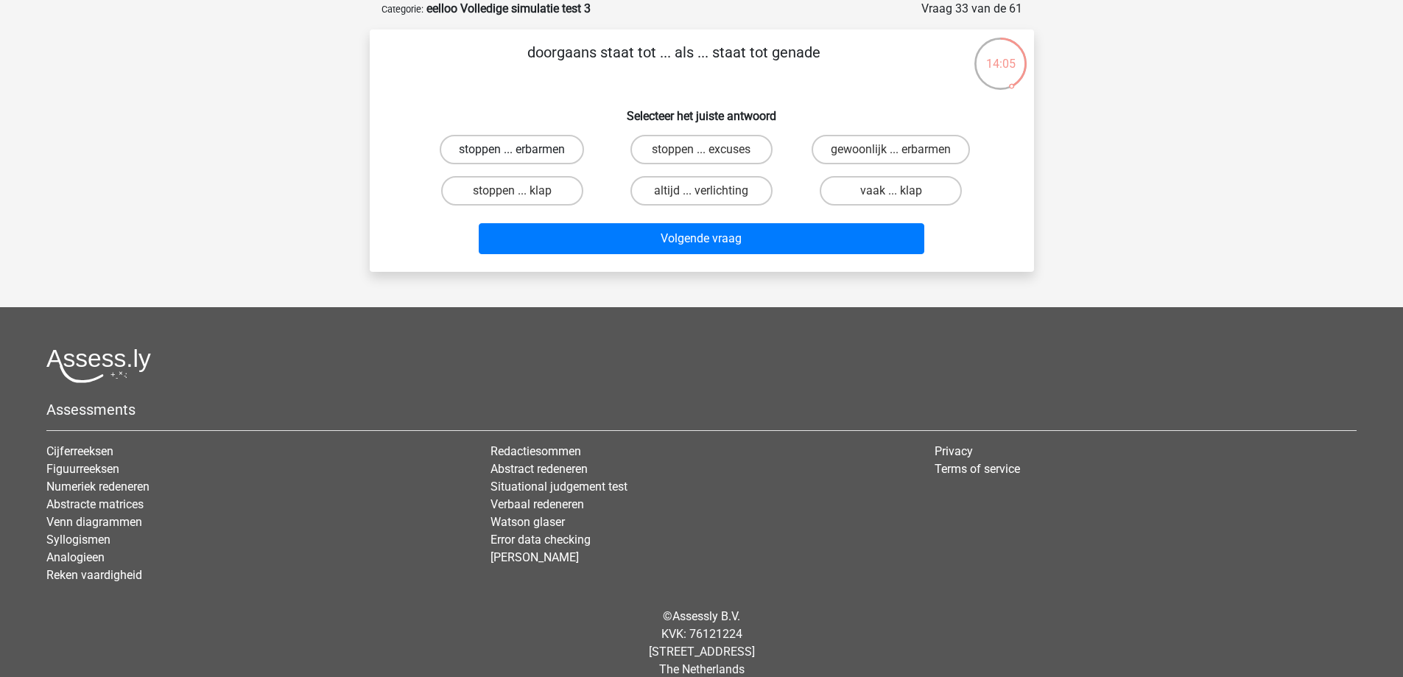
click at [523, 153] on div "stoppen ... erbarmen" at bounding box center [511, 149] width 177 height 29
click at [538, 144] on label "stoppen ... erbarmen" at bounding box center [512, 149] width 144 height 29
click at [521, 150] on input "stoppen ... erbarmen" at bounding box center [517, 155] width 10 height 10
radio input "true"
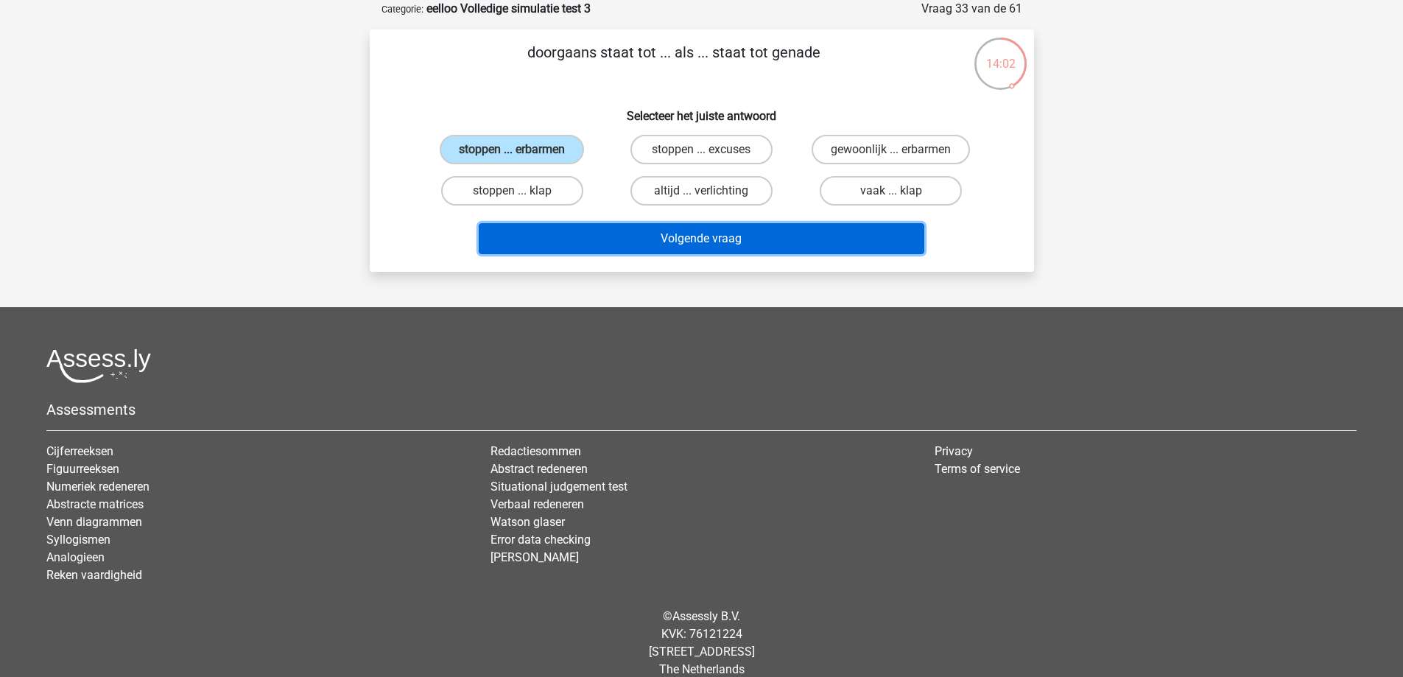
click at [570, 245] on button "Volgende vraag" at bounding box center [702, 238] width 446 height 31
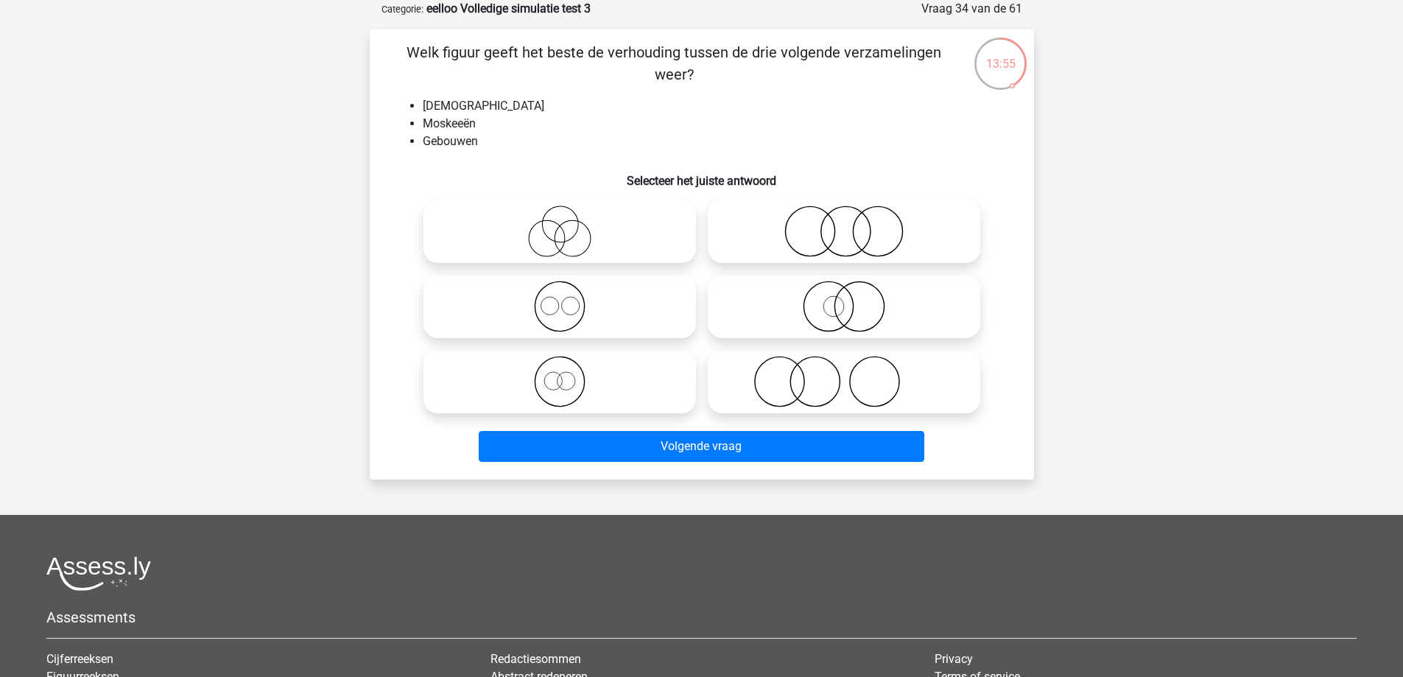
click at [565, 309] on icon at bounding box center [559, 307] width 261 height 52
click at [565, 299] on input "radio" at bounding box center [565, 294] width 10 height 10
radio input "true"
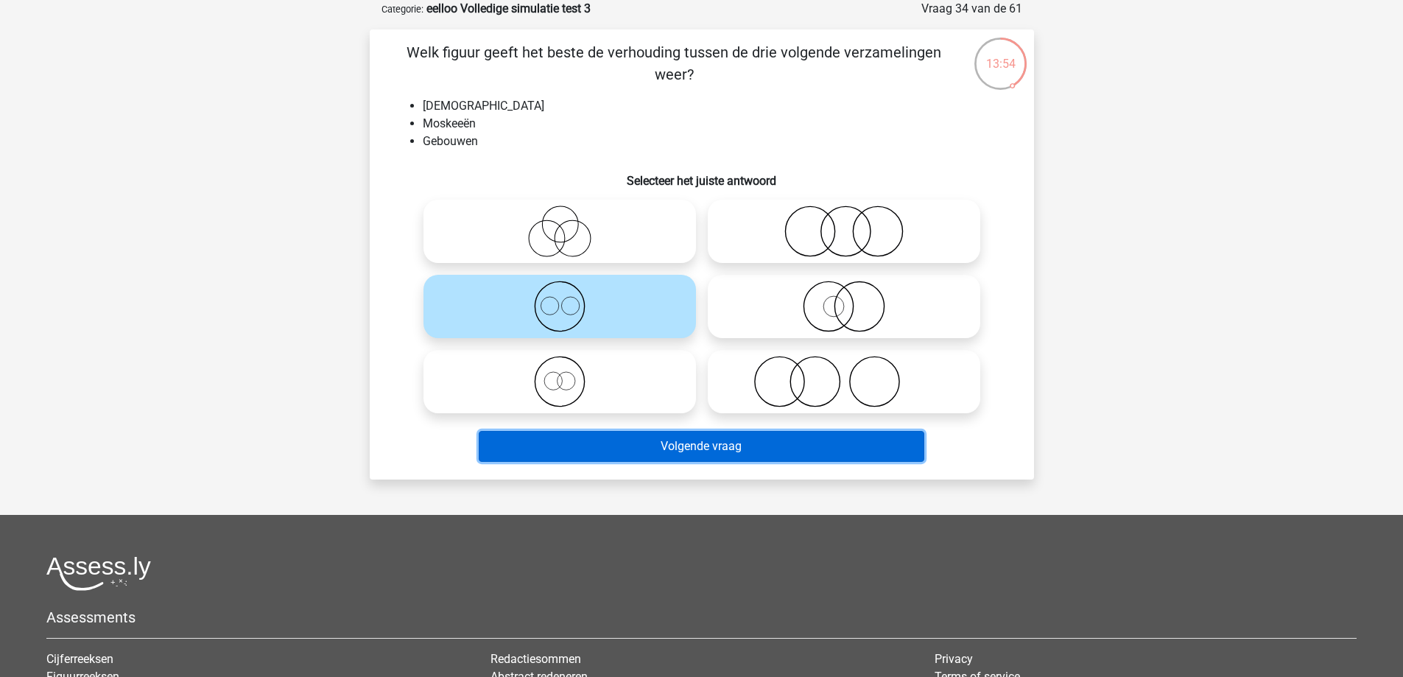
click at [634, 446] on button "Volgende vraag" at bounding box center [702, 446] width 446 height 31
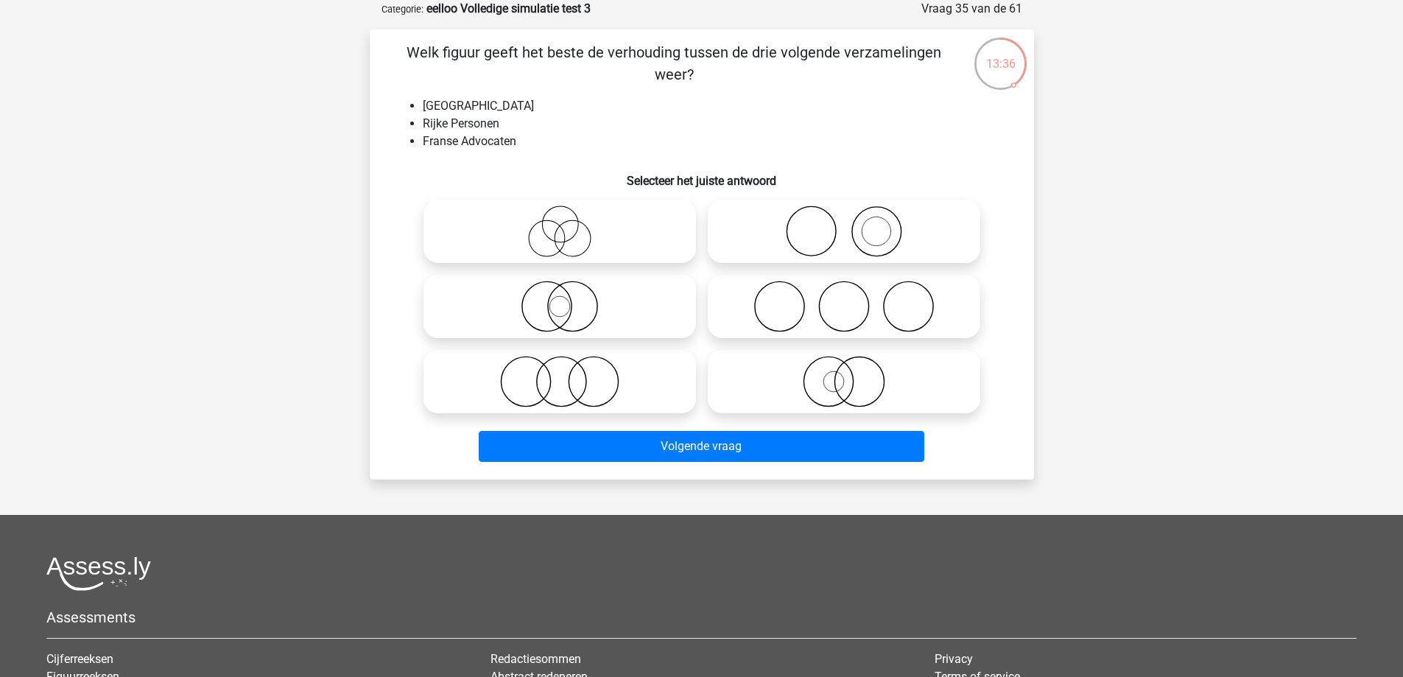
click at [854, 237] on icon at bounding box center [844, 231] width 261 height 52
click at [854, 224] on input "radio" at bounding box center [849, 219] width 10 height 10
radio input "true"
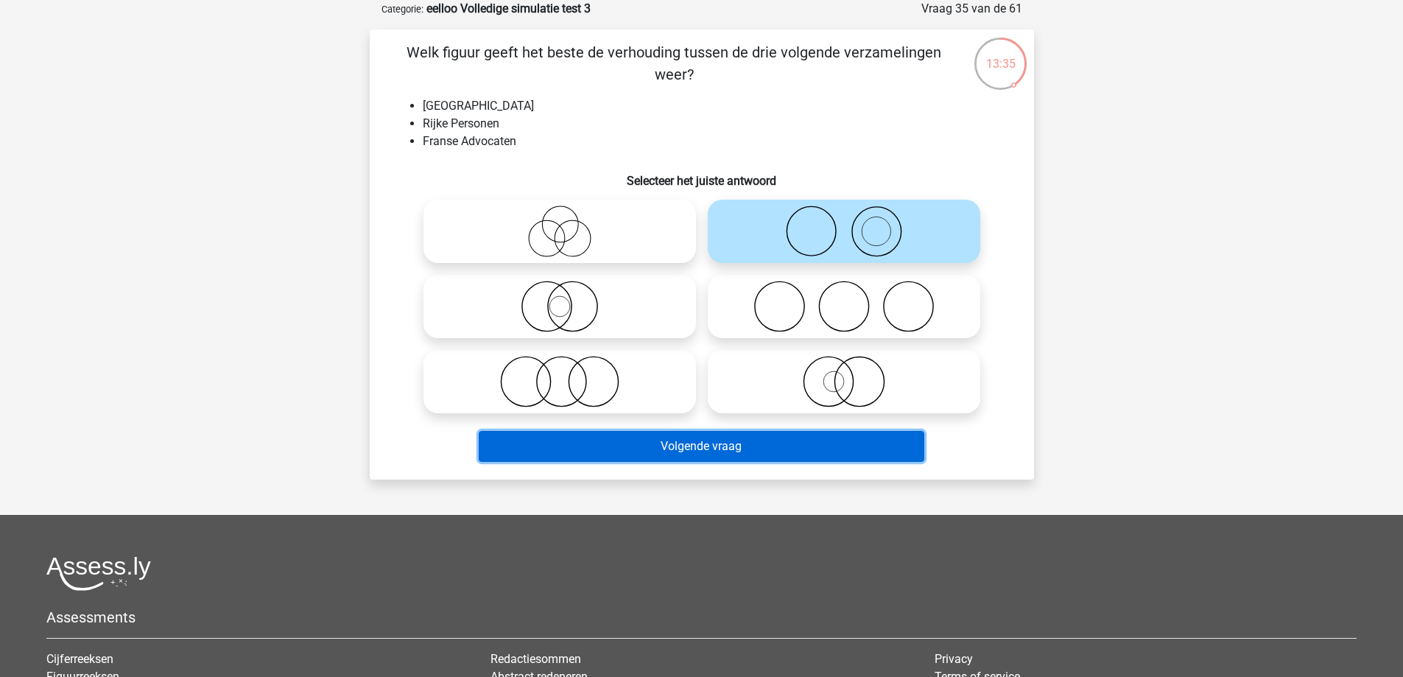
click at [722, 448] on button "Volgende vraag" at bounding box center [702, 446] width 446 height 31
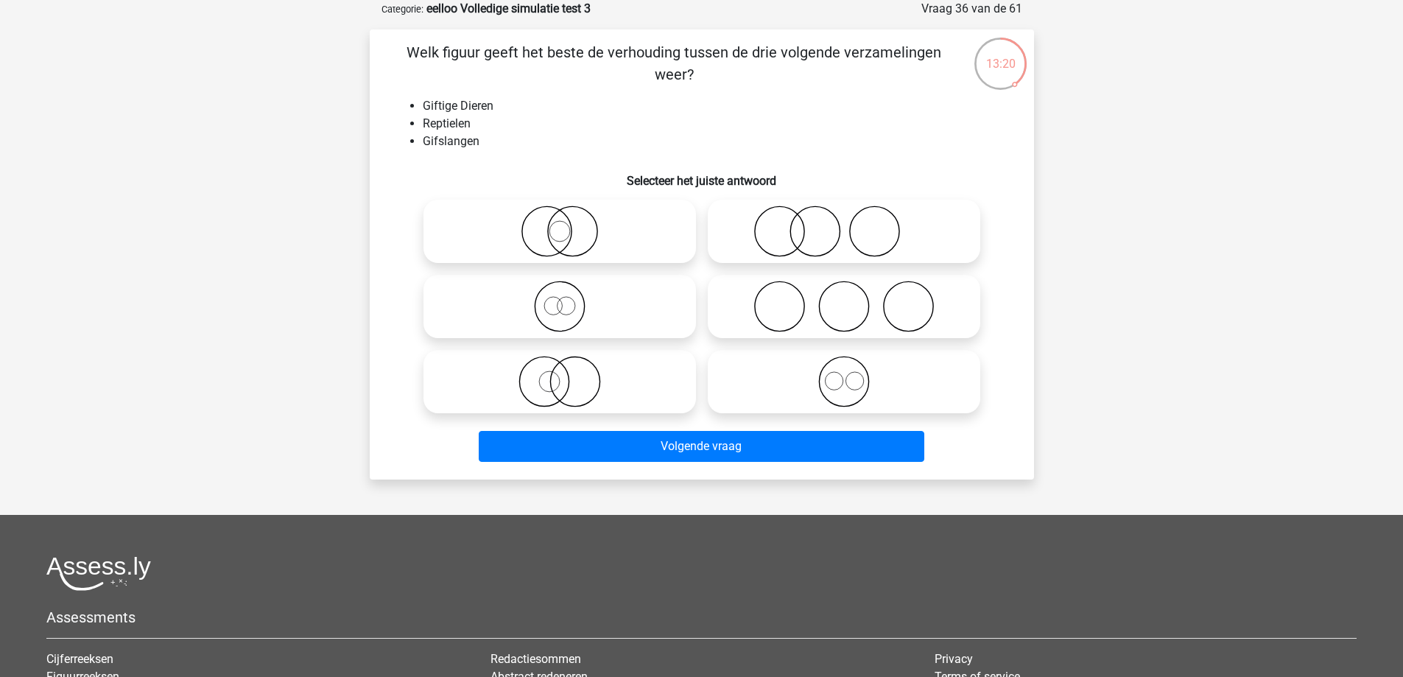
click at [574, 231] on icon at bounding box center [559, 231] width 261 height 52
click at [569, 224] on input "radio" at bounding box center [565, 219] width 10 height 10
radio input "true"
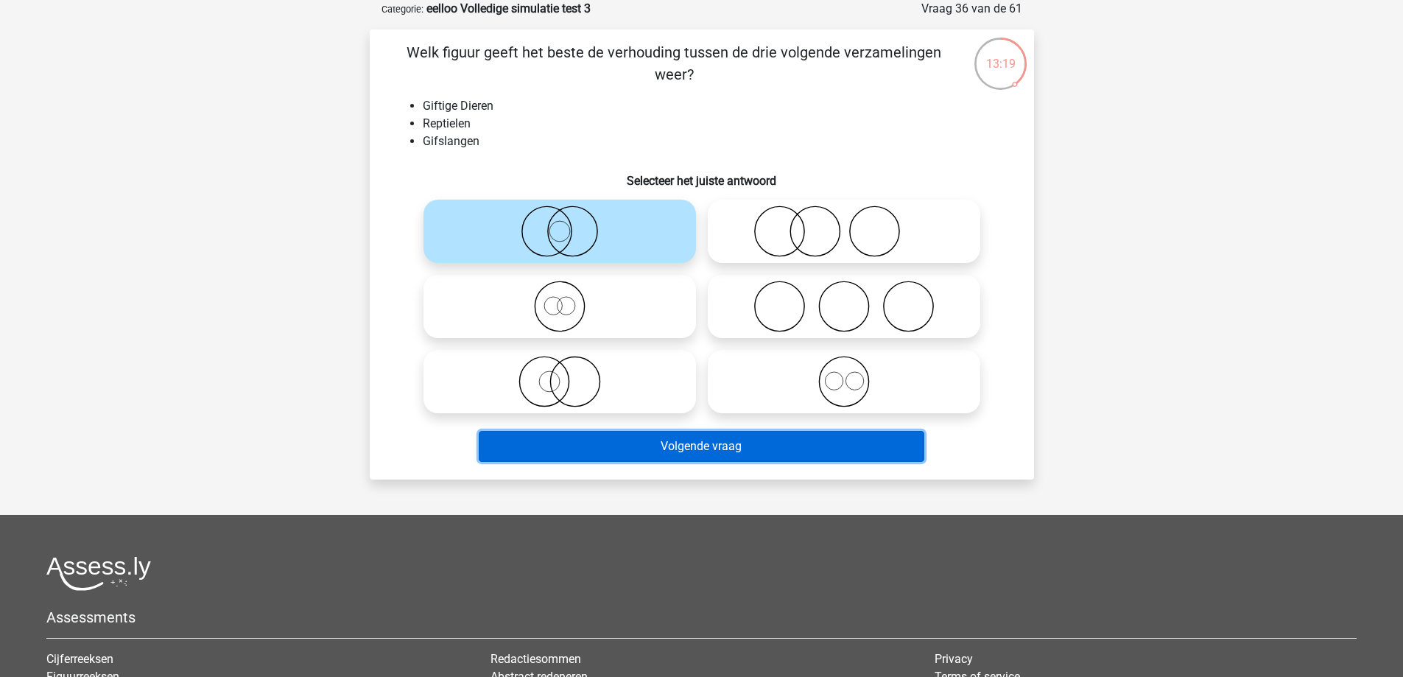
click at [596, 431] on button "Volgende vraag" at bounding box center [702, 446] width 446 height 31
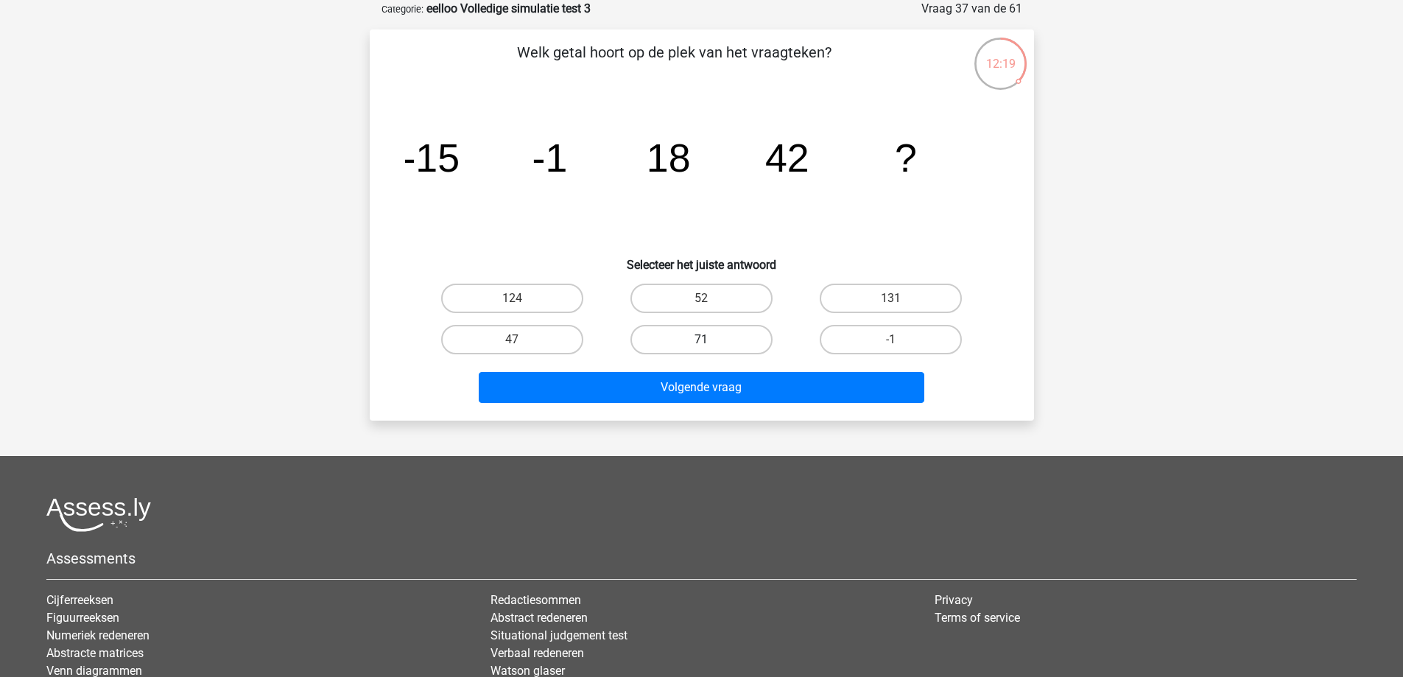
click at [729, 342] on label "71" at bounding box center [701, 339] width 142 height 29
click at [711, 342] on input "71" at bounding box center [706, 345] width 10 height 10
radio input "true"
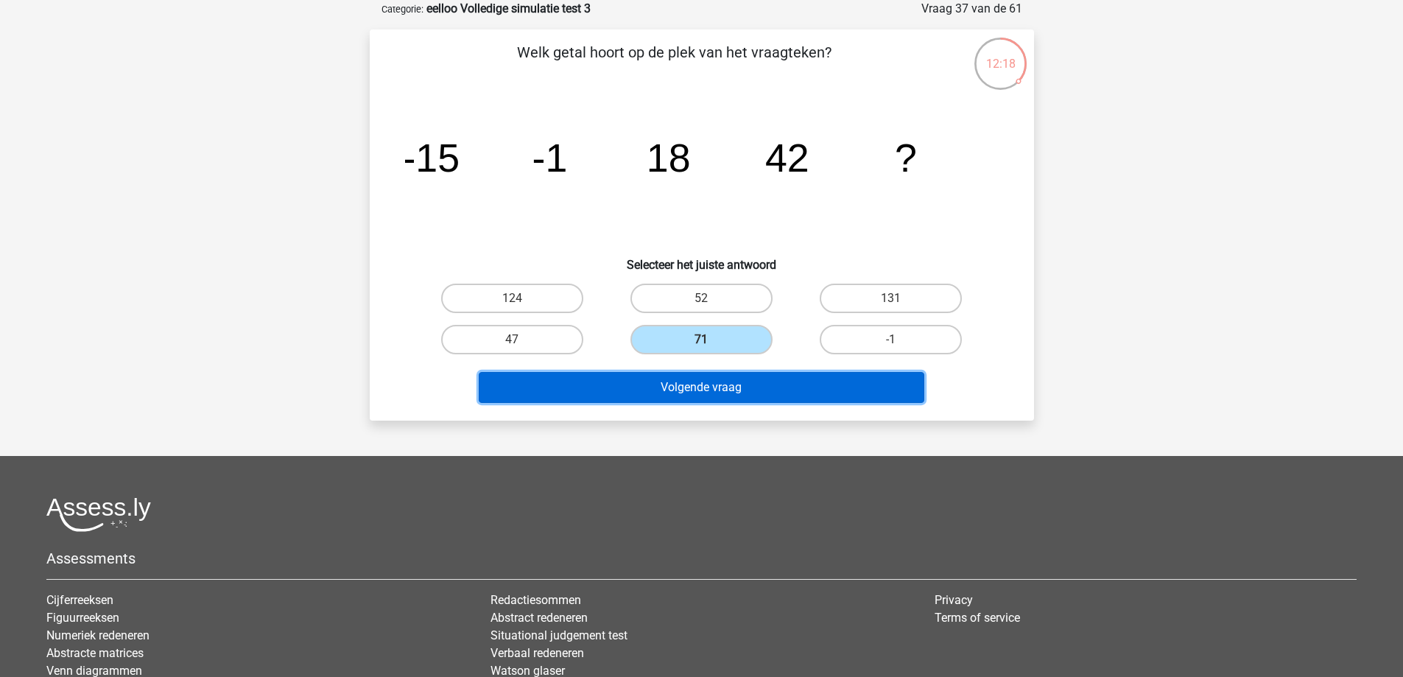
click at [721, 387] on button "Volgende vraag" at bounding box center [702, 387] width 446 height 31
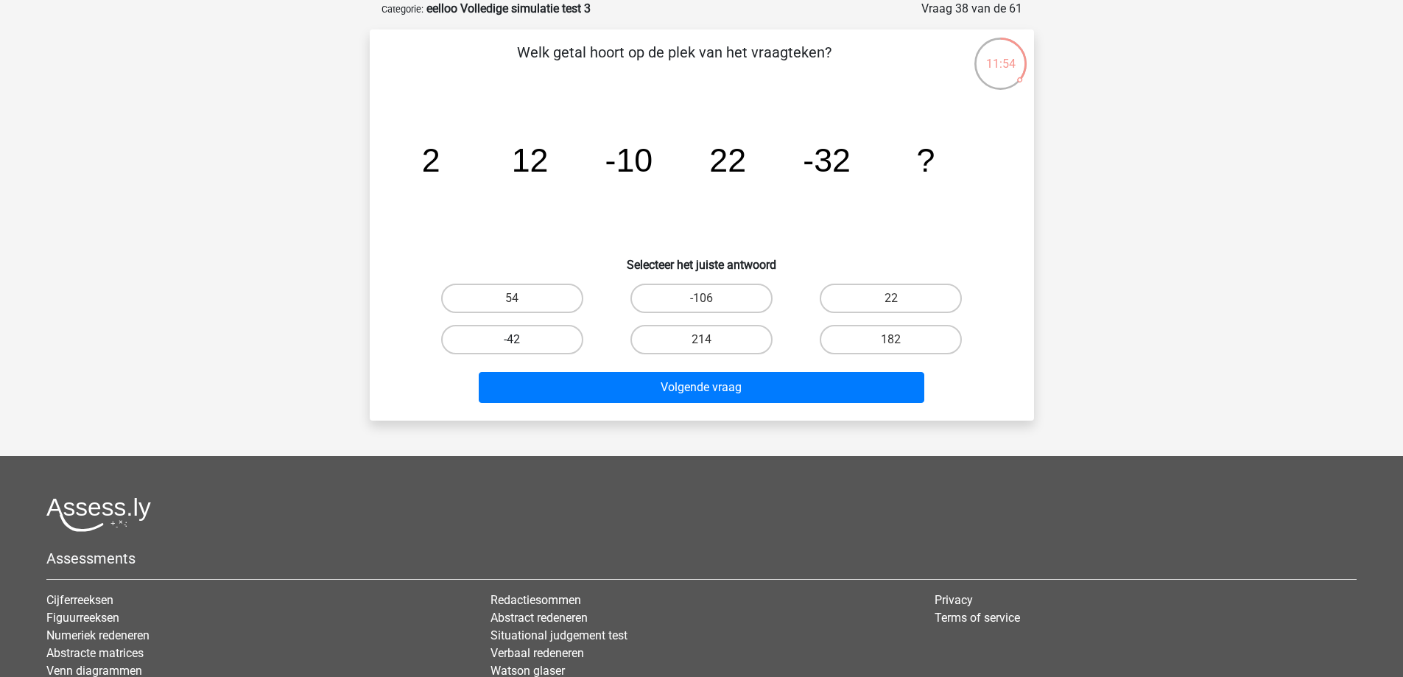
click at [571, 342] on label "-42" at bounding box center [512, 339] width 142 height 29
click at [521, 342] on input "-42" at bounding box center [517, 345] width 10 height 10
radio input "true"
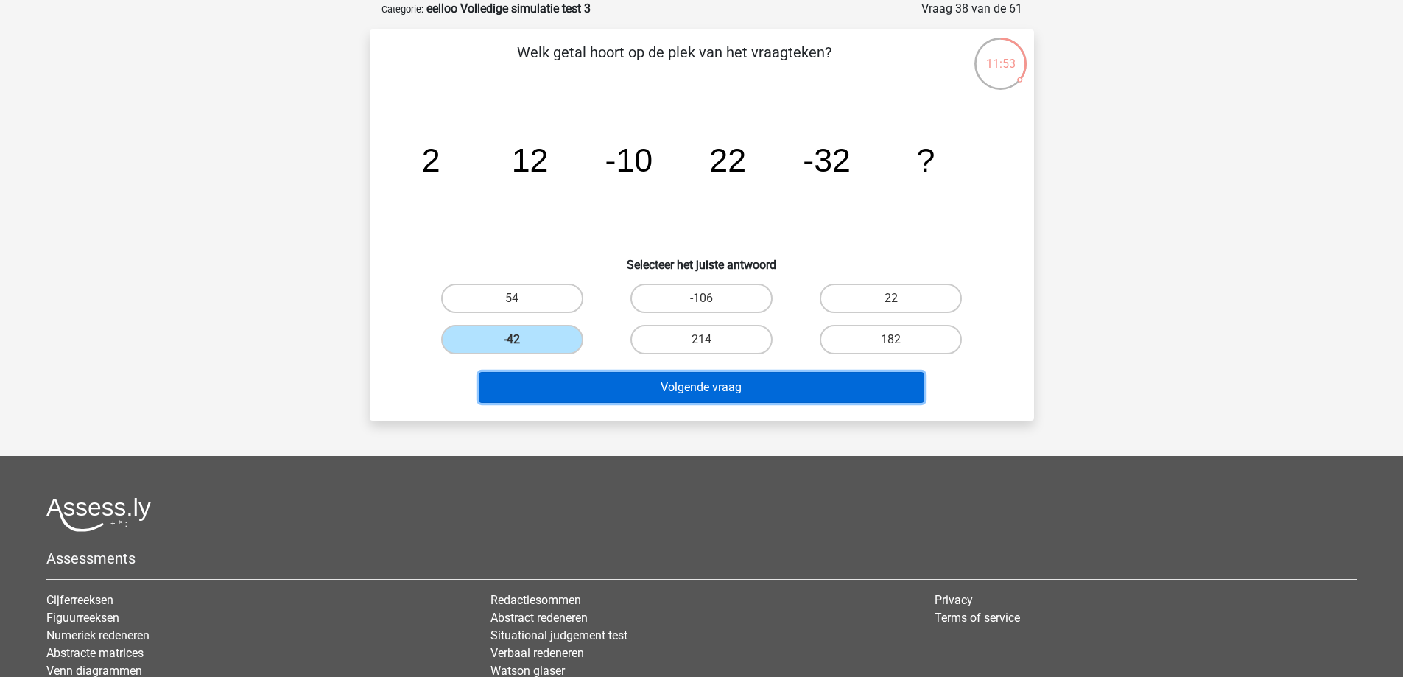
click at [577, 387] on button "Volgende vraag" at bounding box center [702, 387] width 446 height 31
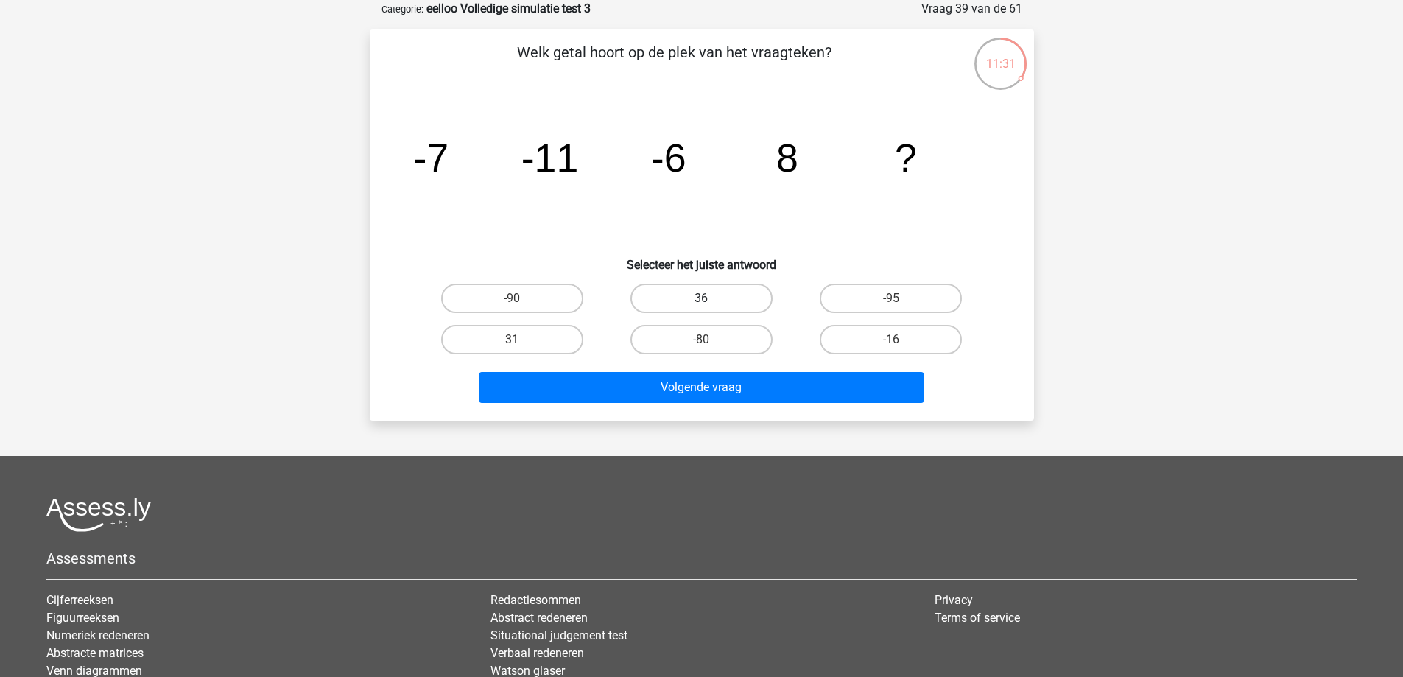
click at [686, 293] on label "36" at bounding box center [701, 298] width 142 height 29
click at [701, 298] on input "36" at bounding box center [706, 303] width 10 height 10
radio input "true"
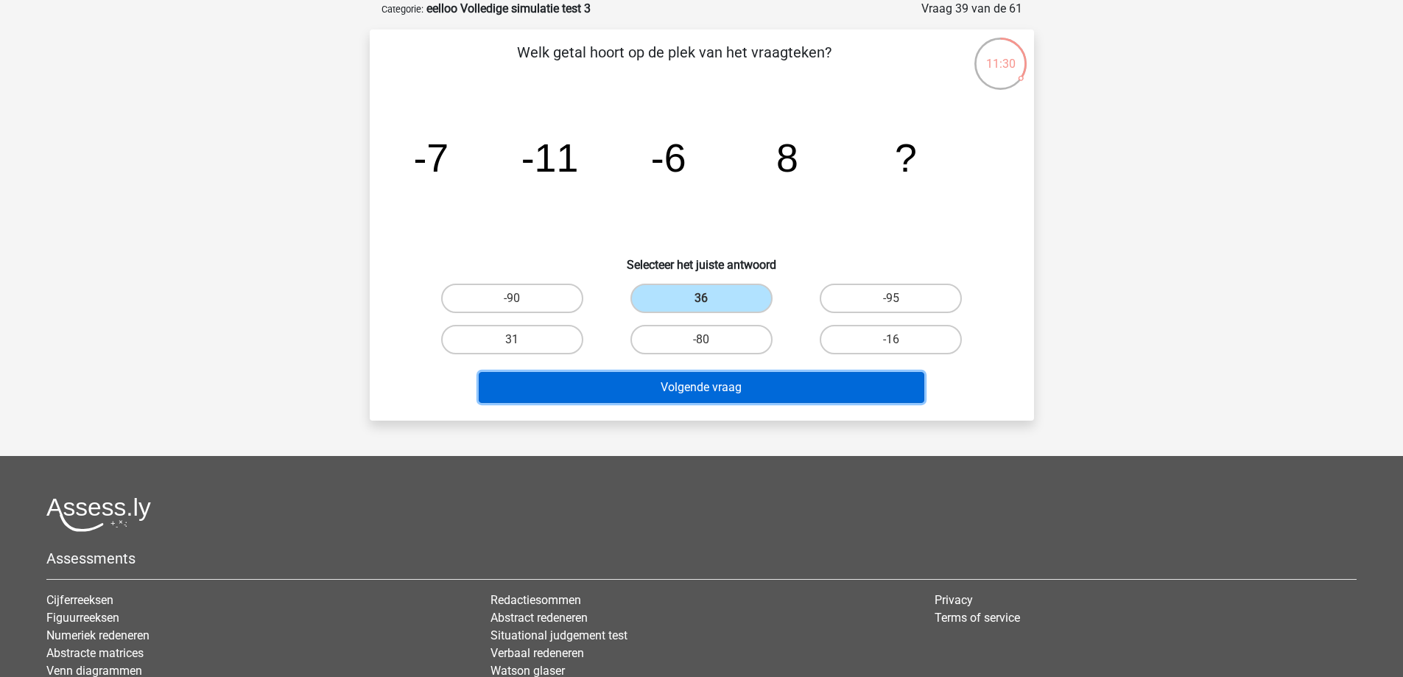
click at [680, 389] on button "Volgende vraag" at bounding box center [702, 387] width 446 height 31
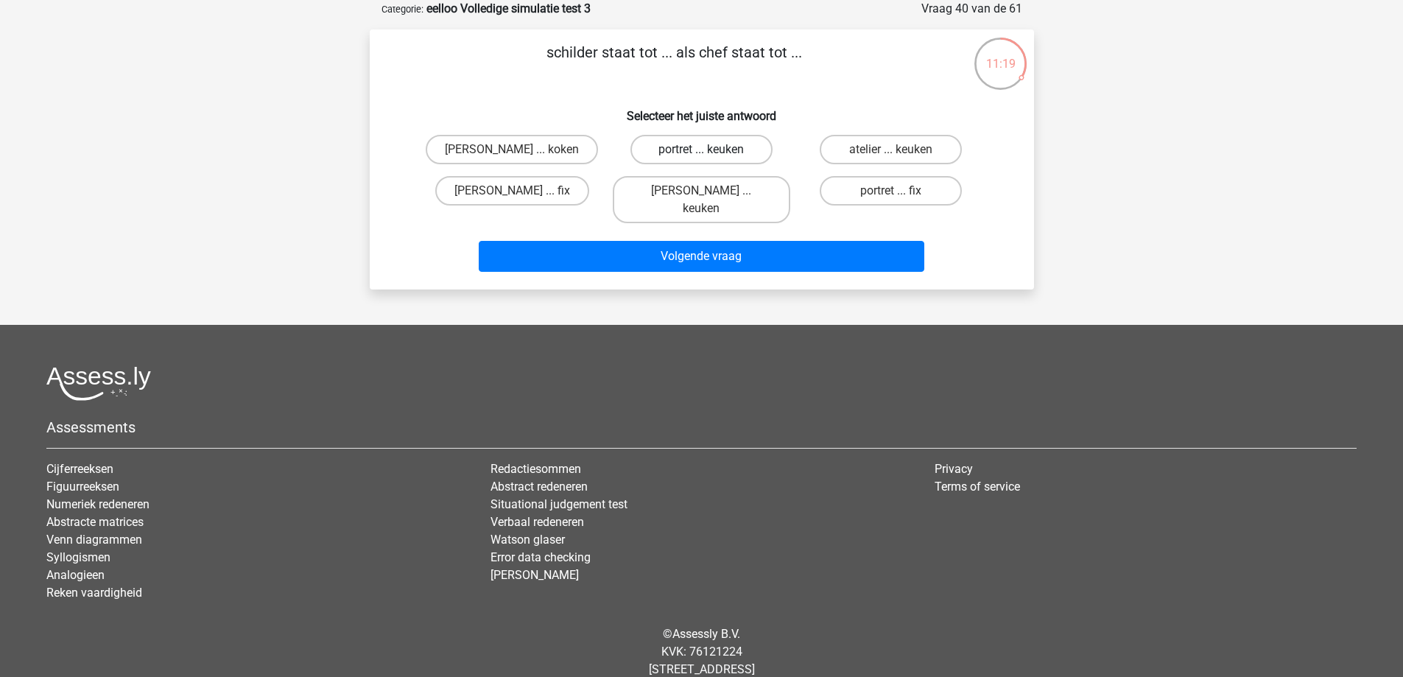
click at [705, 147] on label "portret ... keuken" at bounding box center [701, 149] width 142 height 29
click at [705, 150] on input "portret ... keuken" at bounding box center [706, 155] width 10 height 10
radio input "true"
click at [879, 150] on label "atelier ... keuken" at bounding box center [891, 149] width 142 height 29
click at [891, 150] on input "atelier ... keuken" at bounding box center [896, 155] width 10 height 10
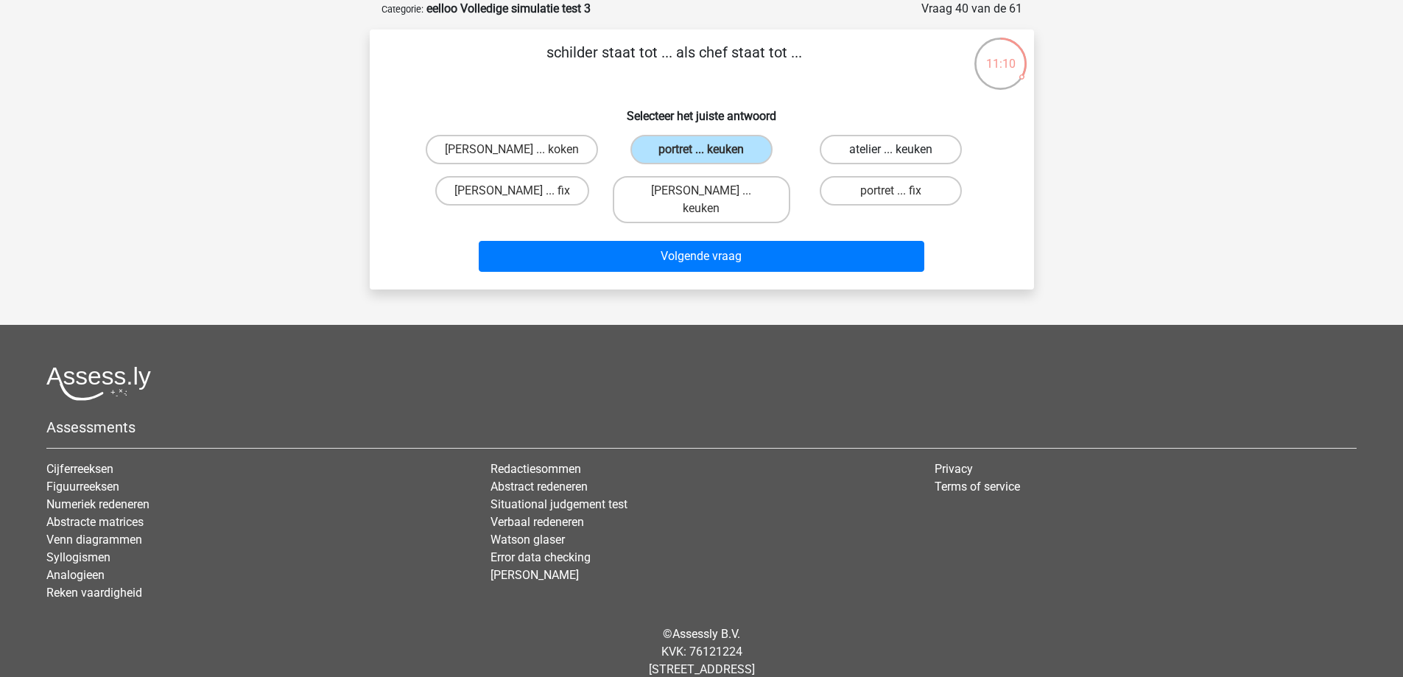
radio input "true"
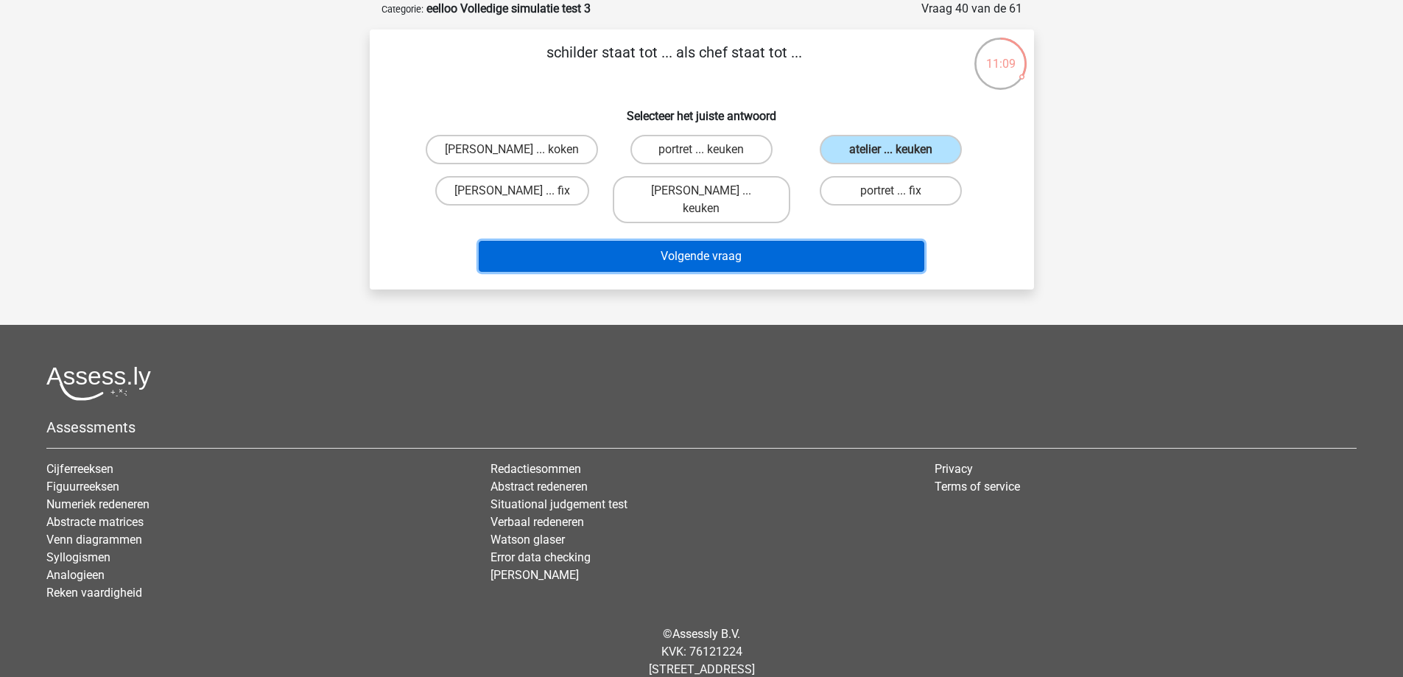
click at [746, 241] on button "Volgende vraag" at bounding box center [702, 256] width 446 height 31
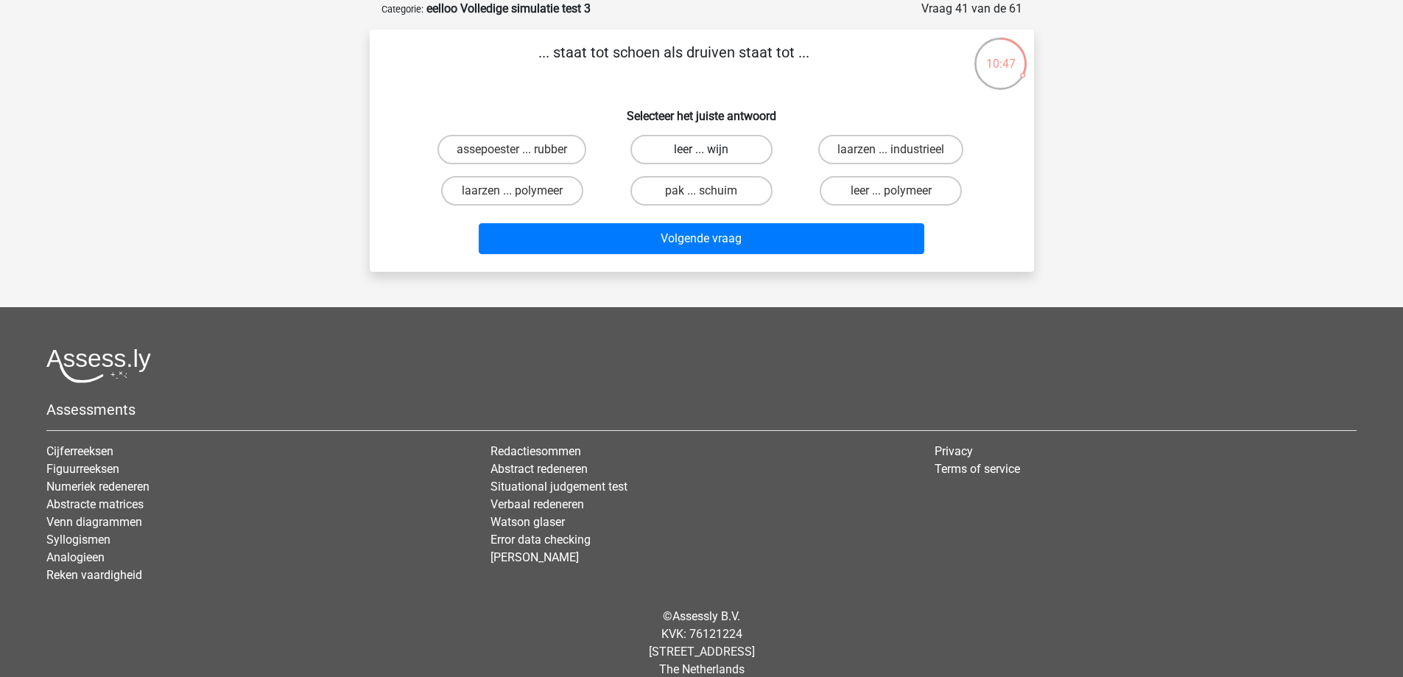
click at [697, 149] on label "leer ... wijn" at bounding box center [701, 149] width 142 height 29
click at [701, 150] on input "leer ... wijn" at bounding box center [706, 155] width 10 height 10
radio input "true"
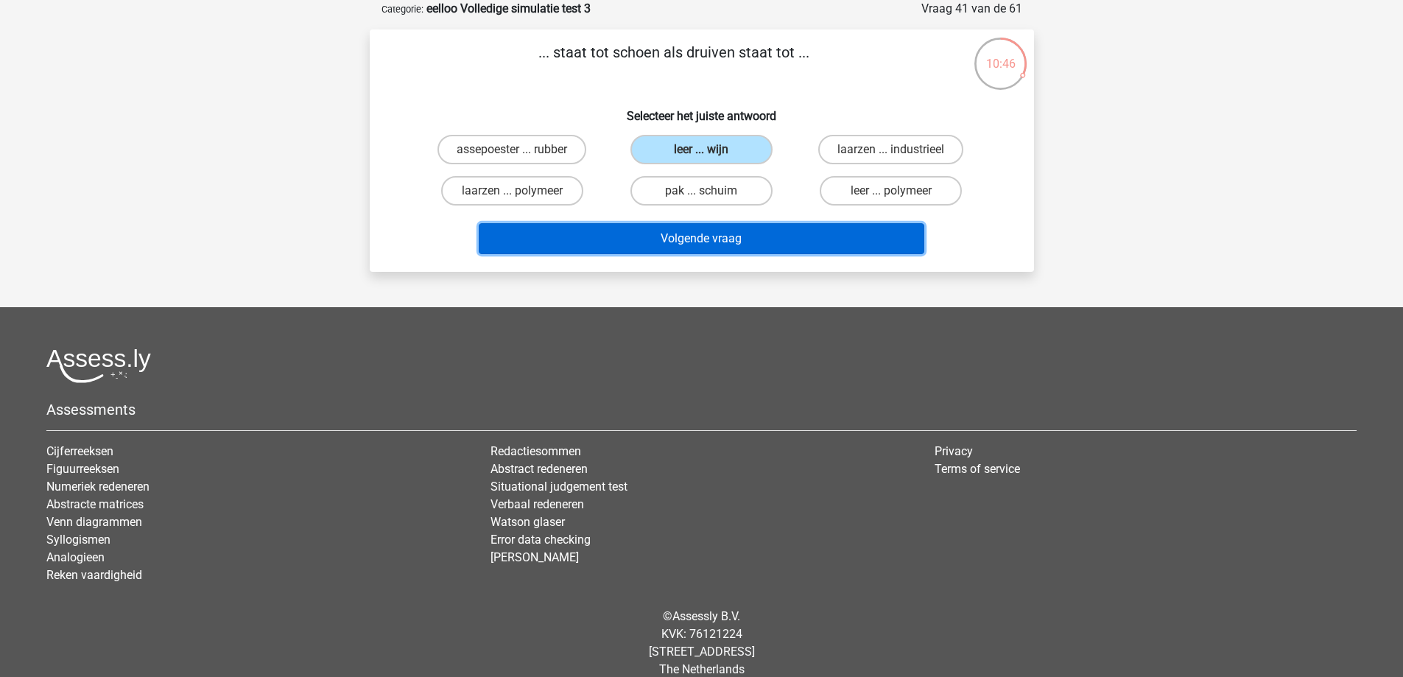
click at [689, 236] on button "Volgende vraag" at bounding box center [702, 238] width 446 height 31
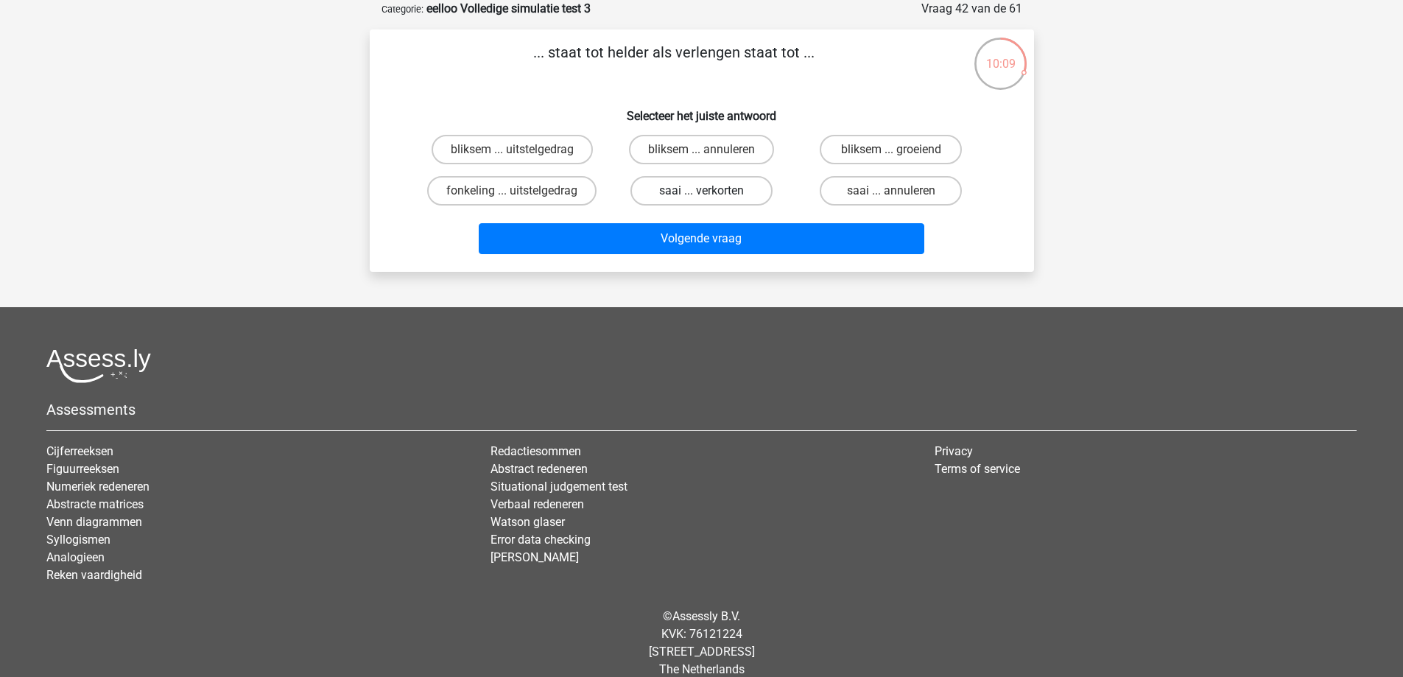
click at [714, 190] on label "saai ... verkorten" at bounding box center [701, 190] width 142 height 29
click at [711, 191] on input "saai ... verkorten" at bounding box center [706, 196] width 10 height 10
radio input "true"
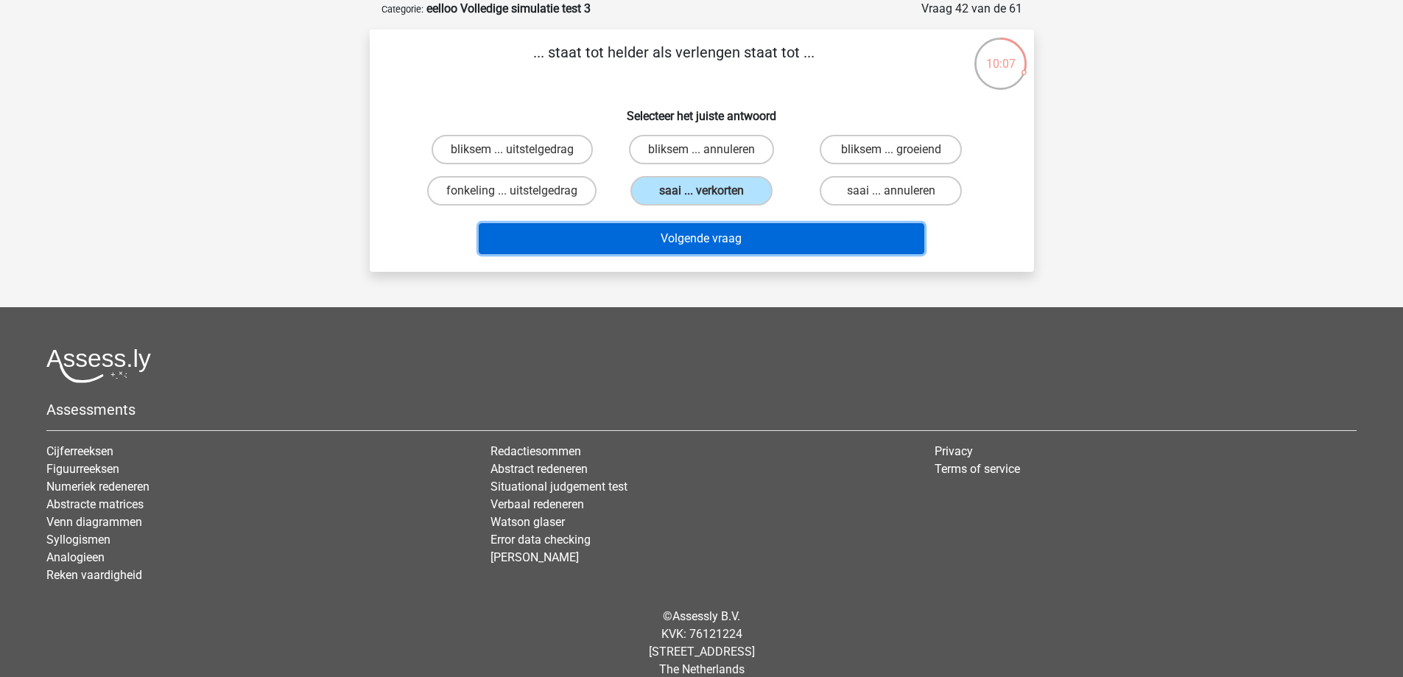
click at [722, 231] on button "Volgende vraag" at bounding box center [702, 238] width 446 height 31
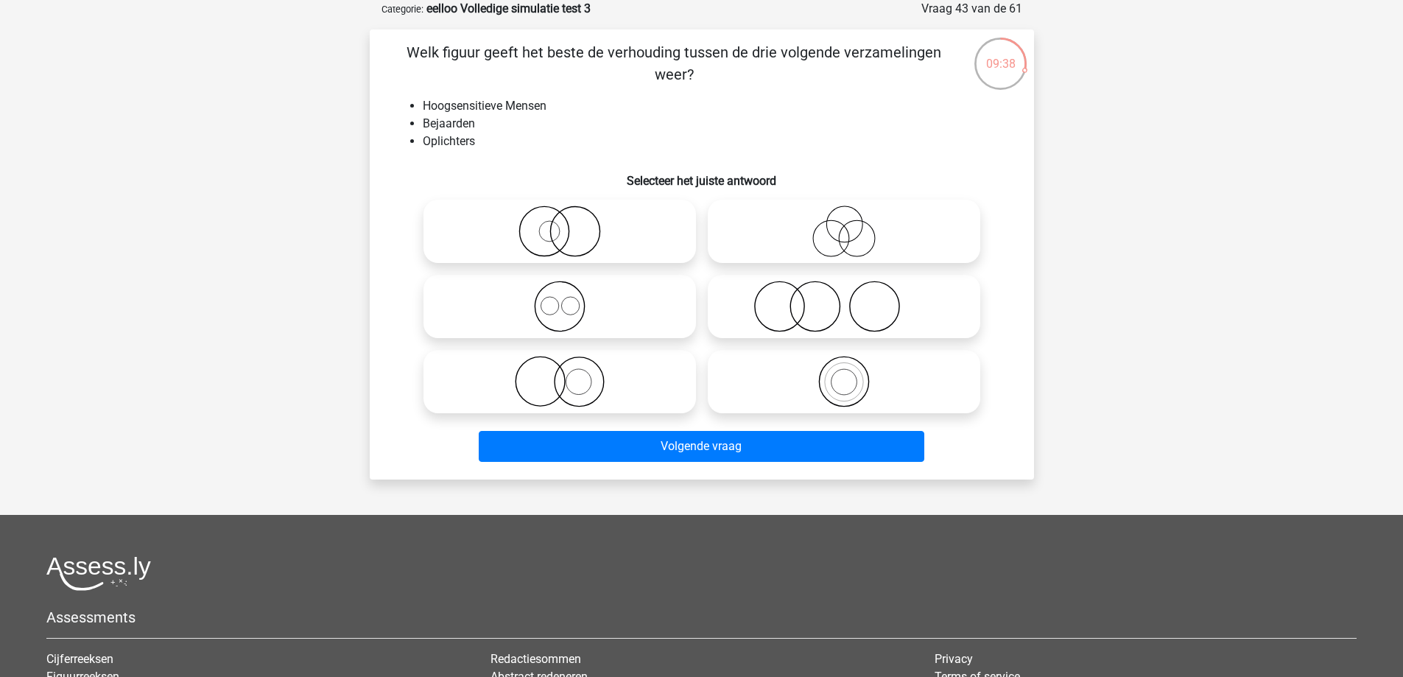
click at [858, 232] on icon at bounding box center [844, 231] width 261 height 52
click at [854, 224] on input "radio" at bounding box center [849, 219] width 10 height 10
radio input "true"
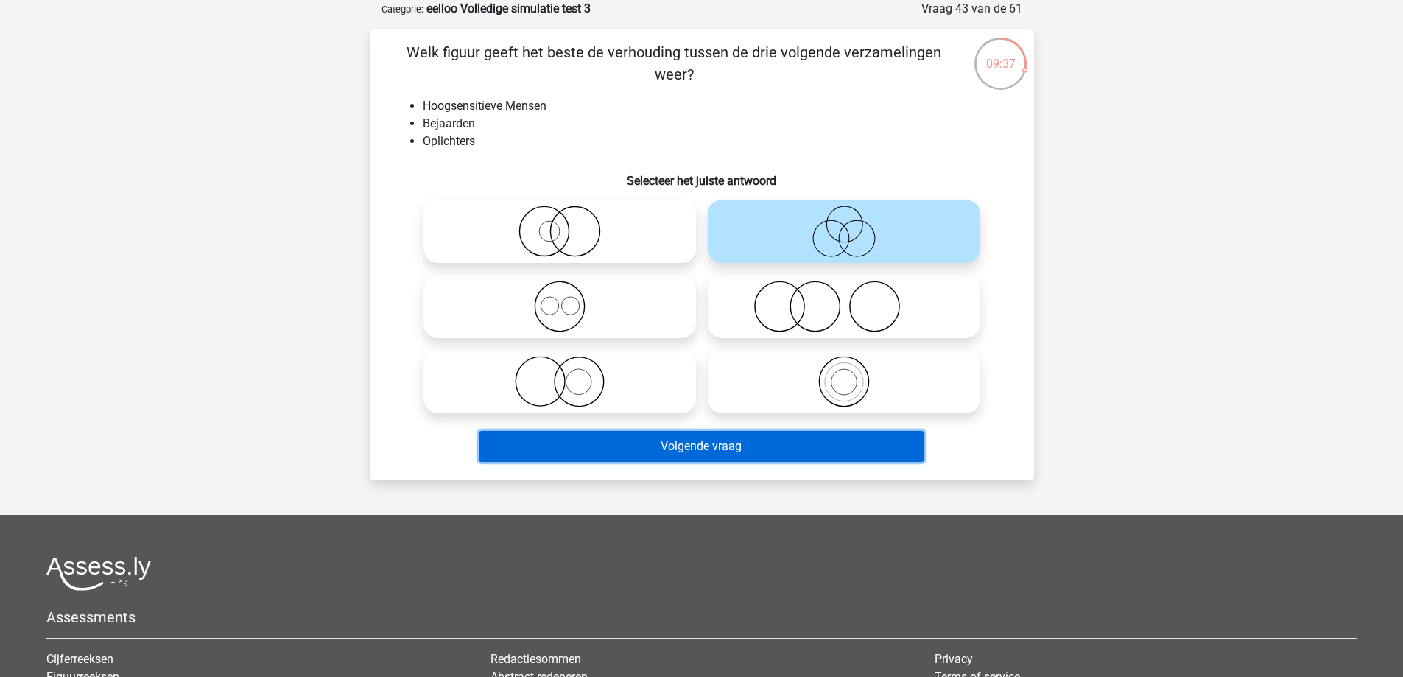
click at [646, 443] on button "Volgende vraag" at bounding box center [702, 446] width 446 height 31
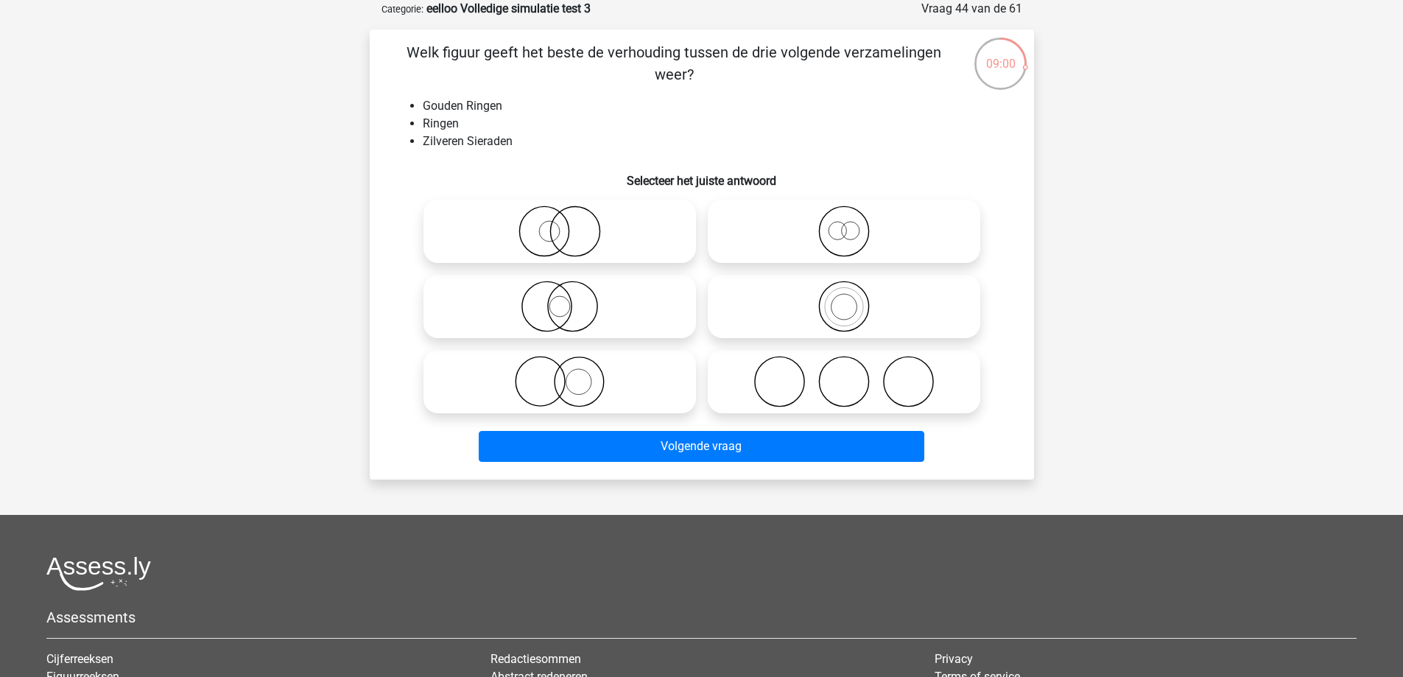
click at [553, 378] on icon at bounding box center [559, 382] width 261 height 52
click at [560, 374] on input "radio" at bounding box center [565, 370] width 10 height 10
radio input "true"
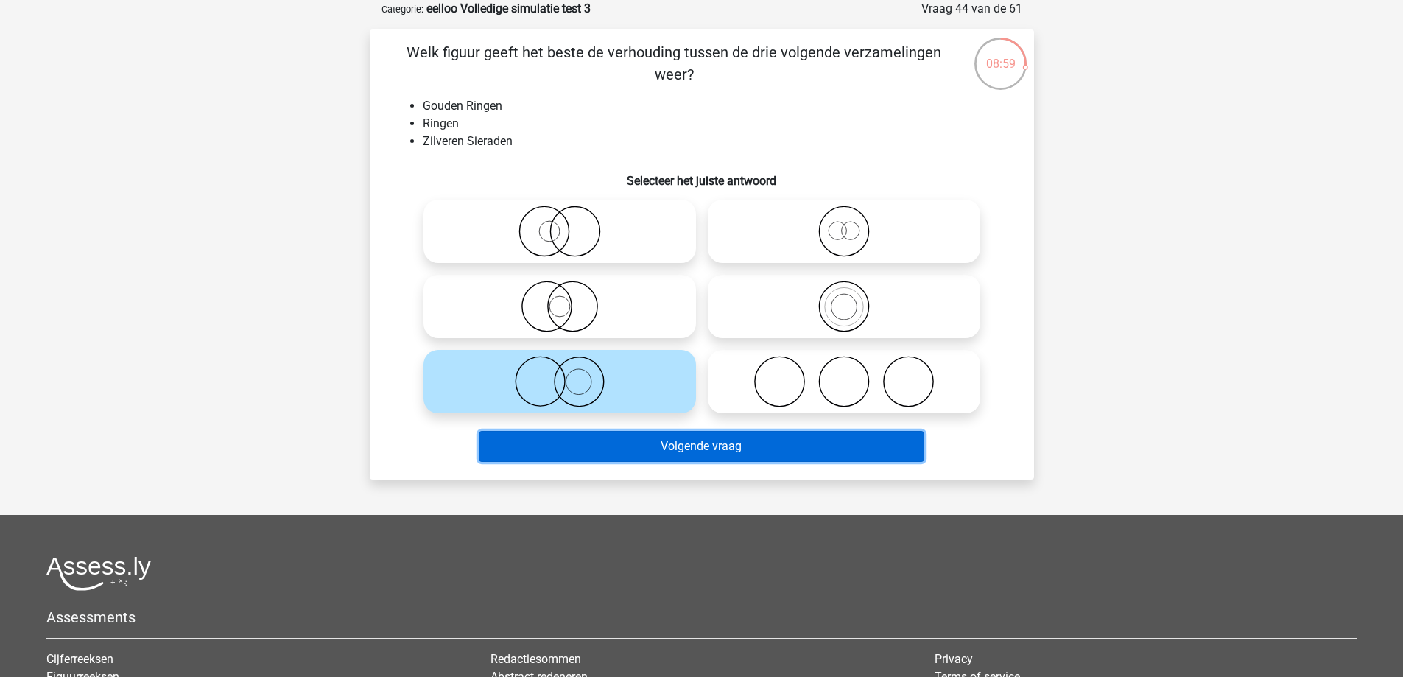
click at [644, 449] on button "Volgende vraag" at bounding box center [702, 446] width 446 height 31
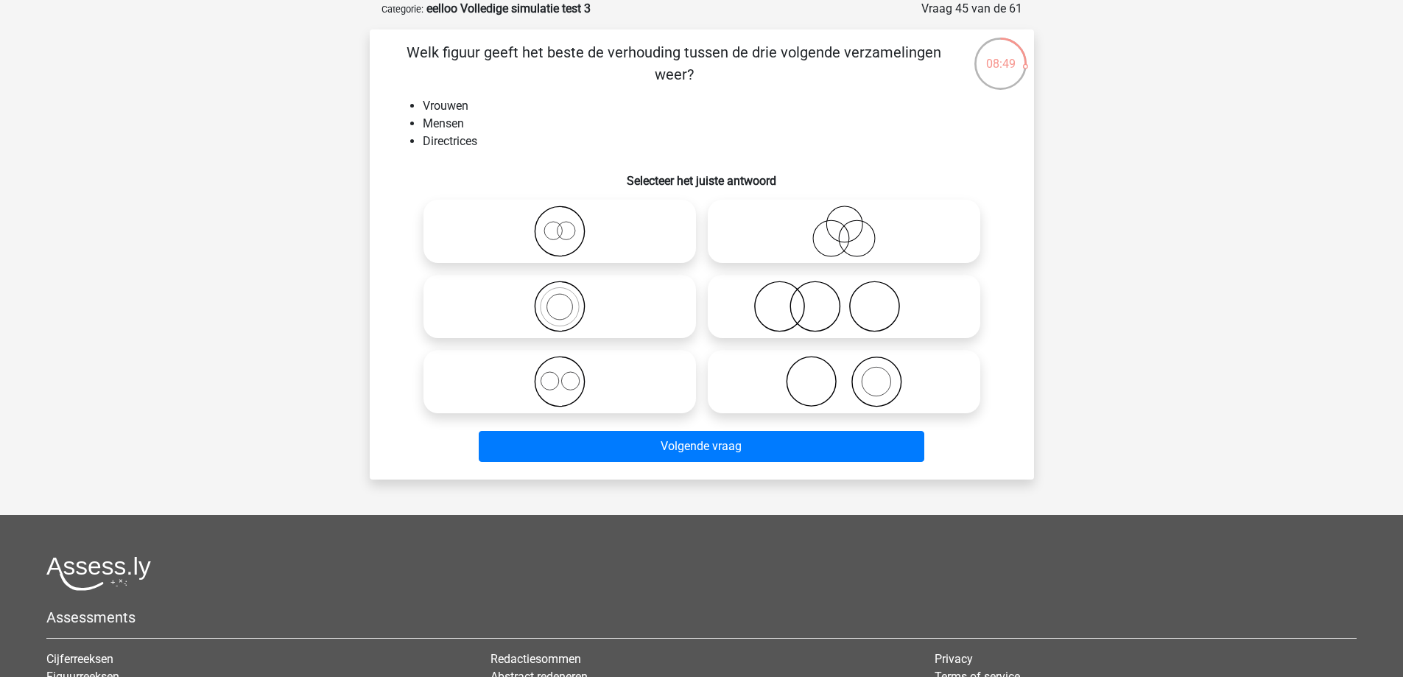
click at [563, 233] on icon at bounding box center [559, 231] width 261 height 52
click at [563, 224] on input "radio" at bounding box center [565, 219] width 10 height 10
radio input "true"
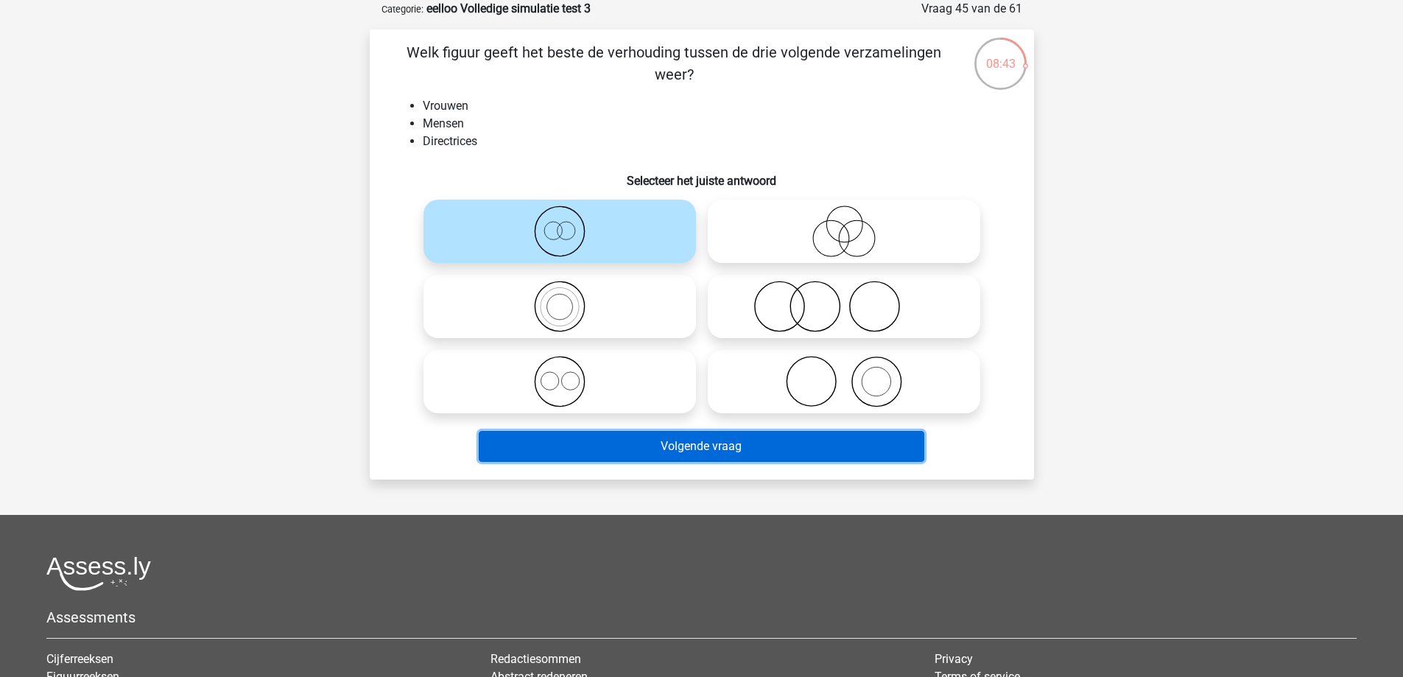
click at [581, 443] on button "Volgende vraag" at bounding box center [702, 446] width 446 height 31
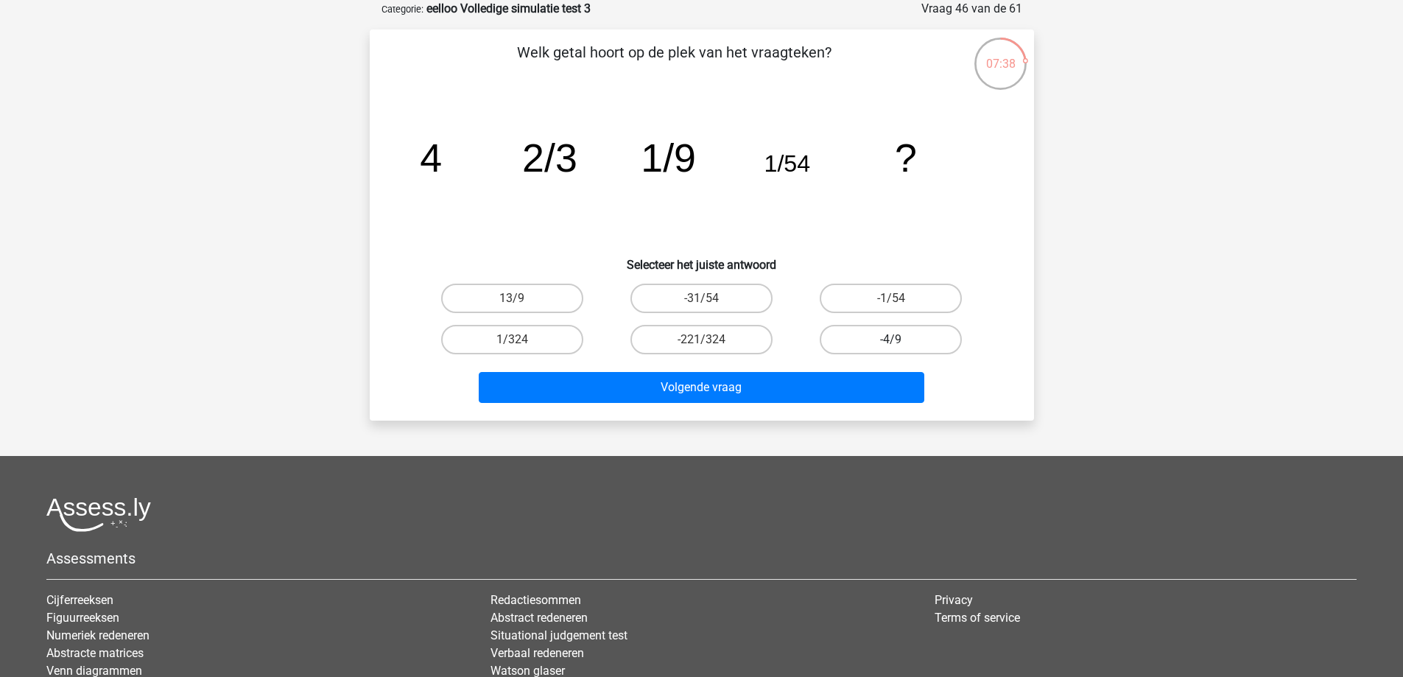
click at [884, 340] on label "-4/9" at bounding box center [891, 339] width 142 height 29
click at [891, 340] on input "-4/9" at bounding box center [896, 345] width 10 height 10
radio input "true"
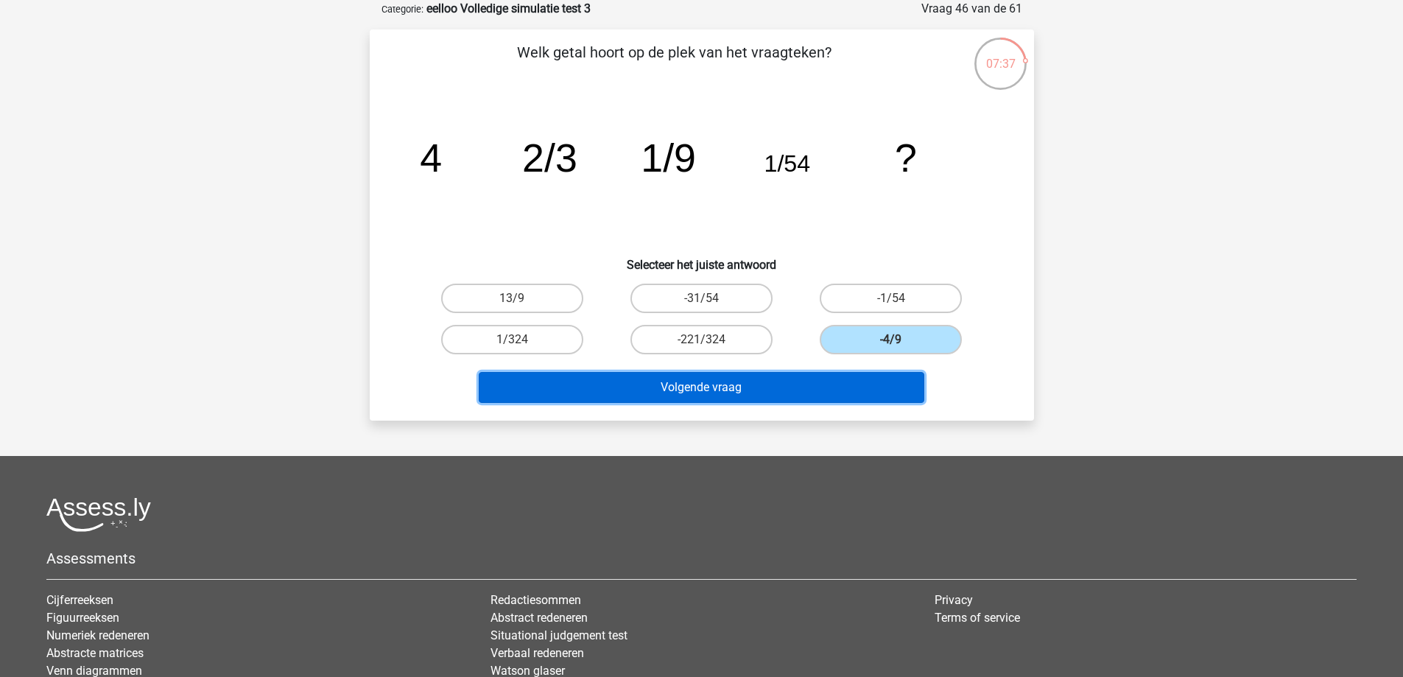
click at [806, 385] on button "Volgende vraag" at bounding box center [702, 387] width 446 height 31
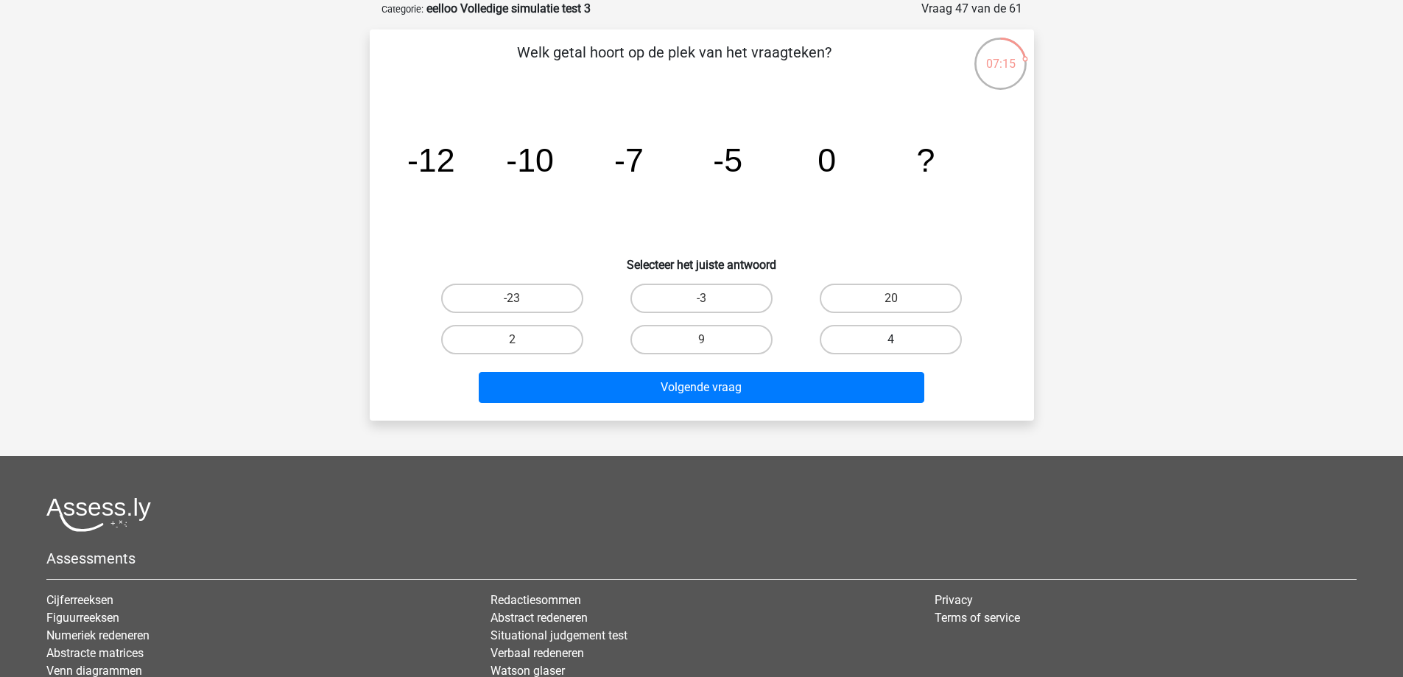
click at [878, 336] on label "4" at bounding box center [891, 339] width 142 height 29
click at [891, 340] on input "4" at bounding box center [896, 345] width 10 height 10
radio input "true"
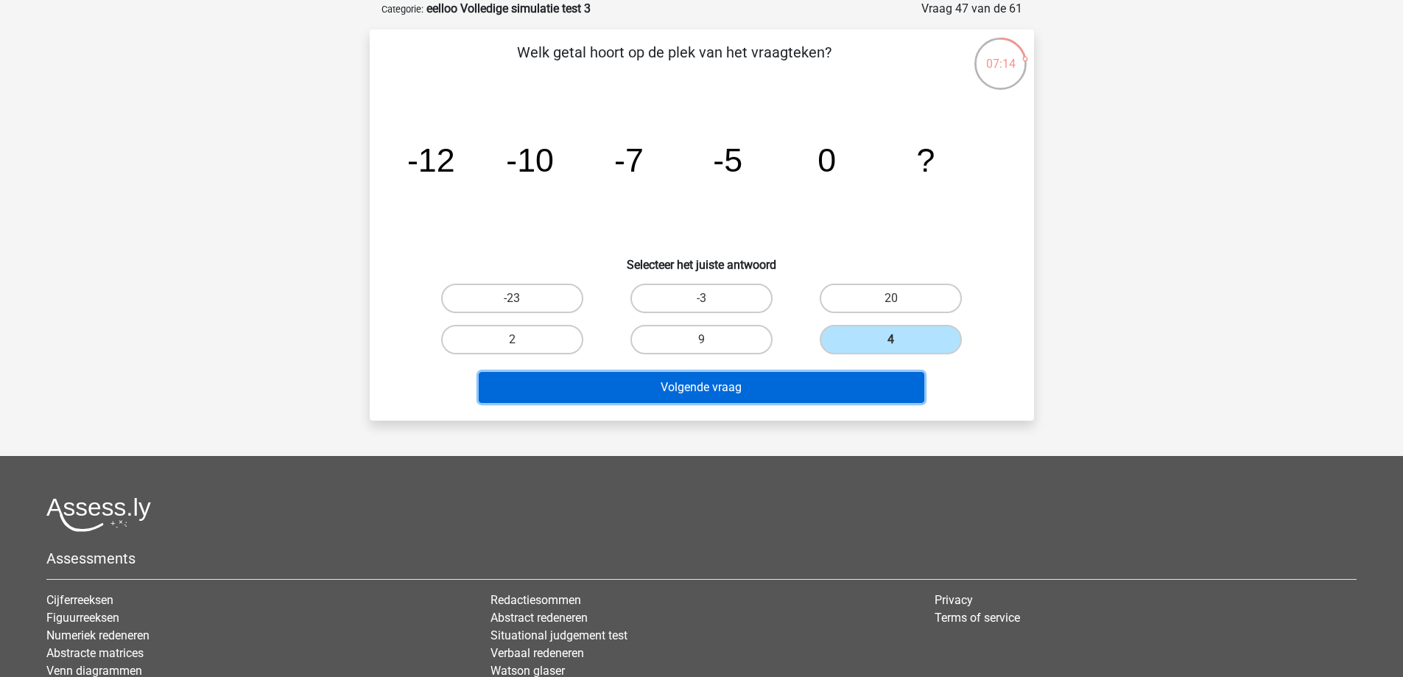
click at [806, 386] on button "Volgende vraag" at bounding box center [702, 387] width 446 height 31
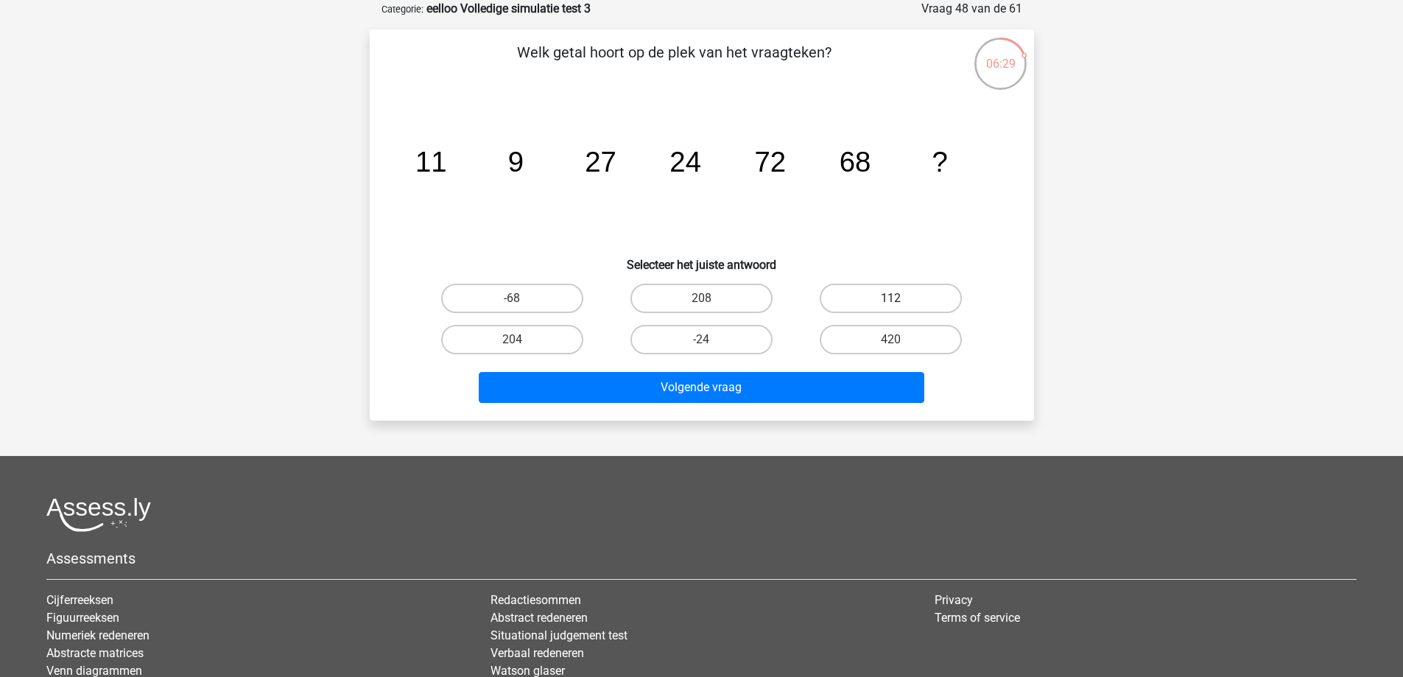
click at [879, 297] on label "112" at bounding box center [891, 298] width 142 height 29
click at [891, 298] on input "112" at bounding box center [896, 303] width 10 height 10
radio input "true"
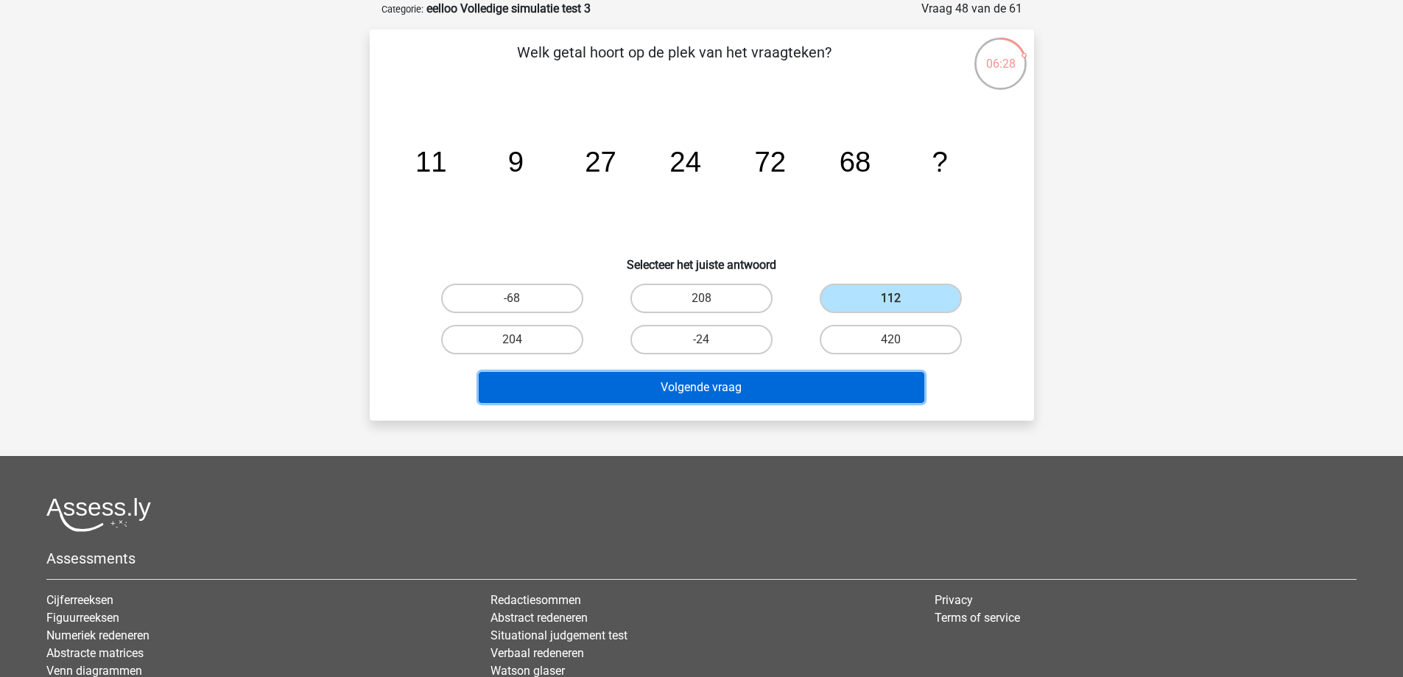
click at [786, 383] on button "Volgende vraag" at bounding box center [702, 387] width 446 height 31
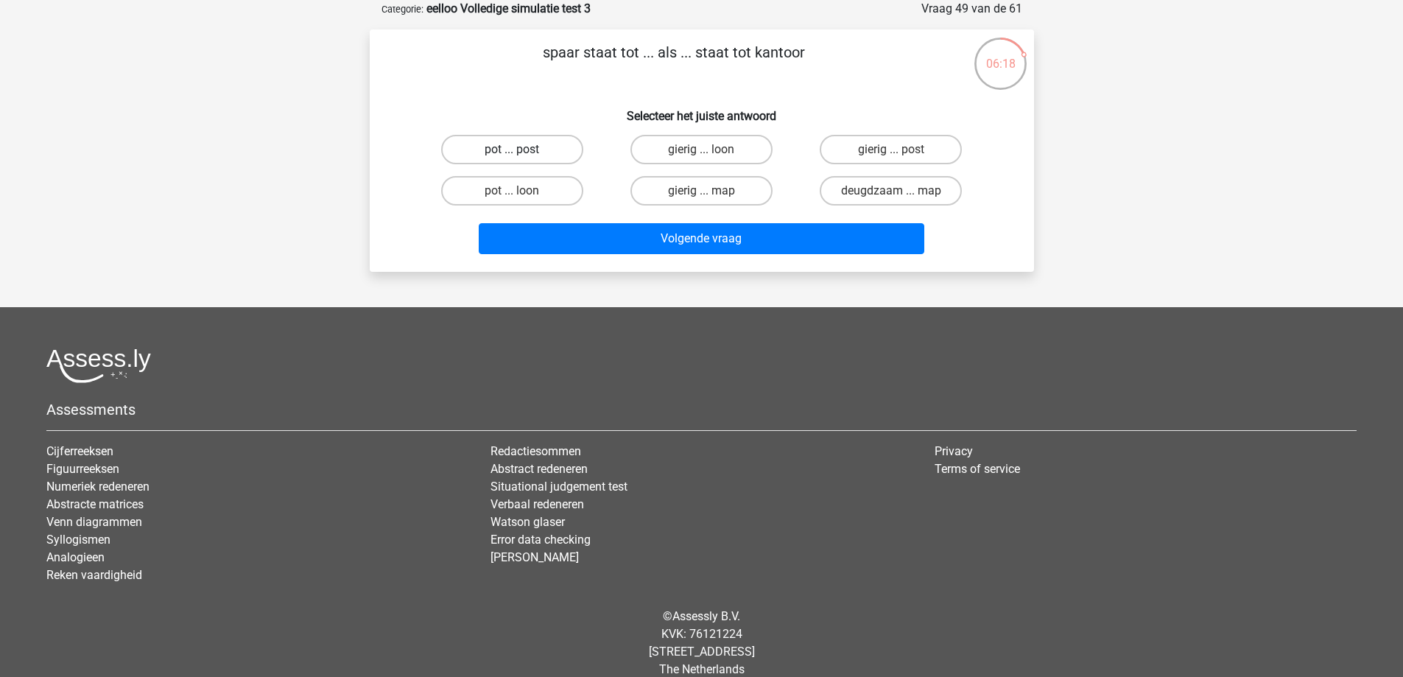
click at [516, 149] on div "pot ... post" at bounding box center [511, 149] width 177 height 29
click at [532, 148] on label "pot ... post" at bounding box center [512, 149] width 142 height 29
click at [521, 150] on input "pot ... post" at bounding box center [517, 155] width 10 height 10
radio input "true"
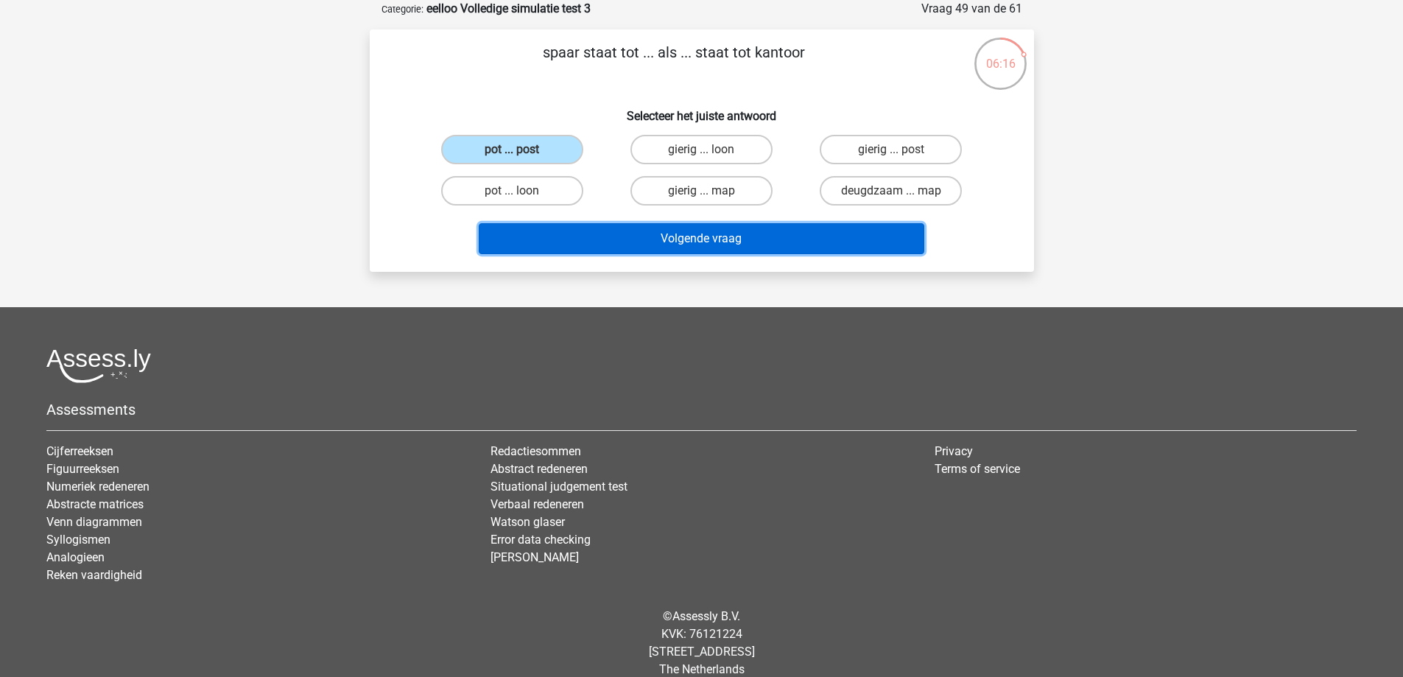
click at [577, 236] on button "Volgende vraag" at bounding box center [702, 238] width 446 height 31
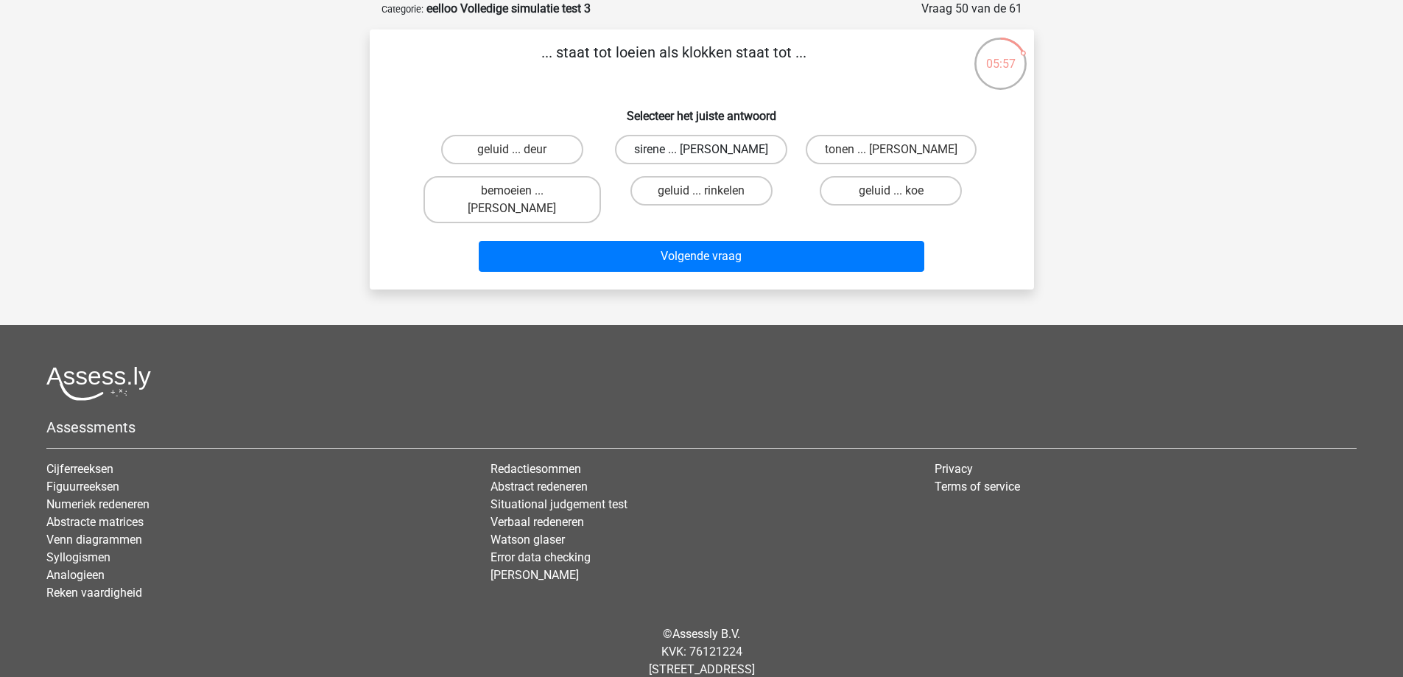
click at [703, 148] on label "sirene ... luiden" at bounding box center [701, 149] width 172 height 29
click at [703, 150] on input "sirene ... luiden" at bounding box center [706, 155] width 10 height 10
radio input "true"
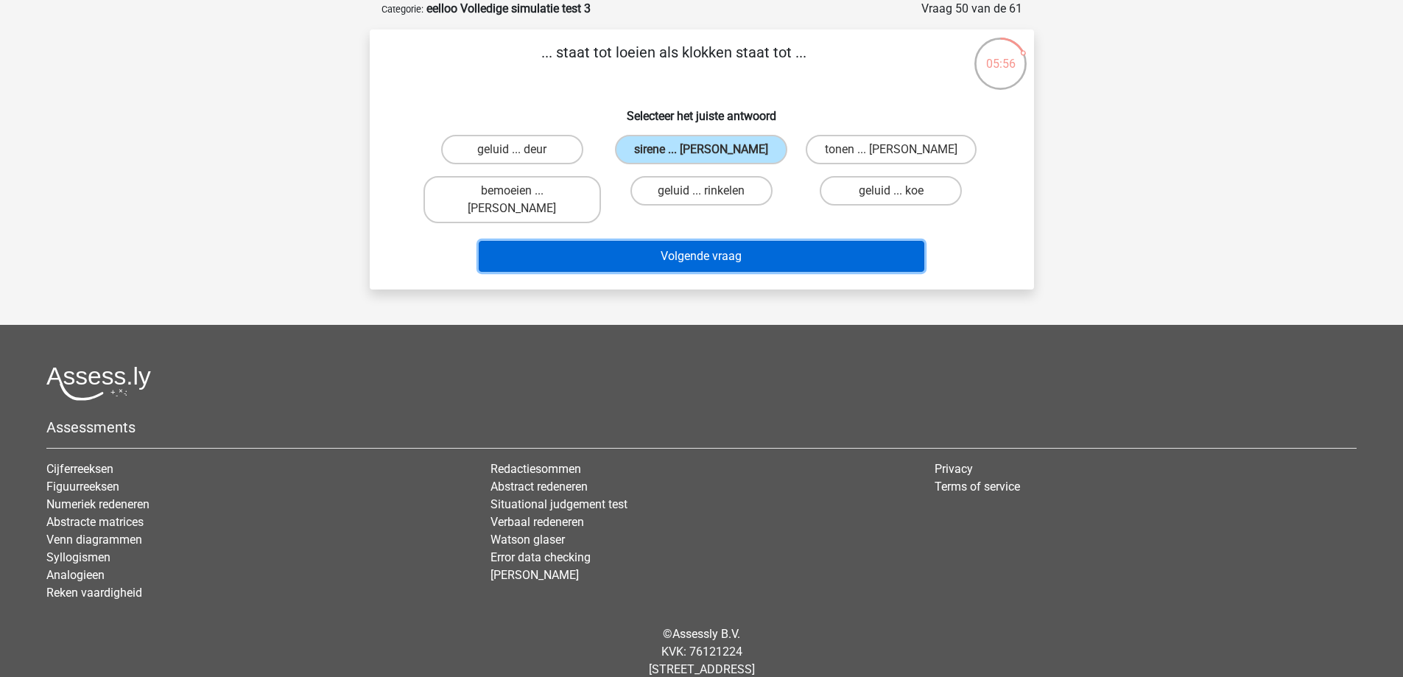
click at [674, 241] on button "Volgende vraag" at bounding box center [702, 256] width 446 height 31
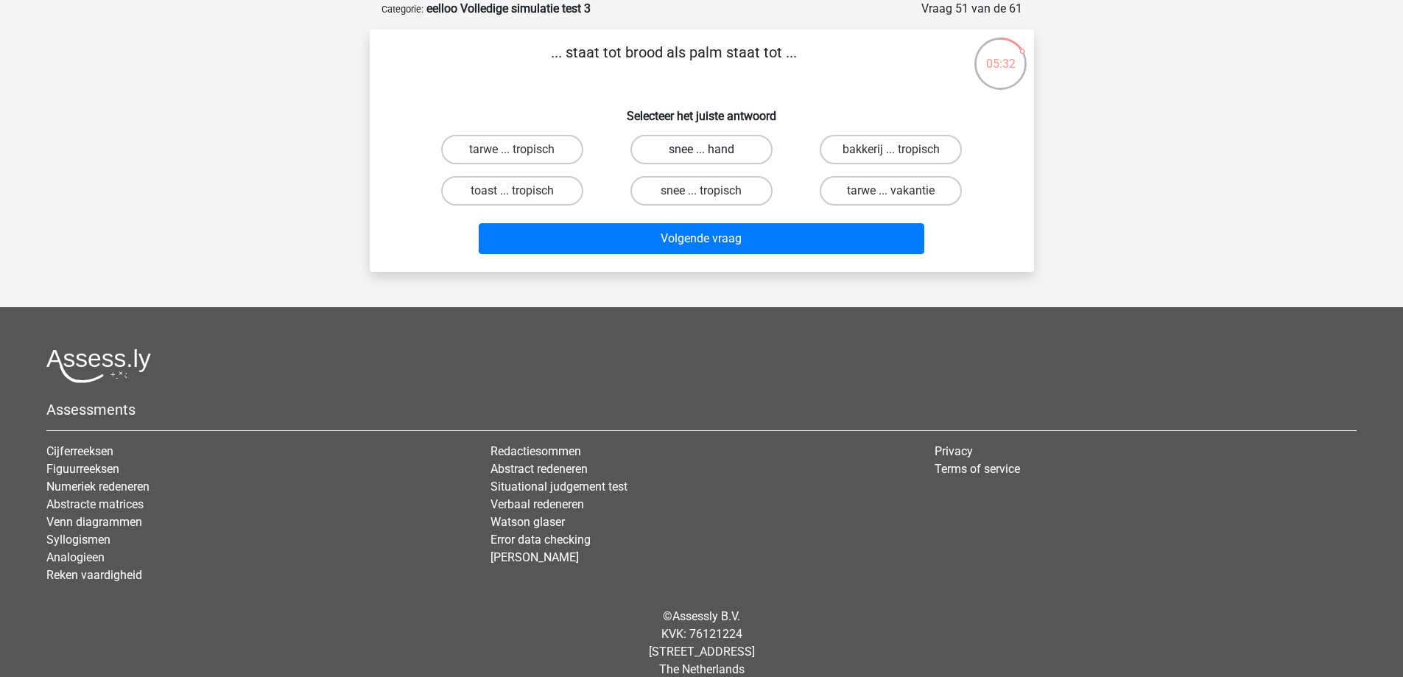
click at [713, 152] on label "snee ... hand" at bounding box center [701, 149] width 142 height 29
click at [711, 152] on input "snee ... hand" at bounding box center [706, 155] width 10 height 10
radio input "true"
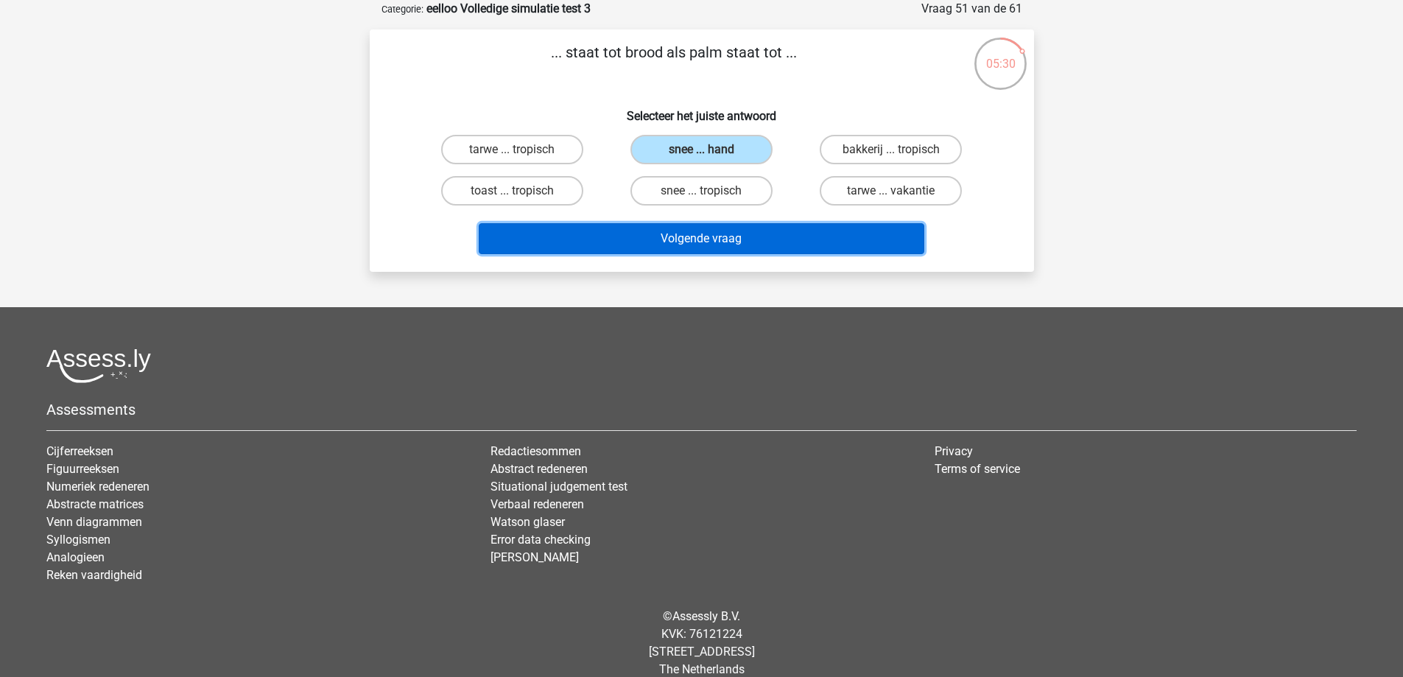
click at [715, 233] on button "Volgende vraag" at bounding box center [702, 238] width 446 height 31
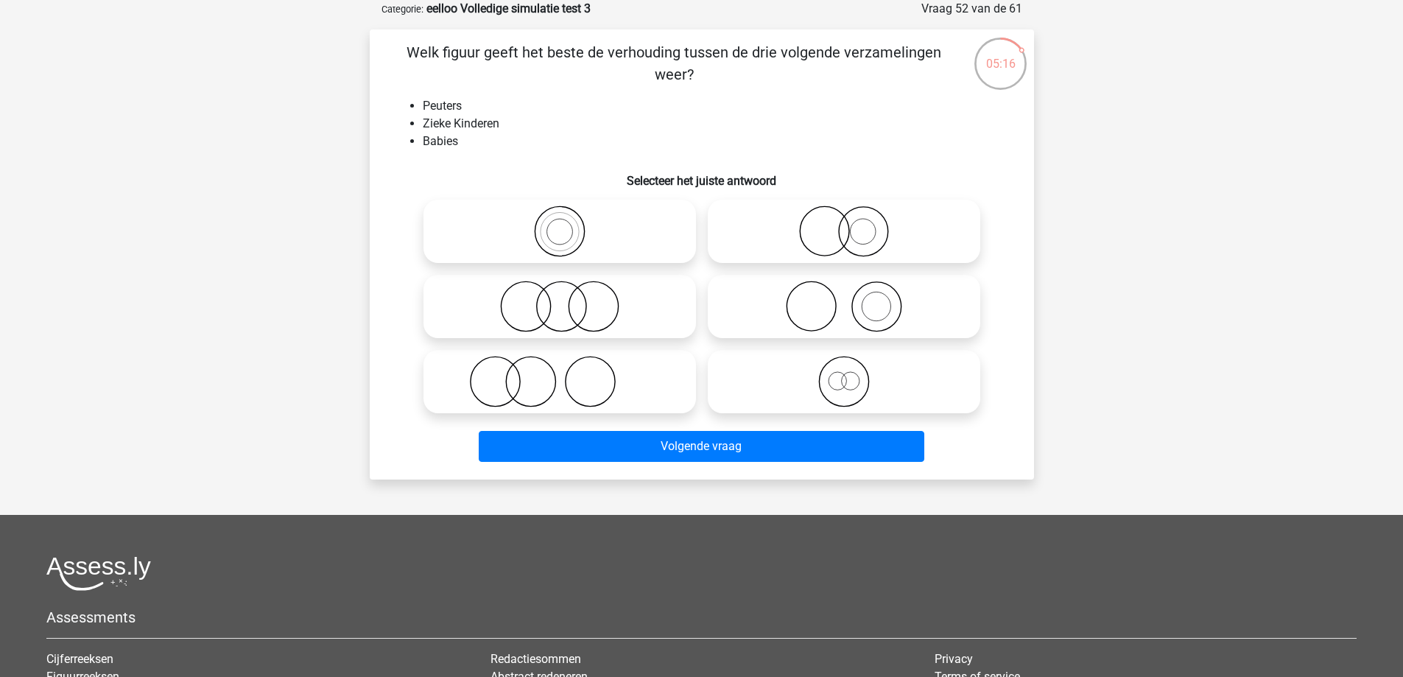
click at [853, 235] on icon at bounding box center [844, 231] width 261 height 52
click at [853, 224] on input "radio" at bounding box center [849, 219] width 10 height 10
radio input "true"
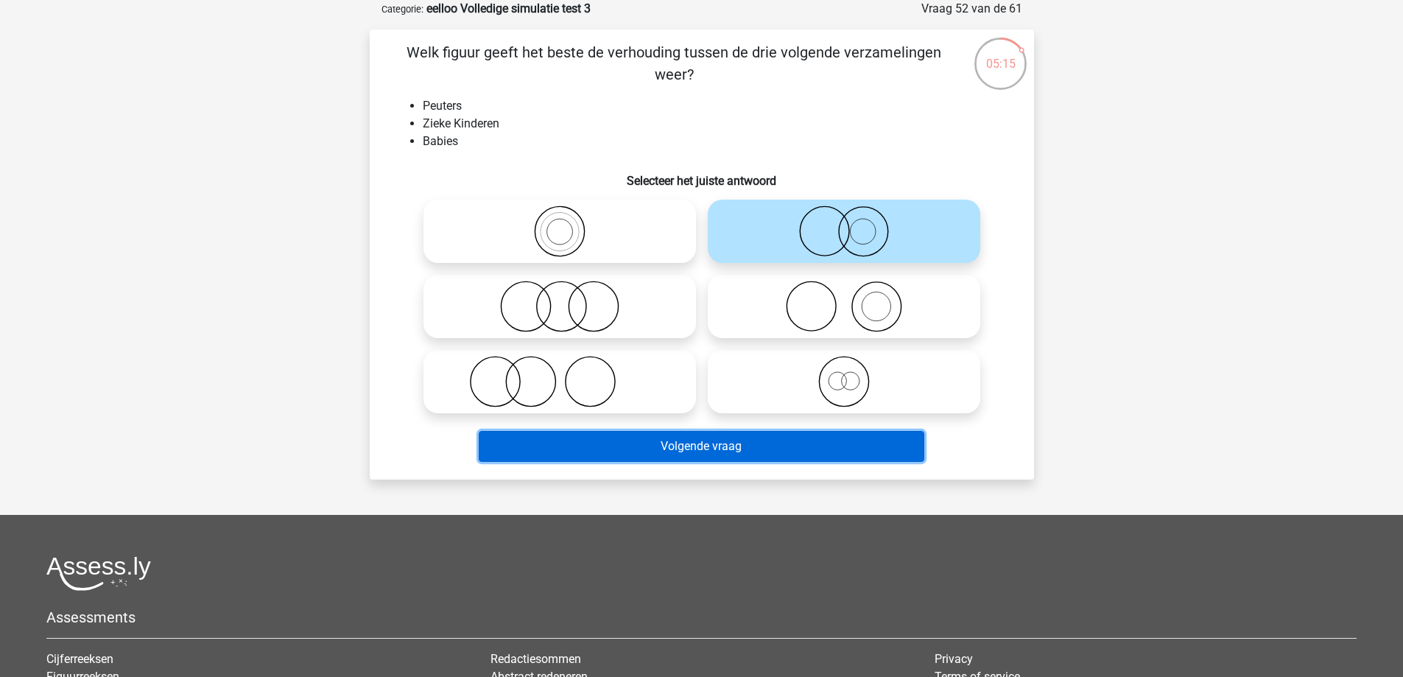
click at [658, 440] on button "Volgende vraag" at bounding box center [702, 446] width 446 height 31
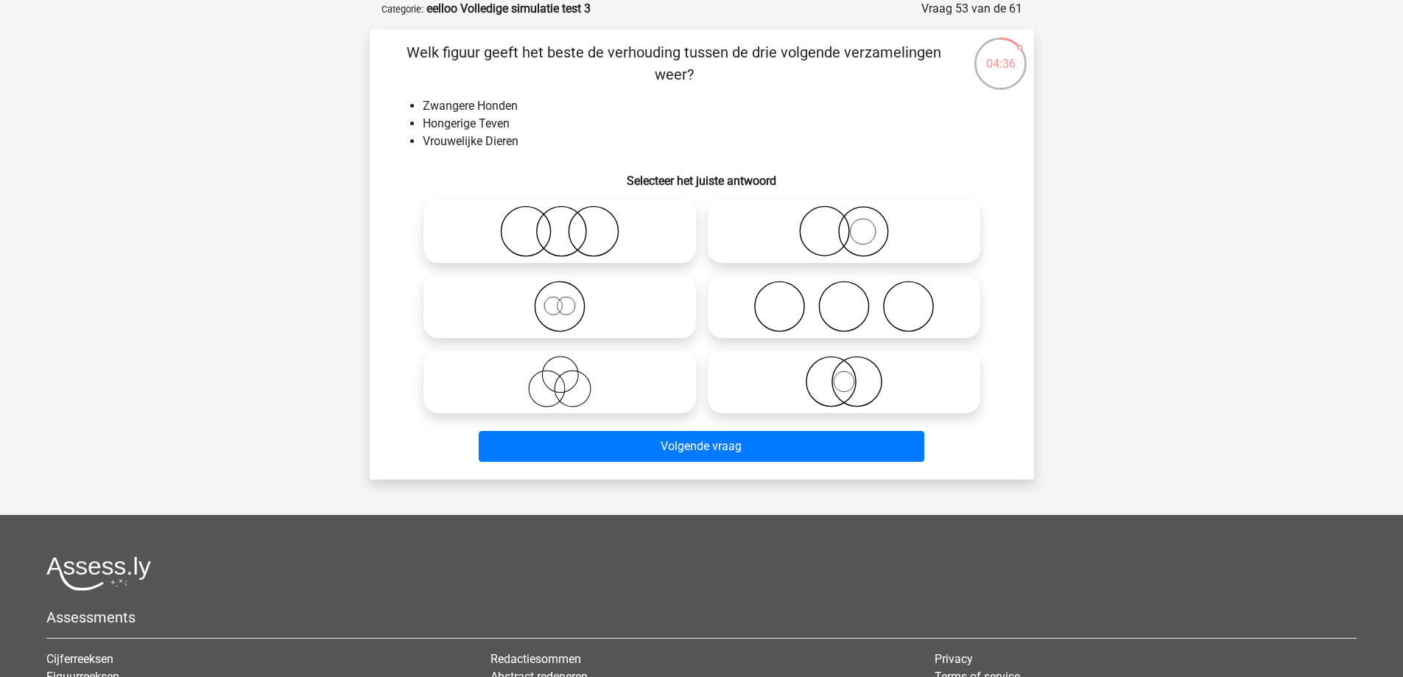
click at [563, 303] on icon at bounding box center [559, 307] width 261 height 52
click at [563, 299] on input "radio" at bounding box center [565, 294] width 10 height 10
radio input "true"
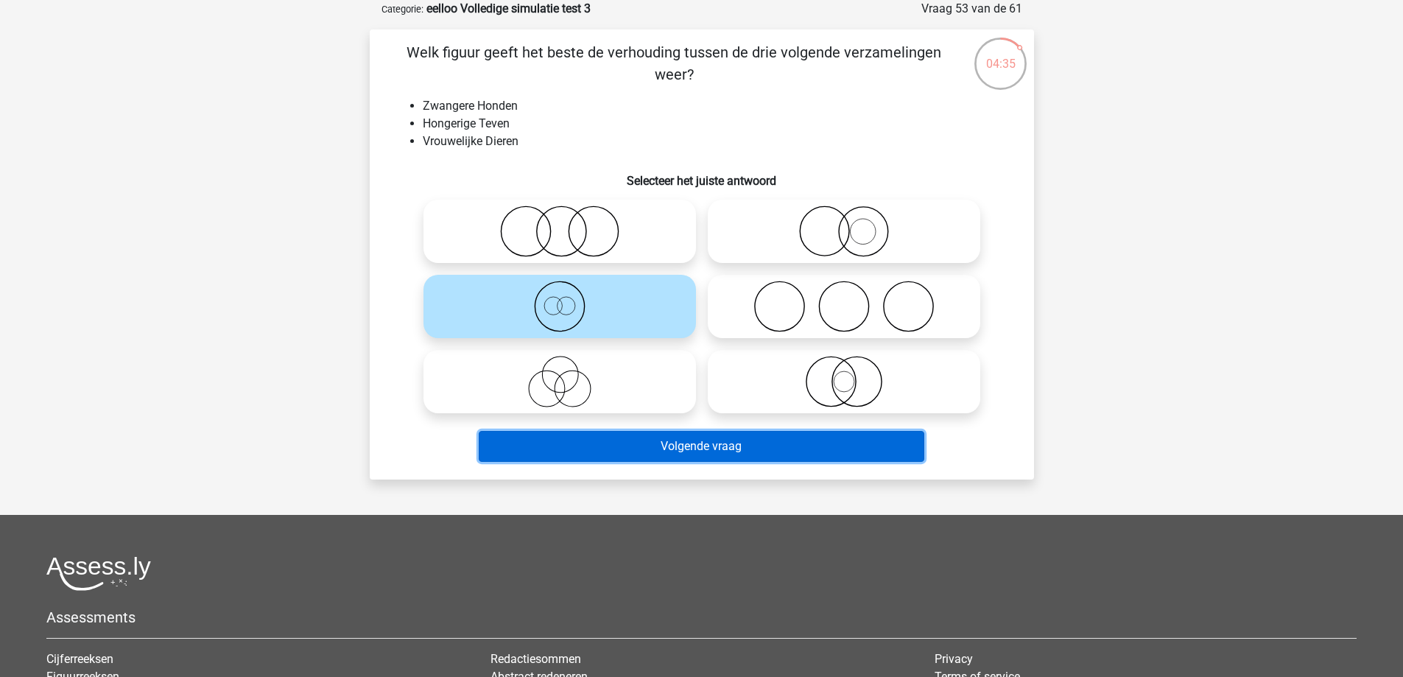
click at [602, 440] on button "Volgende vraag" at bounding box center [702, 446] width 446 height 31
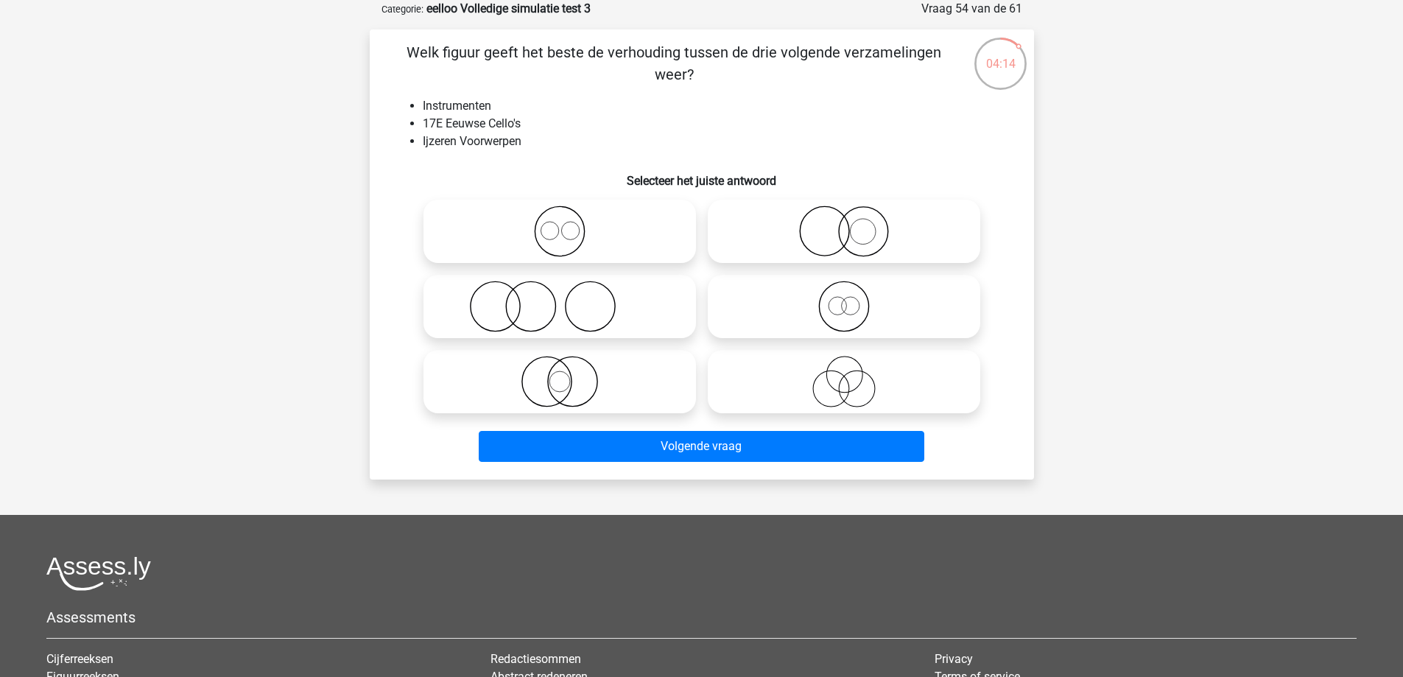
click at [845, 231] on icon at bounding box center [844, 231] width 261 height 52
click at [845, 224] on input "radio" at bounding box center [849, 219] width 10 height 10
radio input "true"
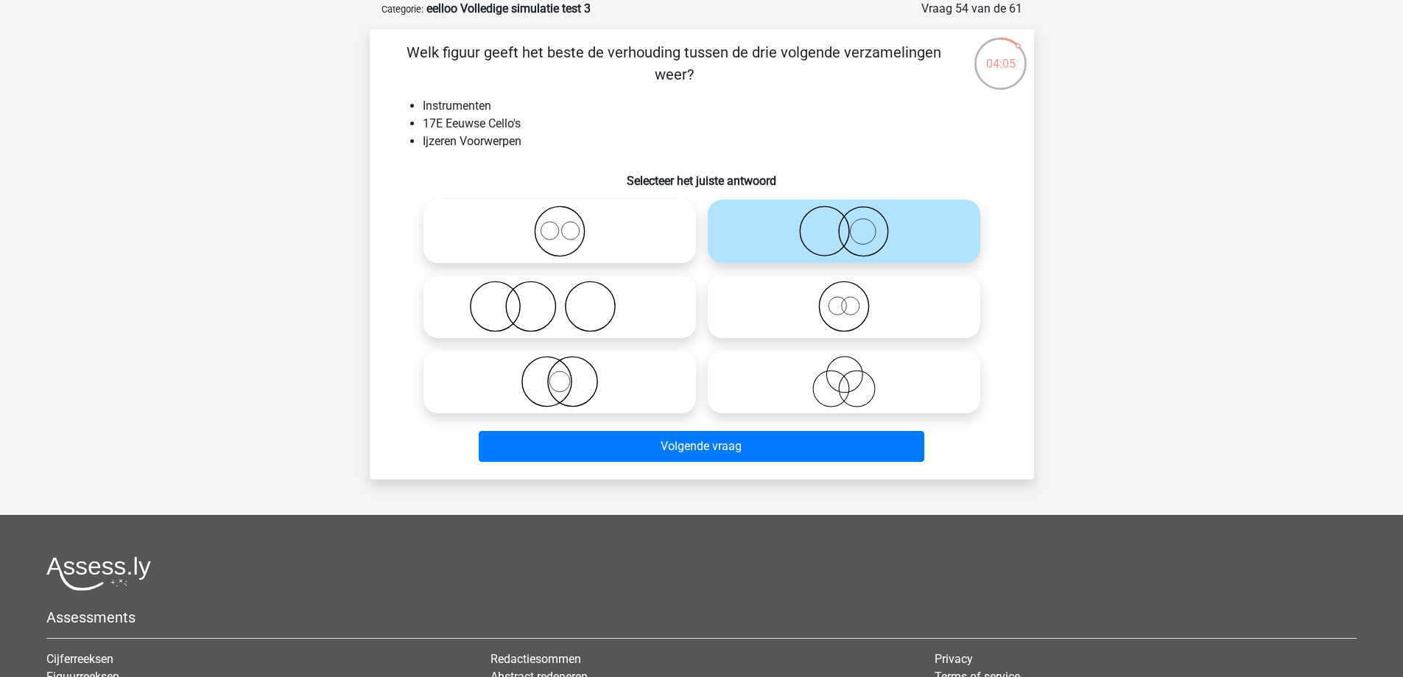
click at [518, 303] on icon at bounding box center [559, 307] width 261 height 52
click at [560, 299] on input "radio" at bounding box center [565, 294] width 10 height 10
radio input "true"
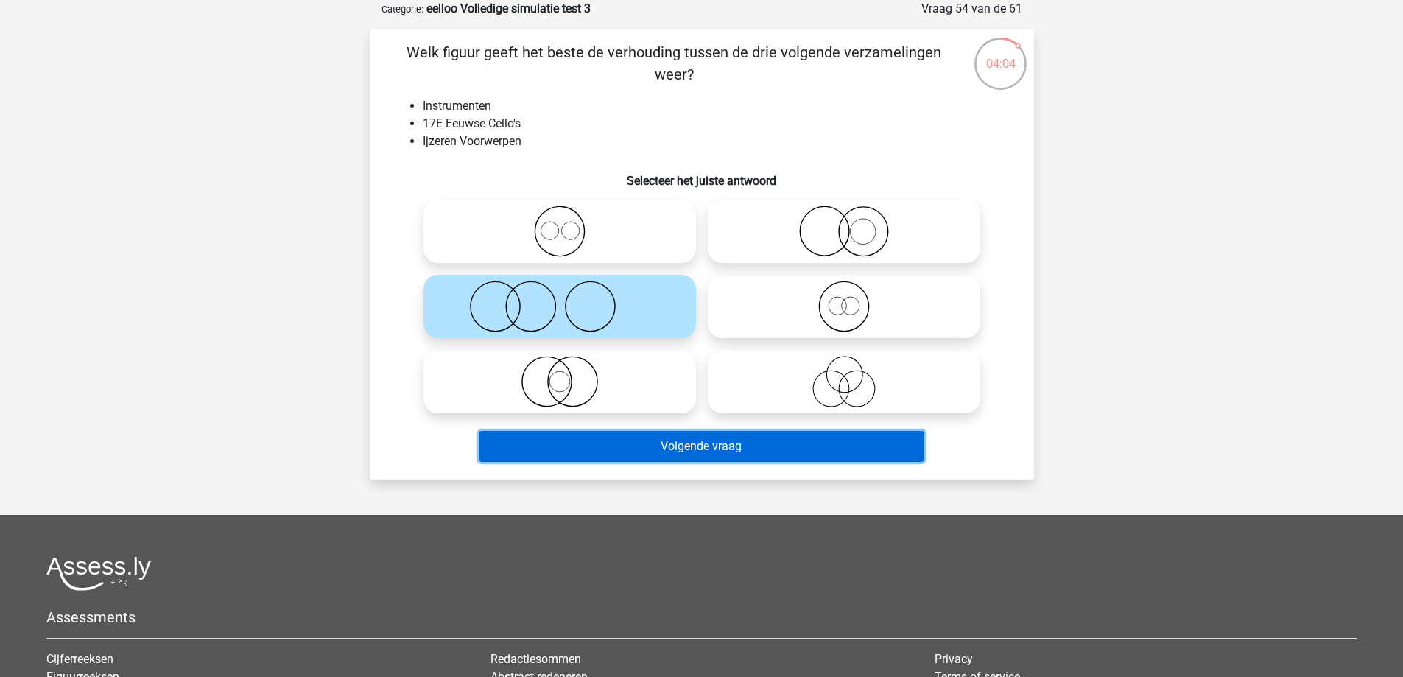
click at [599, 447] on button "Volgende vraag" at bounding box center [702, 446] width 446 height 31
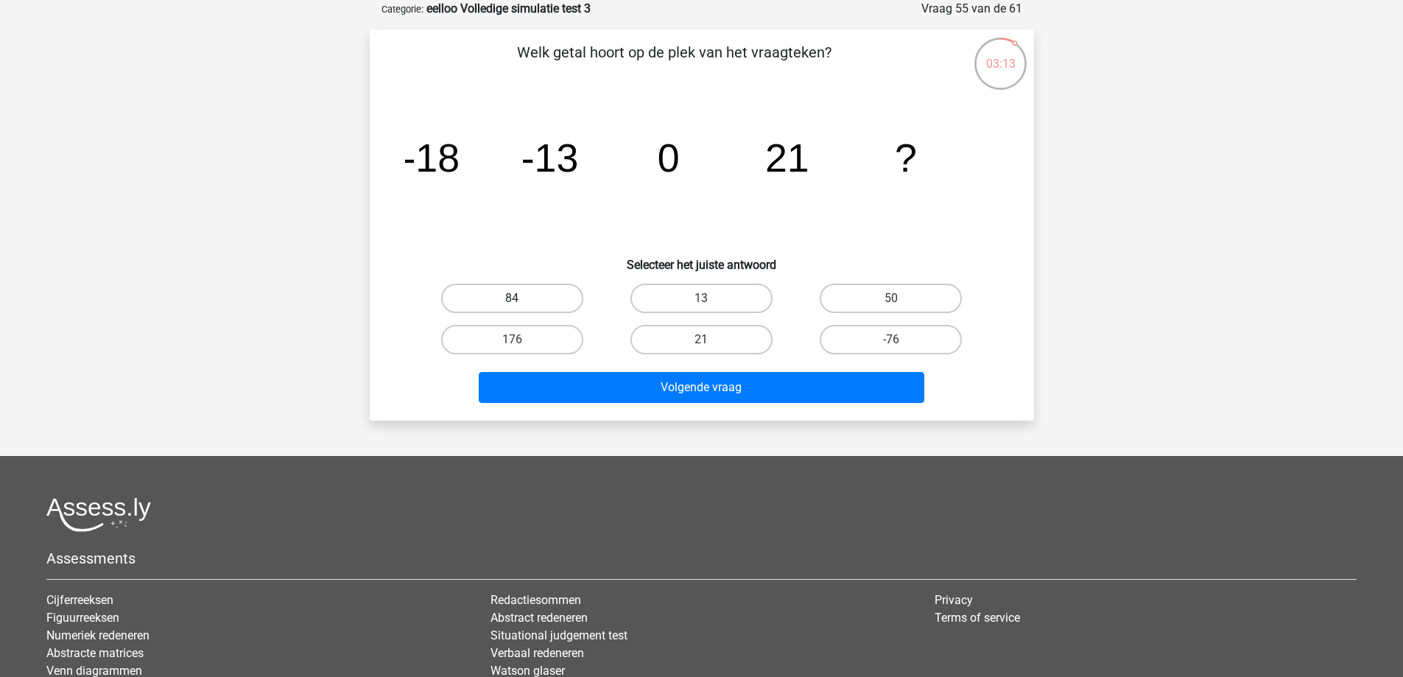
click at [560, 297] on label "84" at bounding box center [512, 298] width 142 height 29
click at [521, 298] on input "84" at bounding box center [517, 303] width 10 height 10
radio input "true"
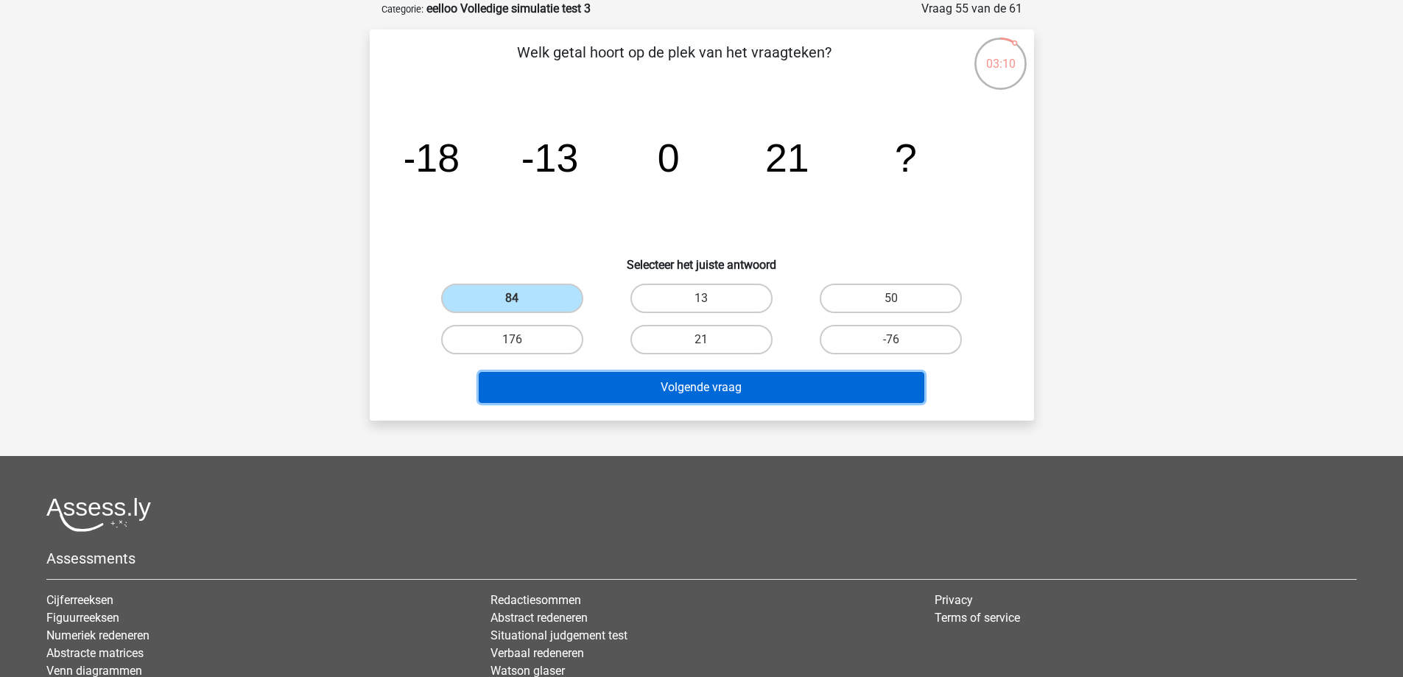
click at [753, 387] on button "Volgende vraag" at bounding box center [702, 387] width 446 height 31
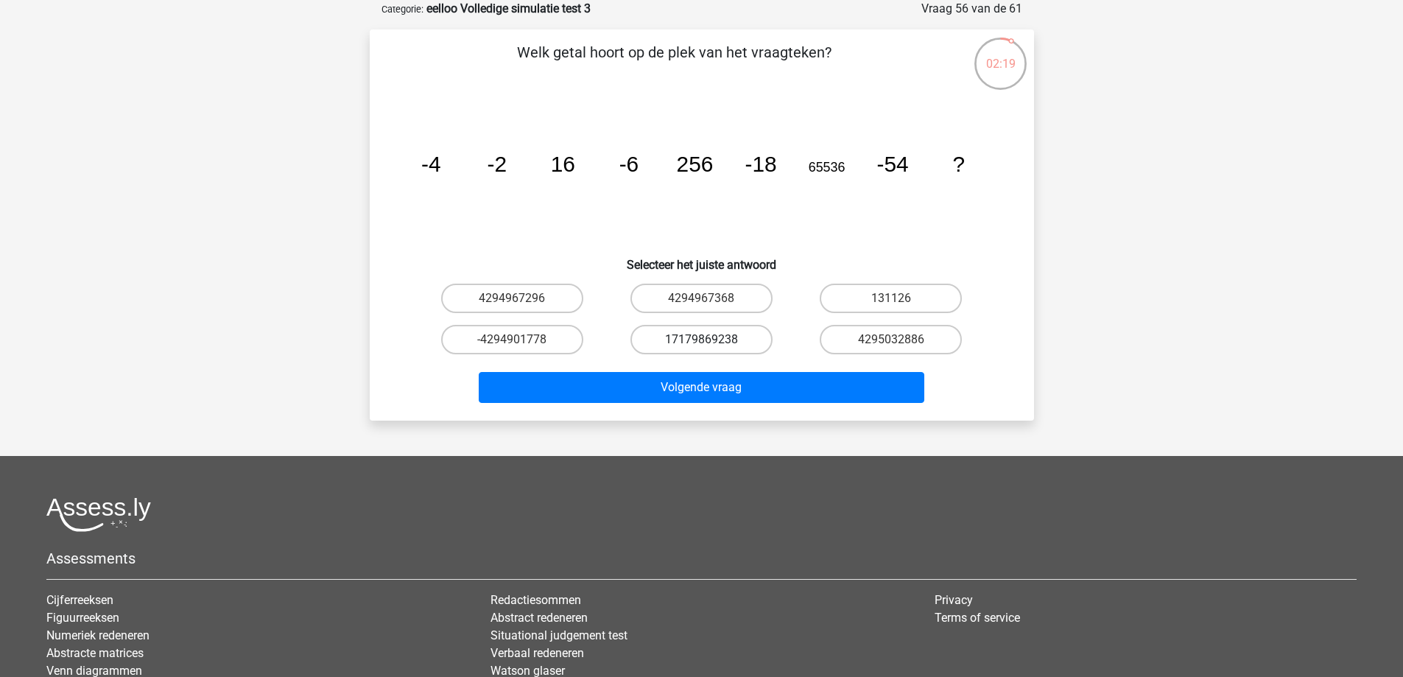
click at [678, 338] on label "17179869238" at bounding box center [701, 339] width 142 height 29
click at [701, 340] on input "17179869238" at bounding box center [706, 345] width 10 height 10
radio input "true"
drag, startPoint x: 865, startPoint y: 295, endPoint x: 817, endPoint y: 323, distance: 55.7
click at [865, 296] on label "131126" at bounding box center [891, 298] width 142 height 29
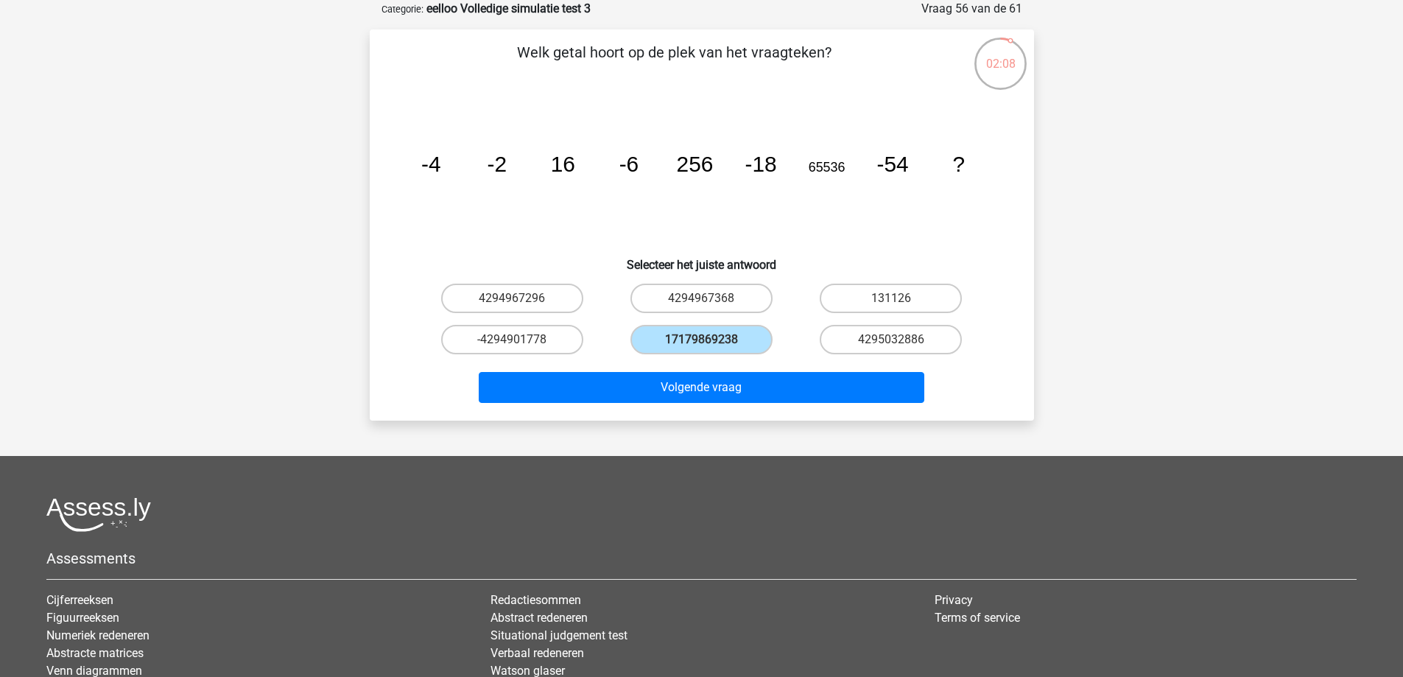
click at [891, 298] on input "131126" at bounding box center [896, 303] width 10 height 10
radio input "true"
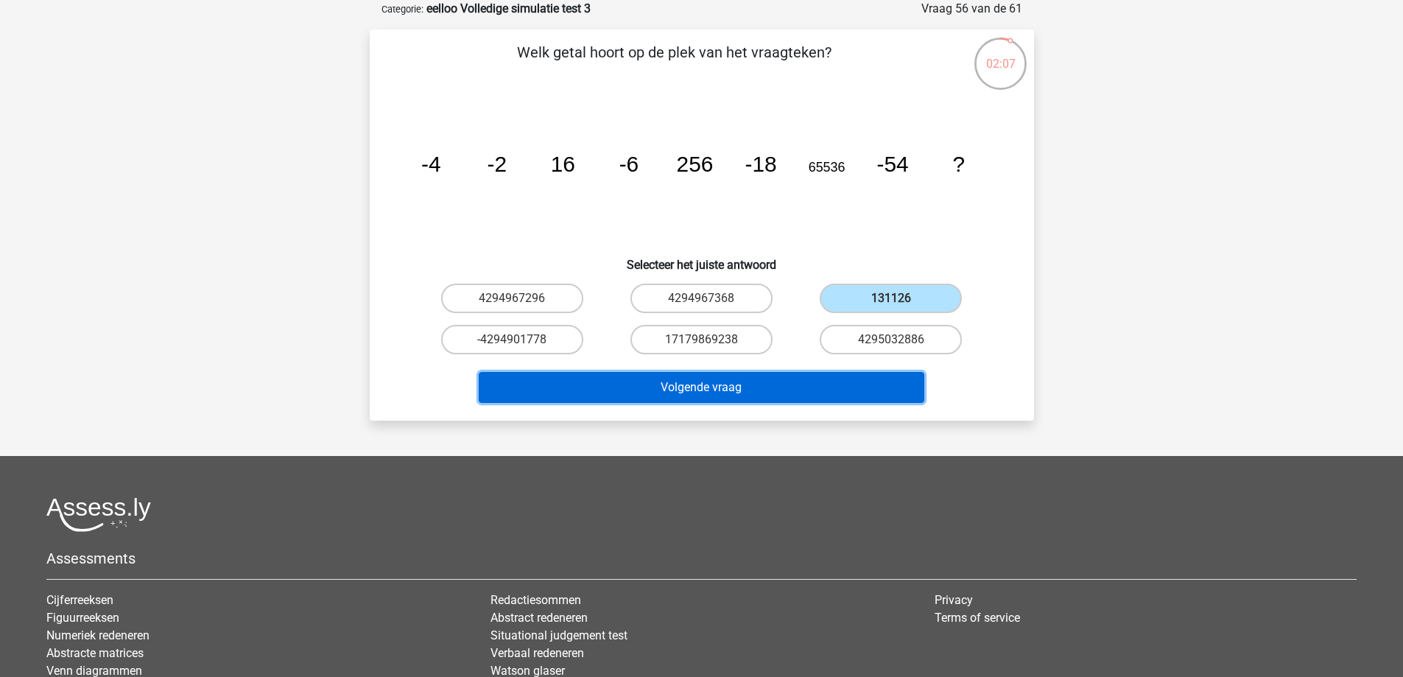
click at [722, 380] on button "Volgende vraag" at bounding box center [702, 387] width 446 height 31
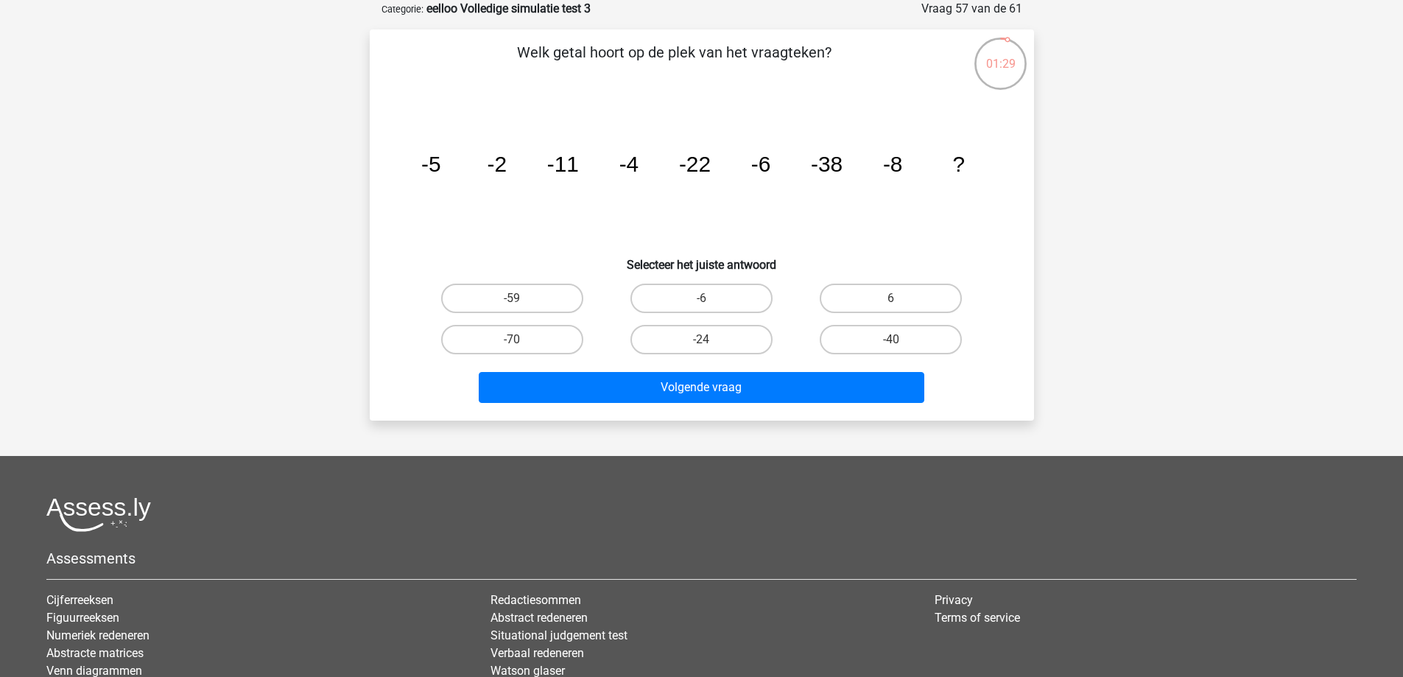
click at [518, 302] on input "-59" at bounding box center [517, 303] width 10 height 10
radio input "true"
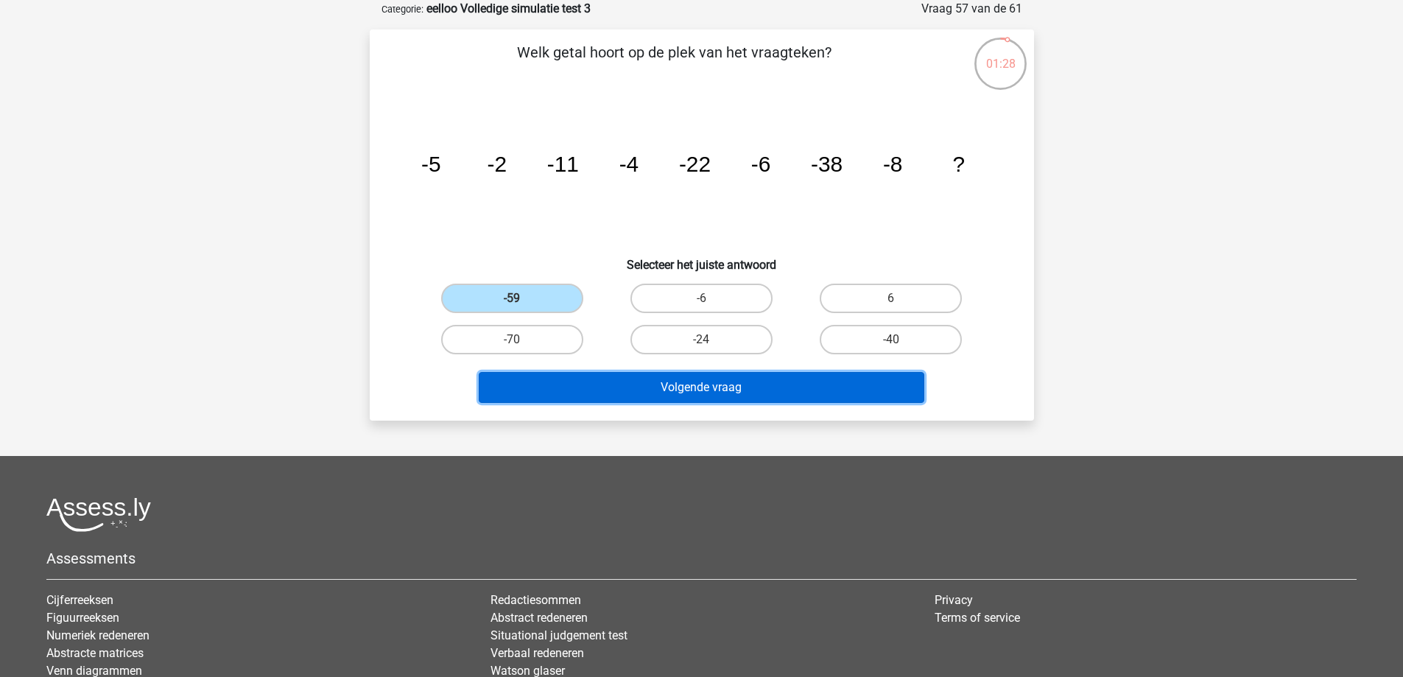
click at [591, 393] on button "Volgende vraag" at bounding box center [702, 387] width 446 height 31
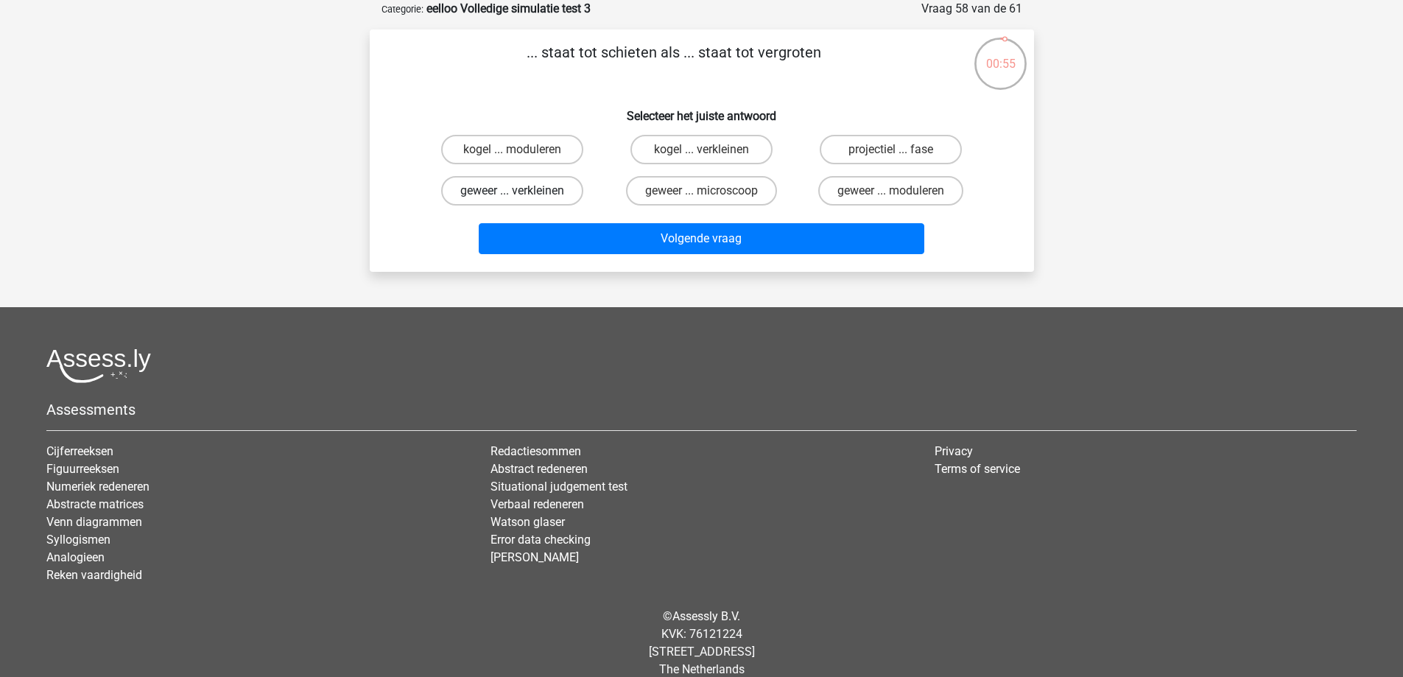
click at [487, 191] on label "geweer ... verkleinen" at bounding box center [512, 190] width 142 height 29
click at [512, 191] on input "geweer ... verkleinen" at bounding box center [517, 196] width 10 height 10
radio input "true"
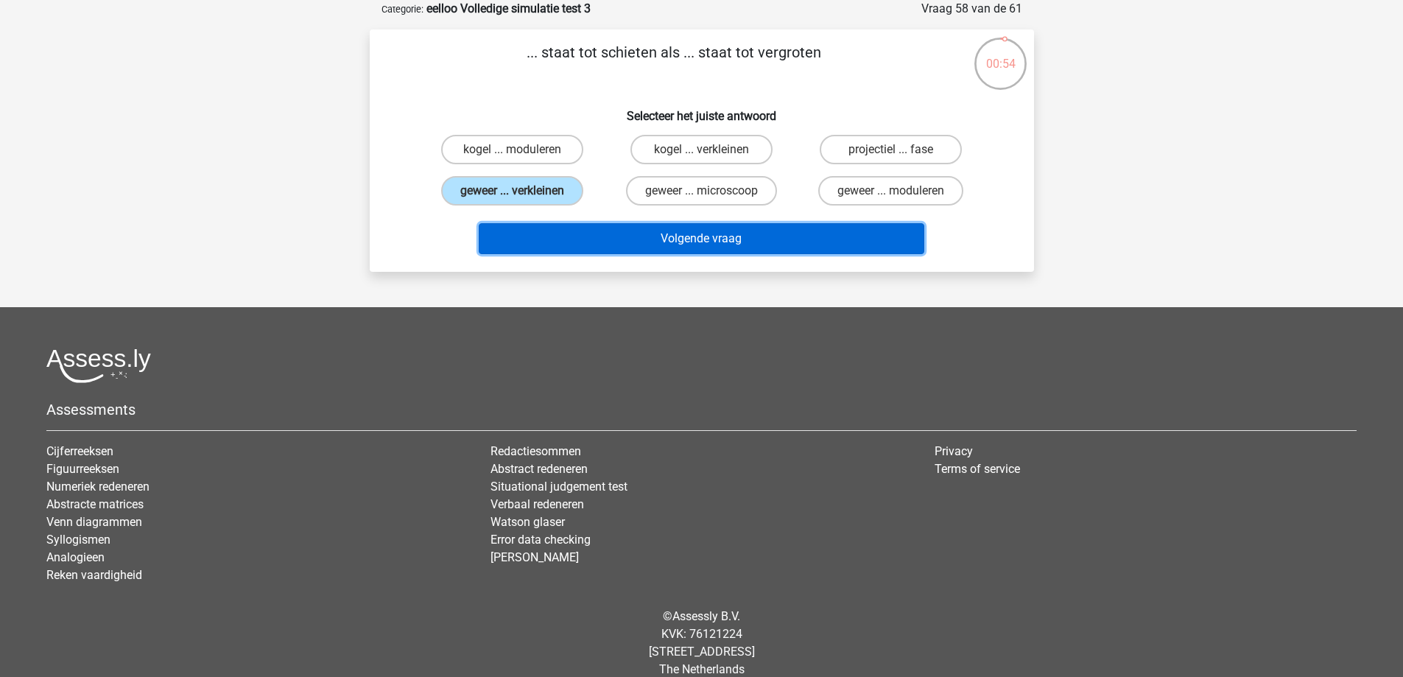
click at [595, 228] on button "Volgende vraag" at bounding box center [702, 238] width 446 height 31
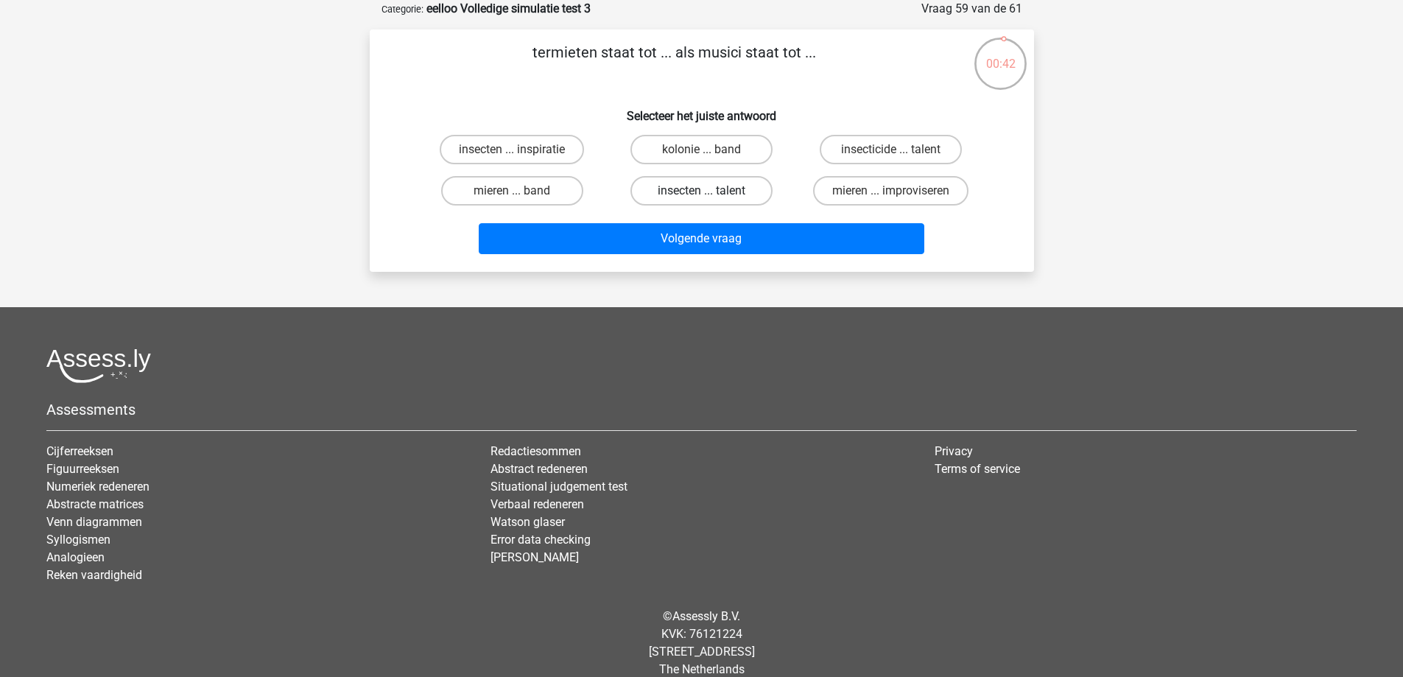
click at [698, 189] on label "insecten ... talent" at bounding box center [701, 190] width 142 height 29
click at [701, 191] on input "insecten ... talent" at bounding box center [706, 196] width 10 height 10
radio input "true"
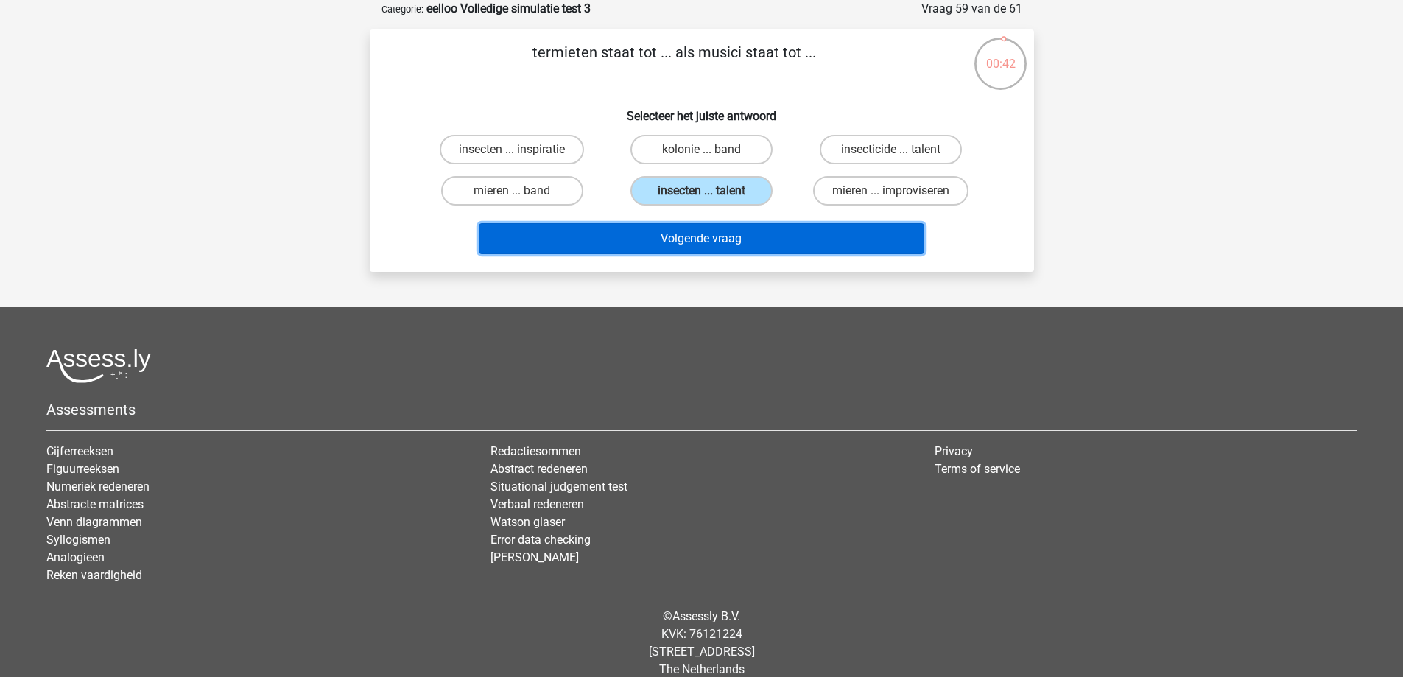
click at [686, 242] on button "Volgende vraag" at bounding box center [702, 238] width 446 height 31
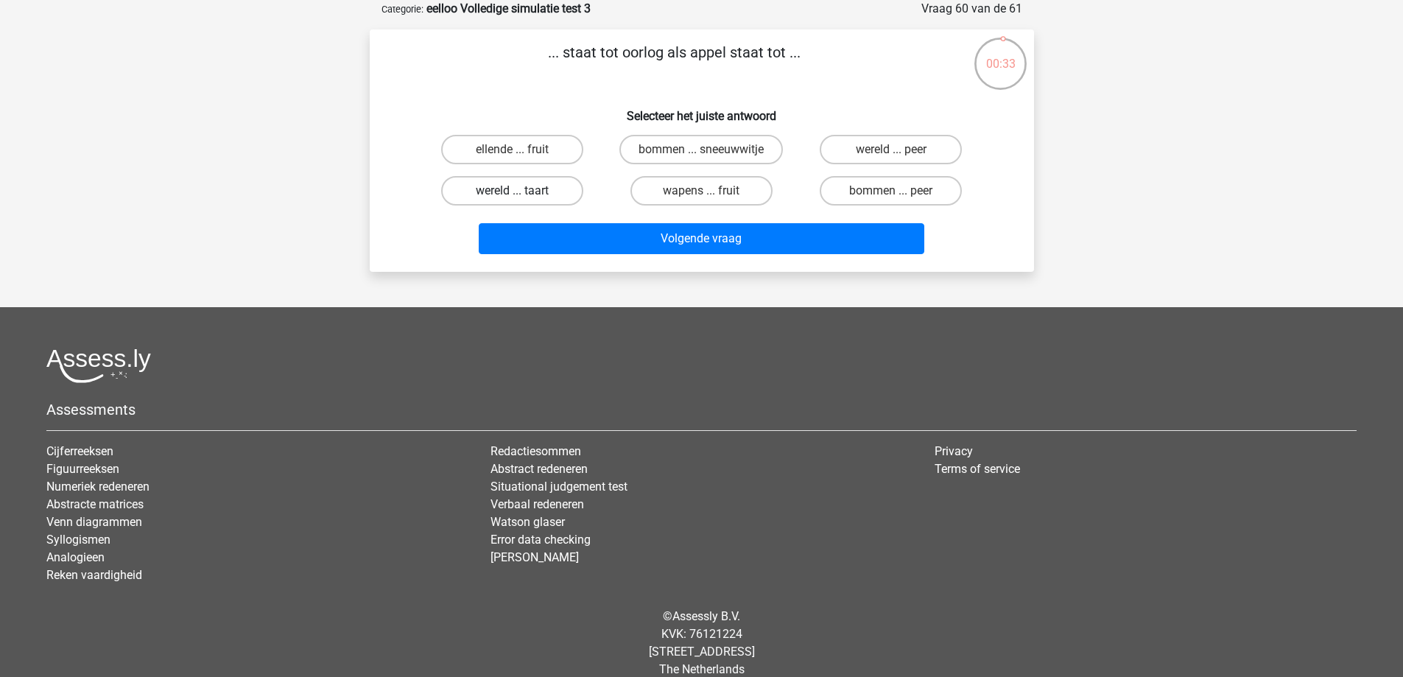
click at [517, 189] on label "wereld ... taart" at bounding box center [512, 190] width 142 height 29
click at [517, 191] on input "wereld ... taart" at bounding box center [517, 196] width 10 height 10
radio input "true"
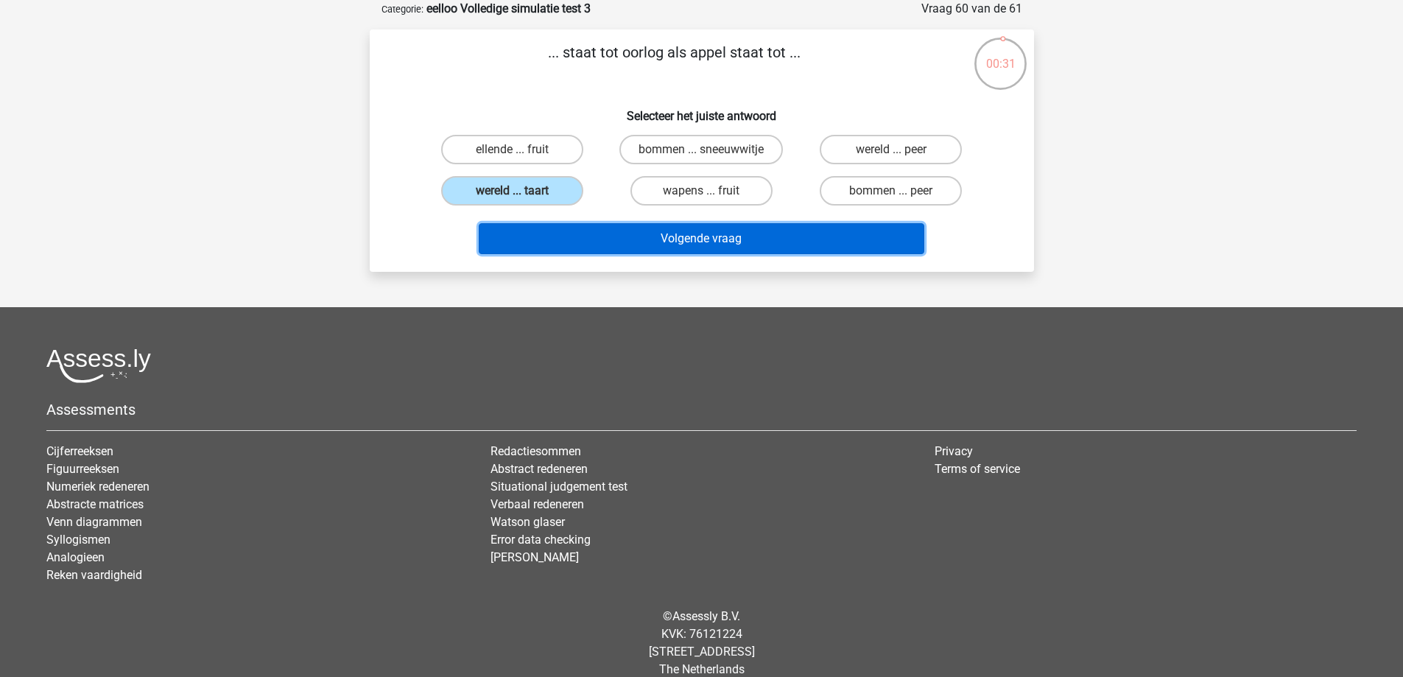
click at [633, 239] on button "Volgende vraag" at bounding box center [702, 238] width 446 height 31
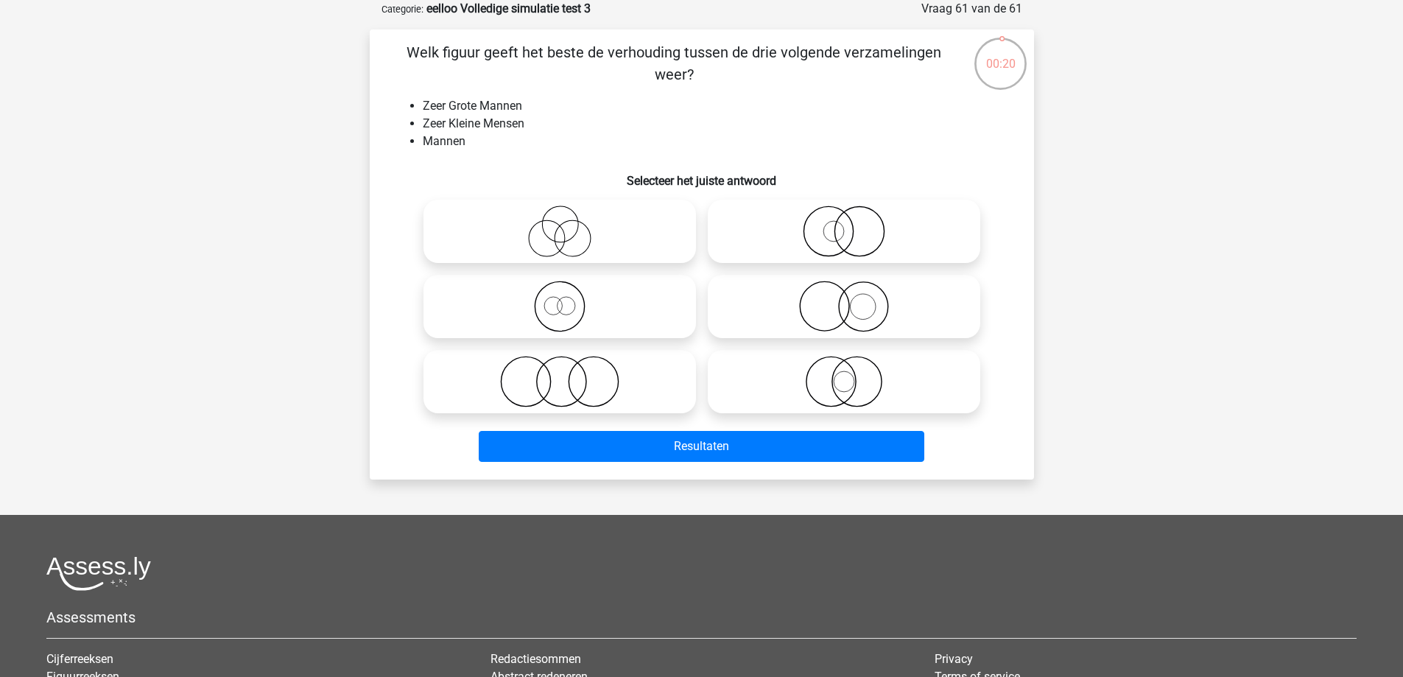
click at [566, 303] on icon at bounding box center [559, 307] width 261 height 52
click at [566, 299] on input "radio" at bounding box center [565, 294] width 10 height 10
radio input "true"
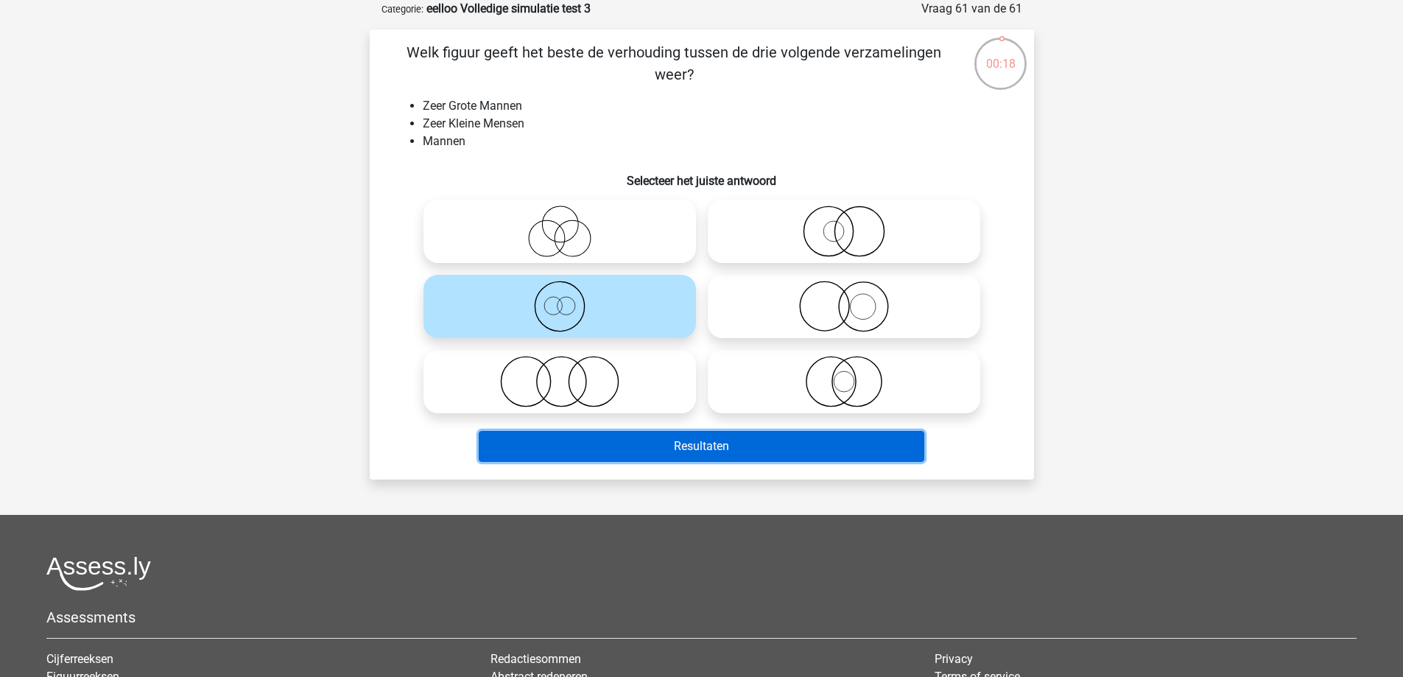
click at [611, 443] on button "Resultaten" at bounding box center [702, 446] width 446 height 31
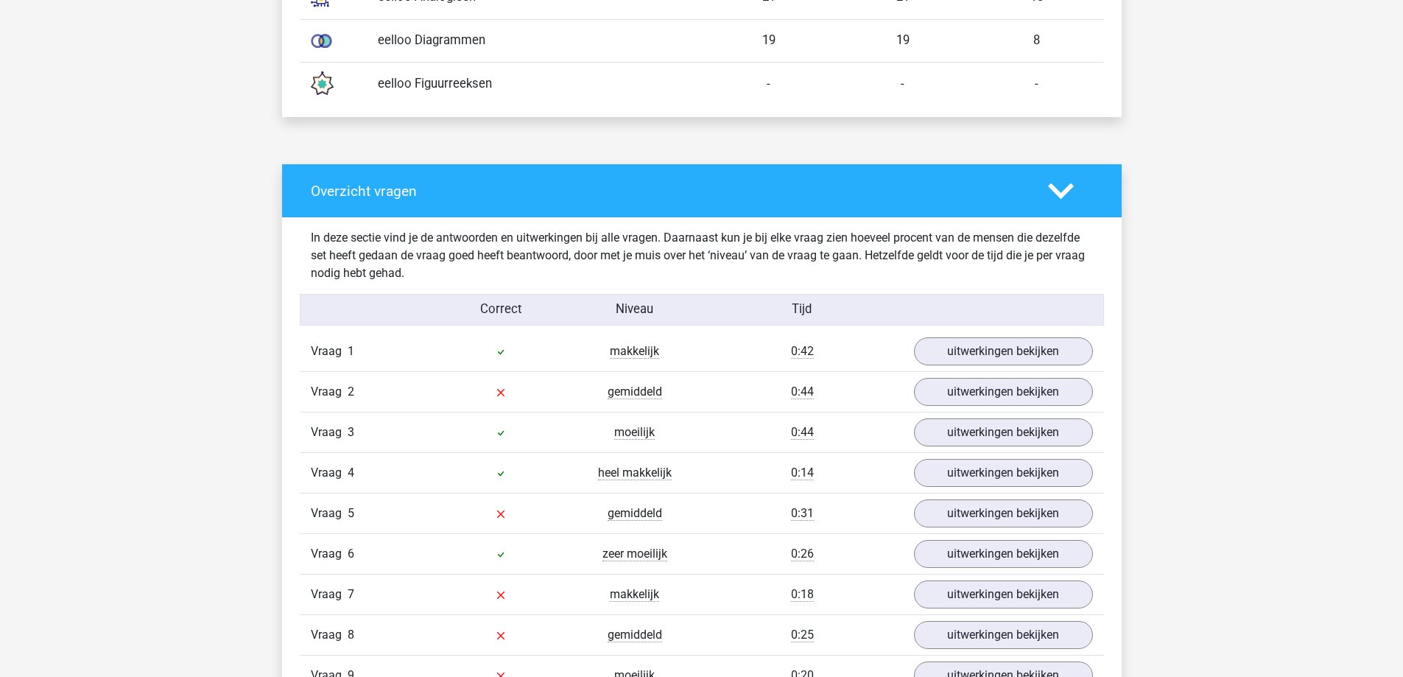
scroll to position [1031, 0]
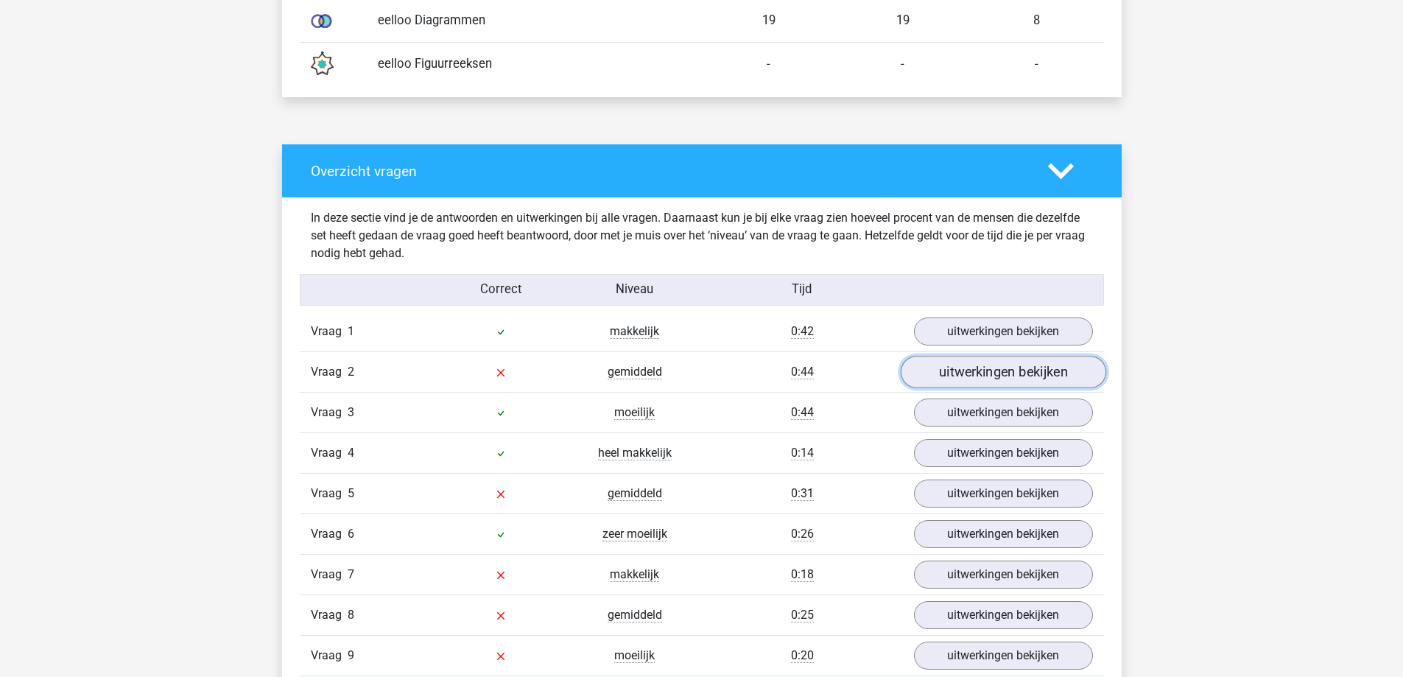
click at [1011, 376] on link "uitwerkingen bekijken" at bounding box center [1002, 372] width 205 height 32
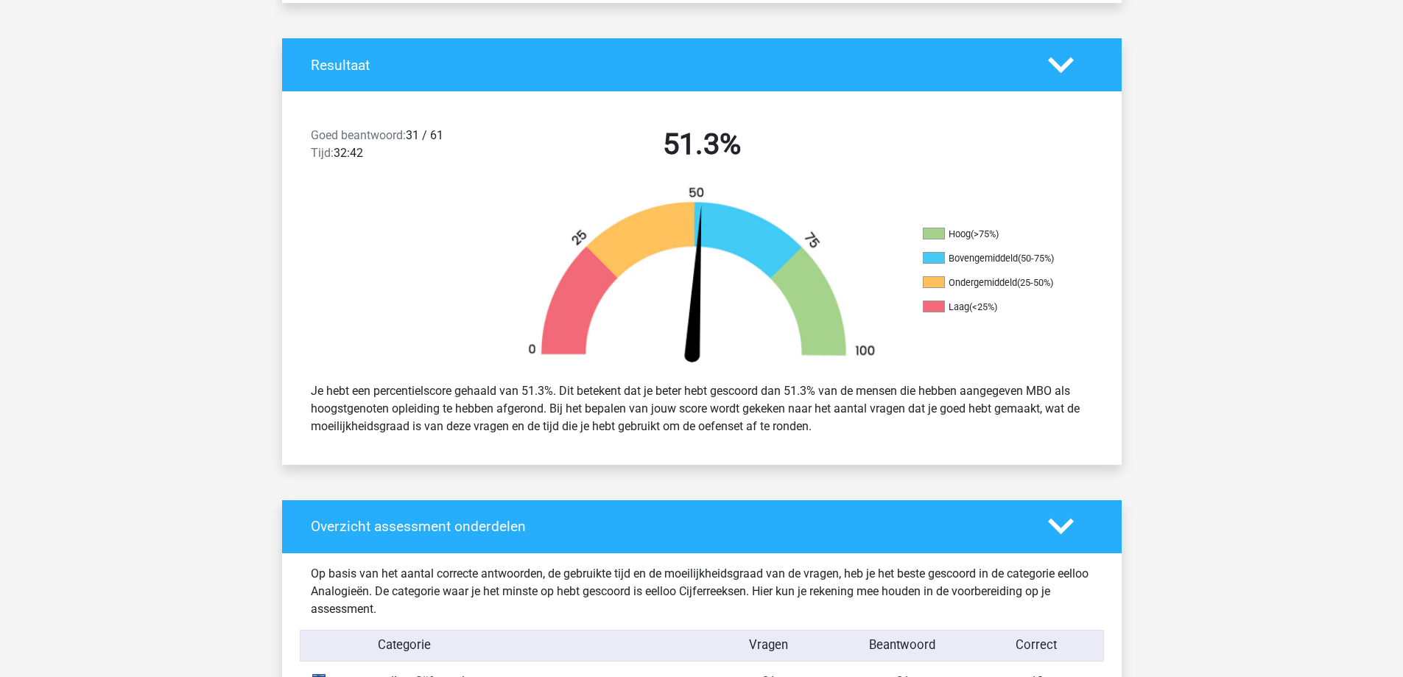
scroll to position [147, 0]
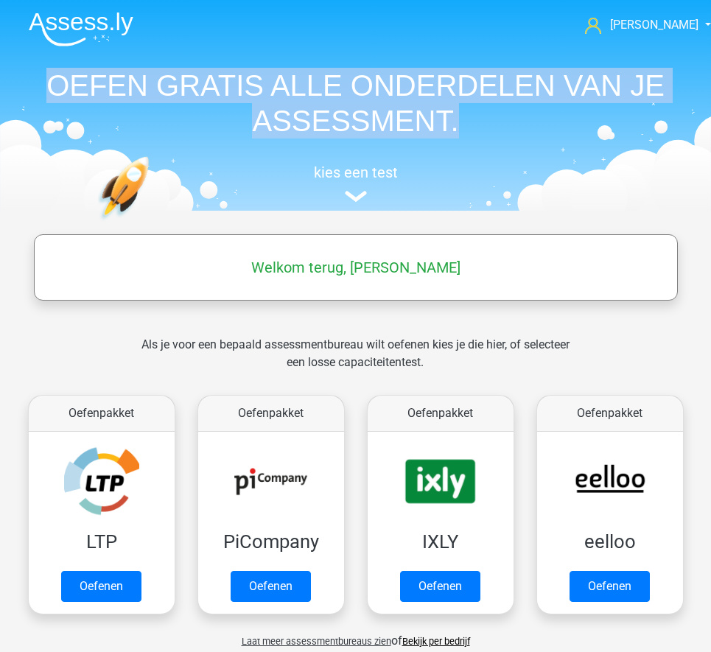
drag, startPoint x: 23, startPoint y: 100, endPoint x: -145, endPoint y: 147, distance: 174.2
